Goal: Task Accomplishment & Management: Complete application form

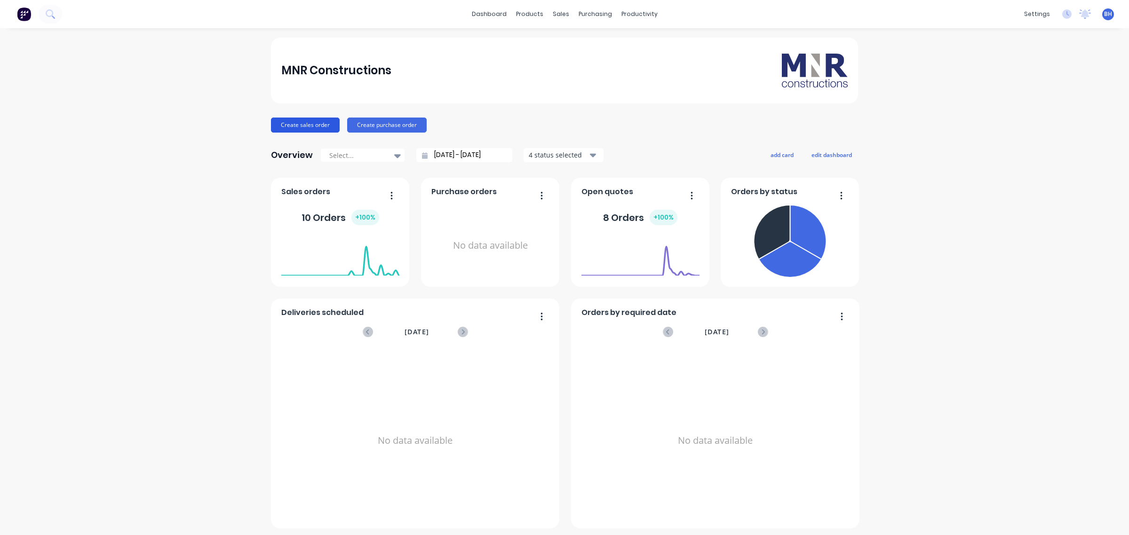
click at [311, 128] on button "Create sales order" at bounding box center [305, 125] width 69 height 15
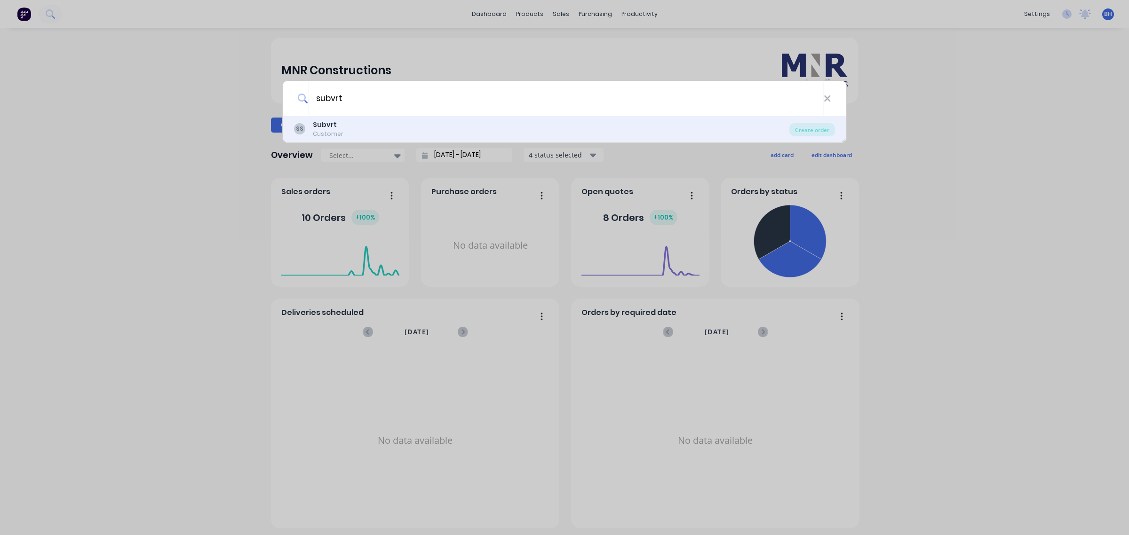
type input "subvrt"
click at [327, 132] on div "Customer" at bounding box center [328, 134] width 31 height 8
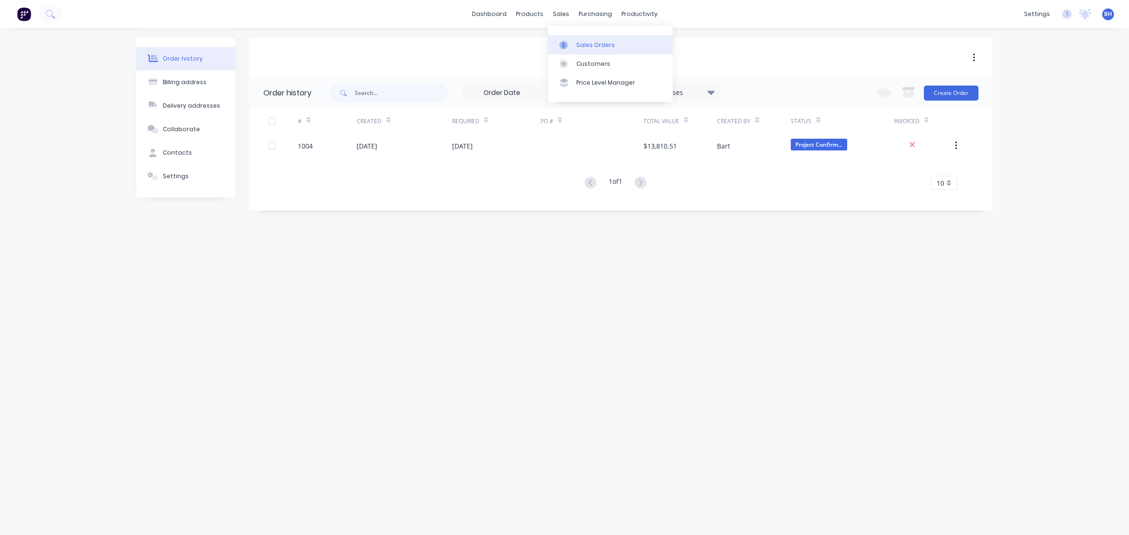
click at [582, 43] on div "Sales Orders" at bounding box center [595, 45] width 39 height 8
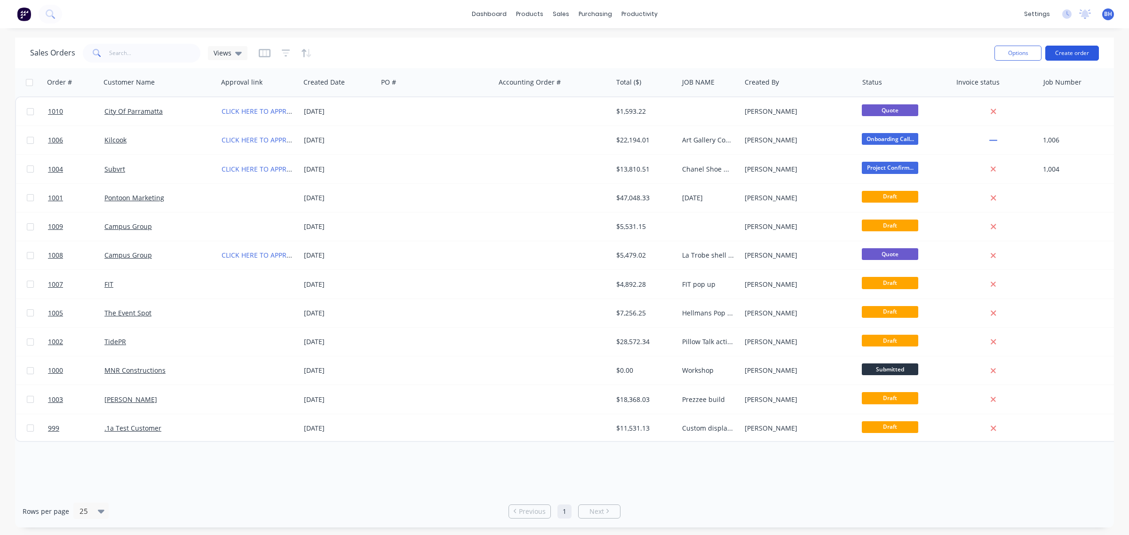
click at [1062, 55] on button "Create order" at bounding box center [1072, 53] width 54 height 15
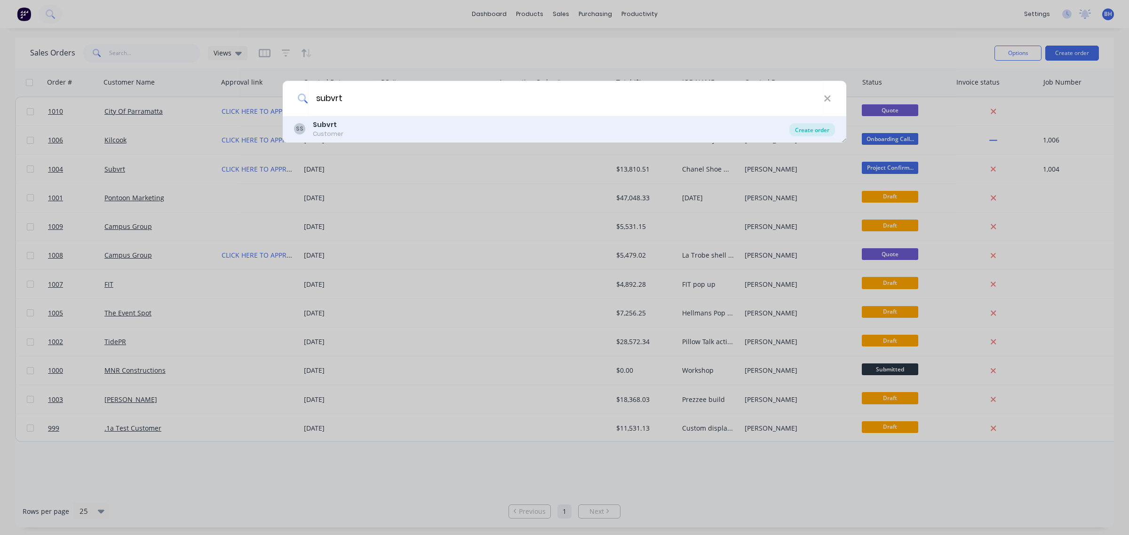
type input "subvrt"
click at [799, 128] on div "Create order" at bounding box center [812, 129] width 46 height 13
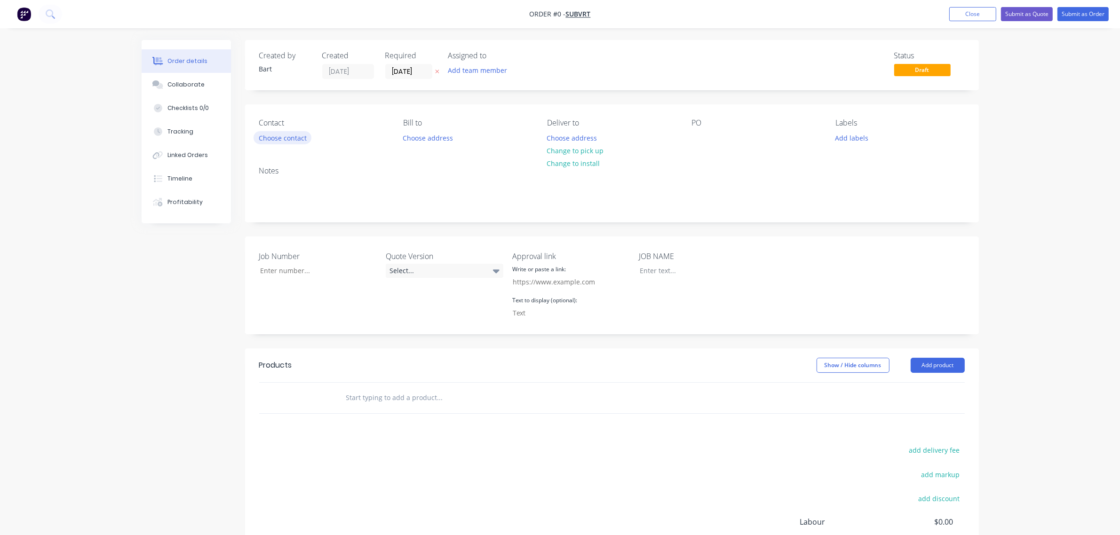
click at [295, 139] on button "Choose contact" at bounding box center [283, 137] width 58 height 13
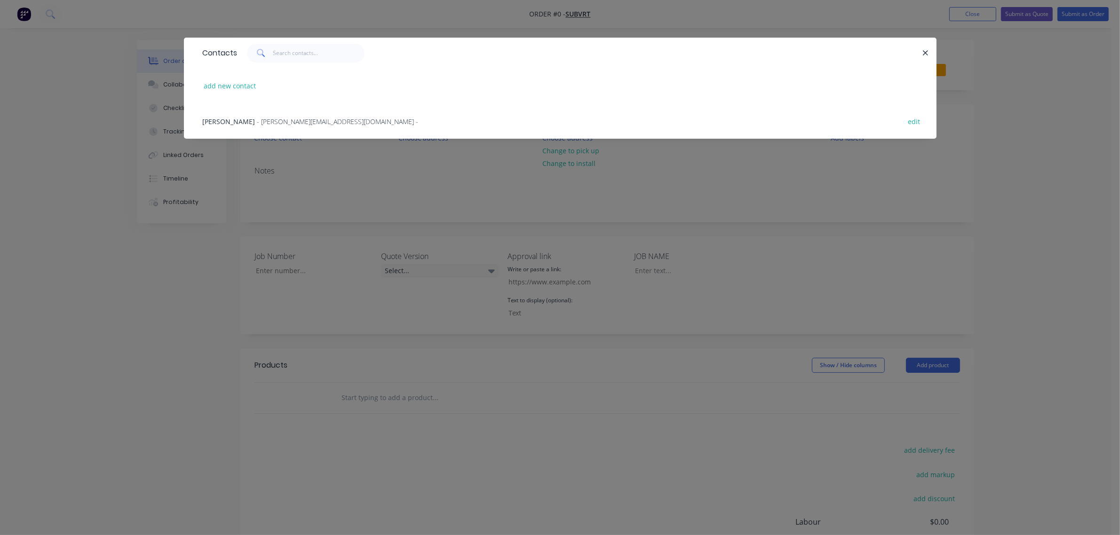
click at [263, 122] on span "- [PERSON_NAME][EMAIL_ADDRESS][DOMAIN_NAME] -" at bounding box center [337, 121] width 161 height 9
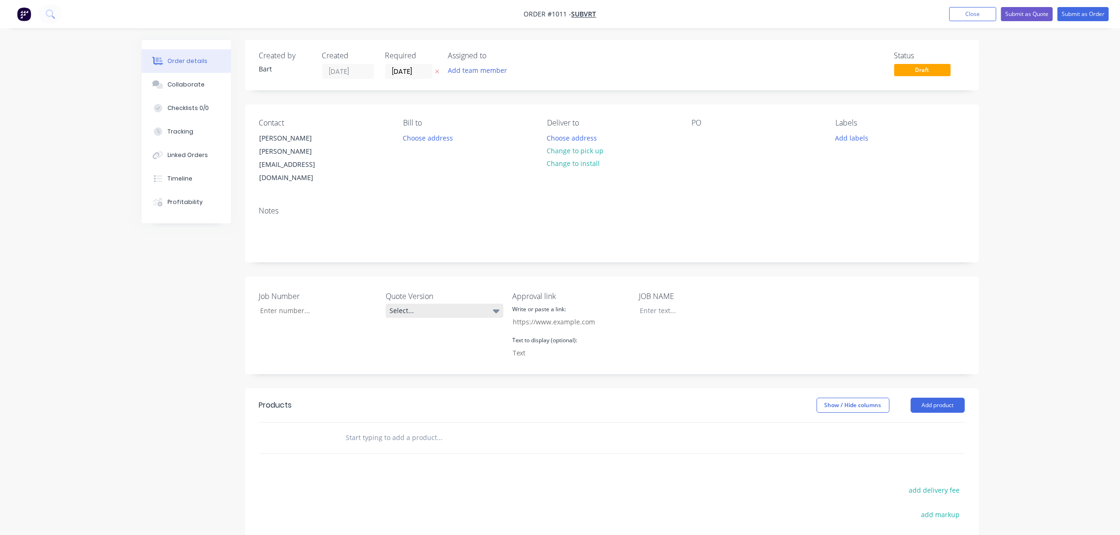
click at [438, 304] on div "Select..." at bounding box center [445, 311] width 118 height 14
click at [403, 329] on div "V1" at bounding box center [400, 326] width 14 height 12
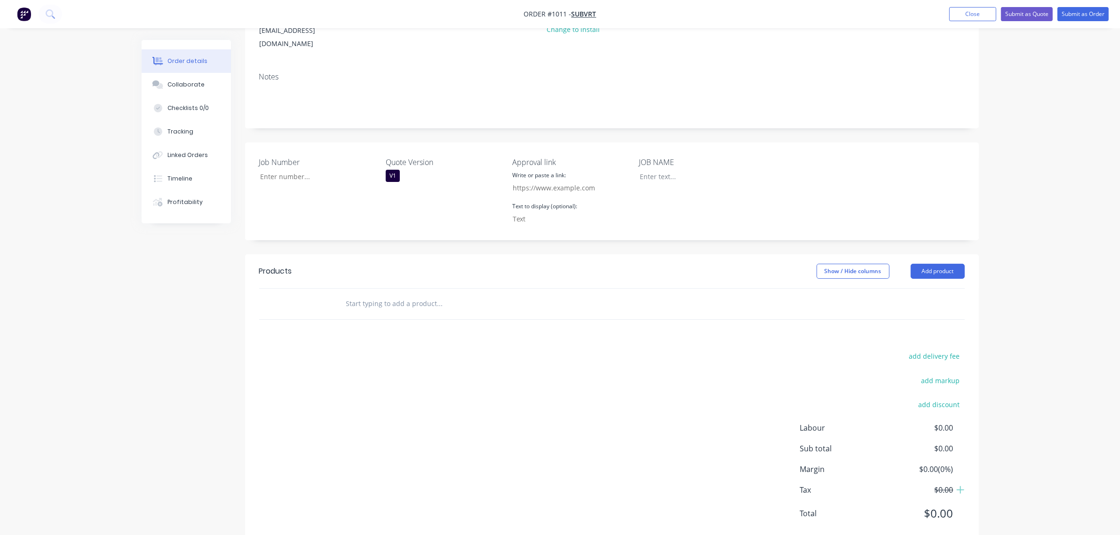
scroll to position [135, 0]
click at [389, 294] on input "text" at bounding box center [440, 303] width 188 height 19
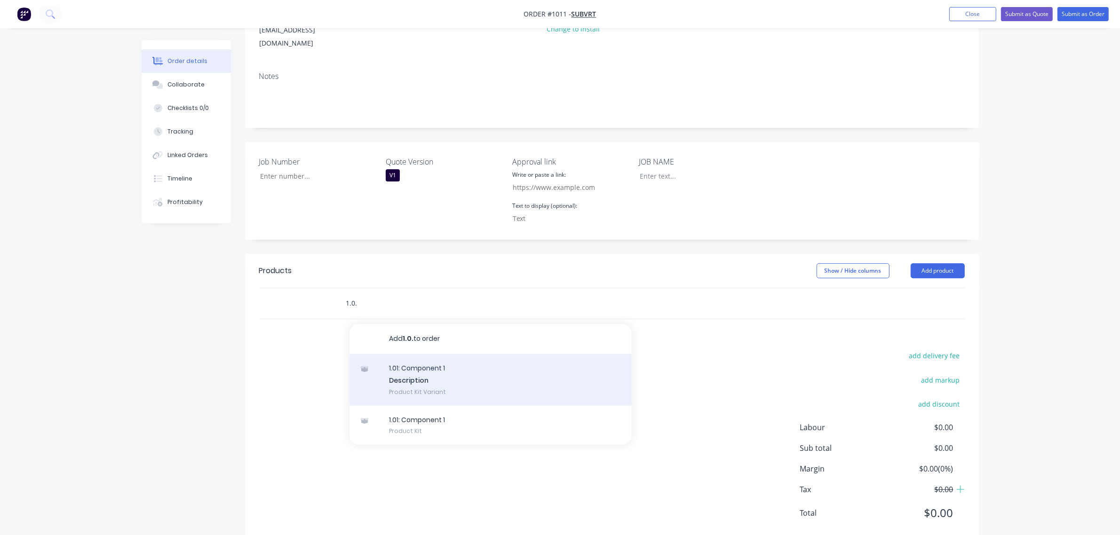
type input "1.0."
click at [412, 354] on div "1.01: Component 1 Description Product Kit Variant" at bounding box center [491, 380] width 282 height 52
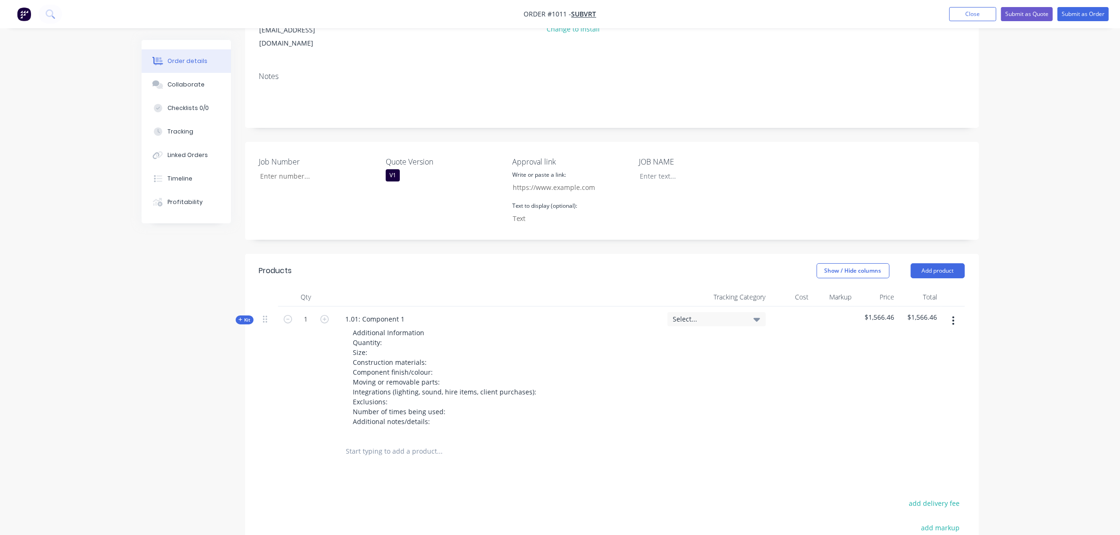
click at [948, 312] on button "button" at bounding box center [953, 320] width 22 height 17
click at [908, 376] on div "Duplicate" at bounding box center [920, 383] width 72 height 14
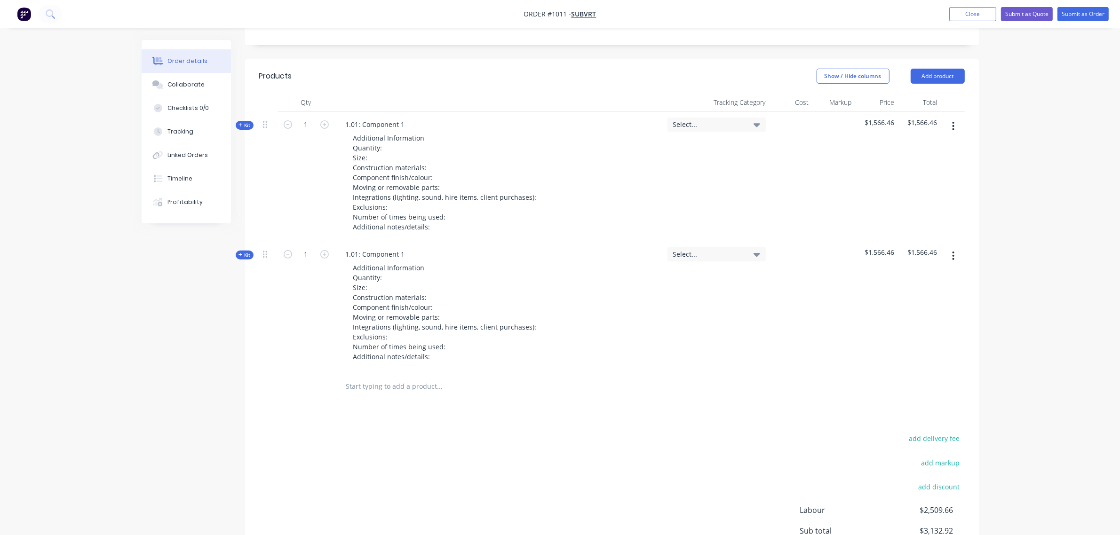
scroll to position [330, 0]
click at [368, 376] on input "text" at bounding box center [440, 385] width 188 height 19
type input "d"
type input "i"
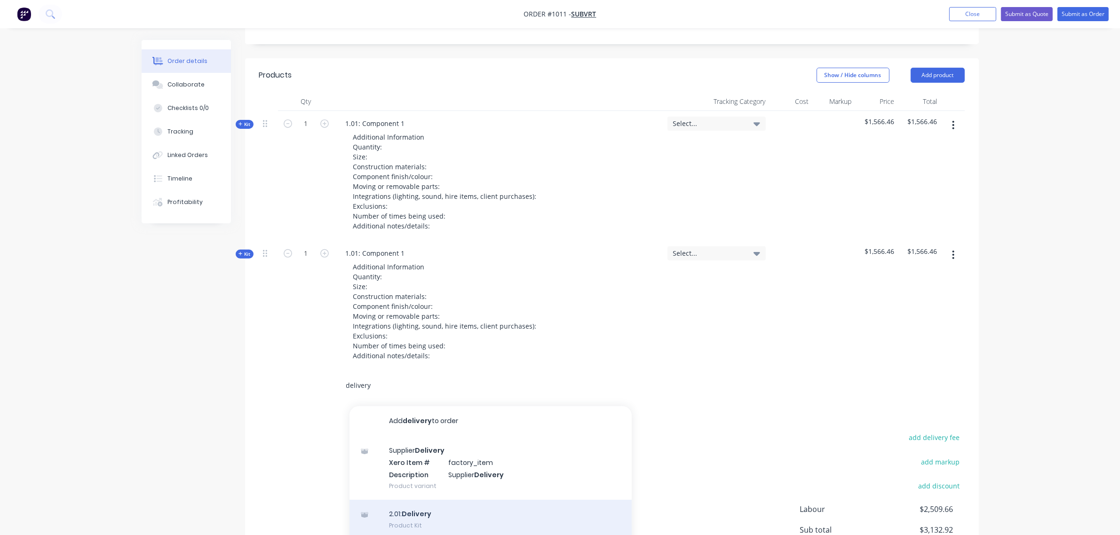
type input "delivery"
click at [410, 500] on div "2.01: Delivery Product Kit" at bounding box center [491, 520] width 282 height 40
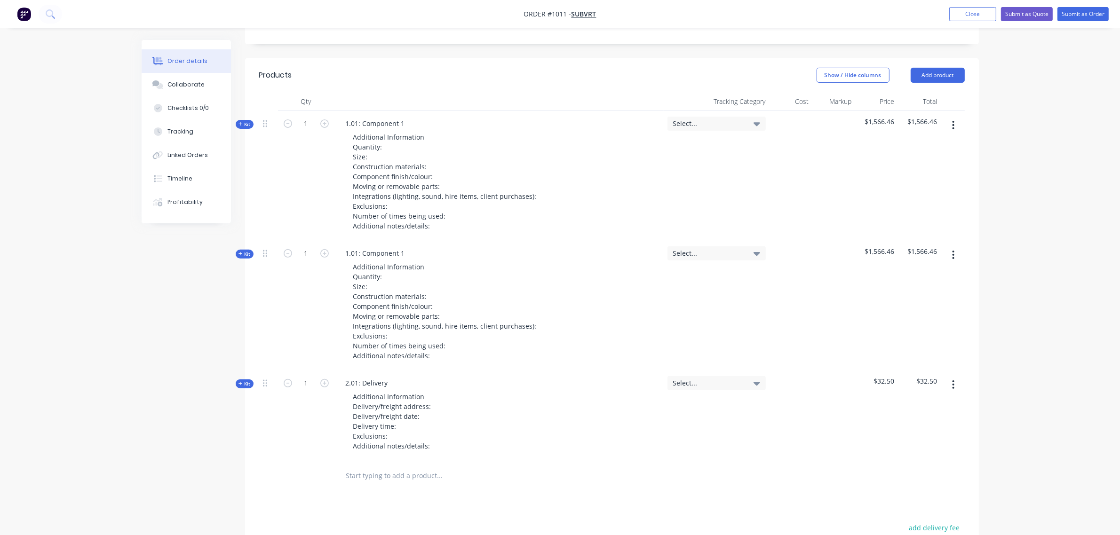
click at [375, 467] on input "text" at bounding box center [440, 476] width 188 height 19
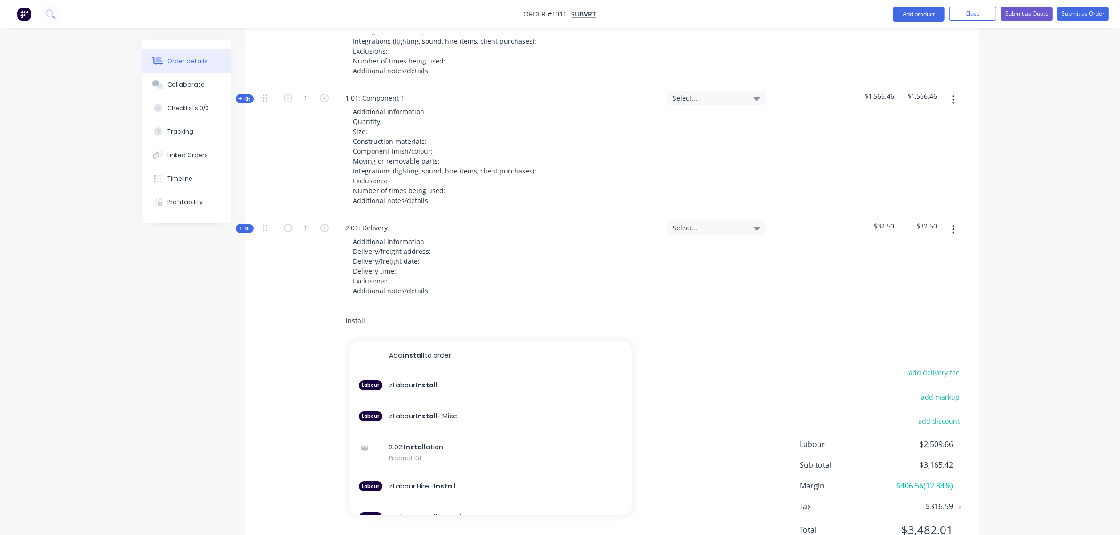
scroll to position [486, 0]
type input "i"
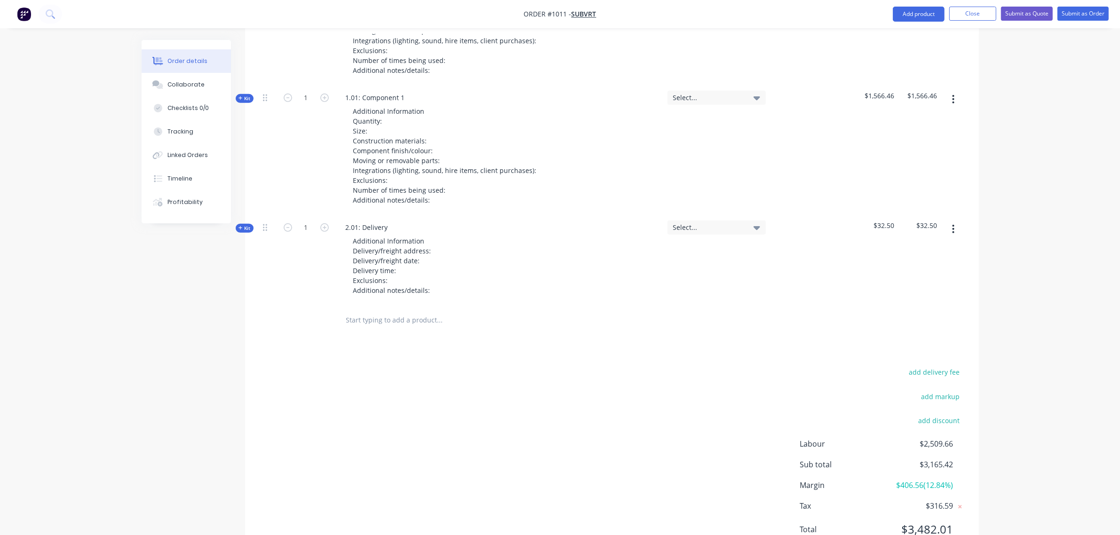
click at [431, 366] on div "add delivery fee add markup add discount Labour $2,509.66 Sub total $3,165.42 M…" at bounding box center [612, 457] width 706 height 182
click at [386, 311] on input "text" at bounding box center [440, 320] width 188 height 19
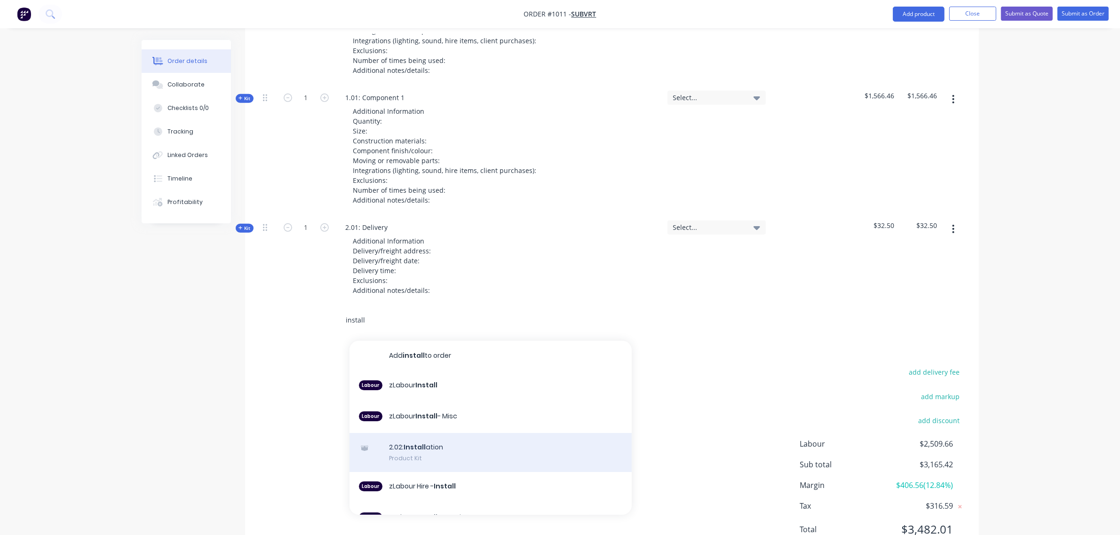
type input "install"
click at [400, 433] on div "2.02: Install ation Product Kit" at bounding box center [491, 453] width 282 height 40
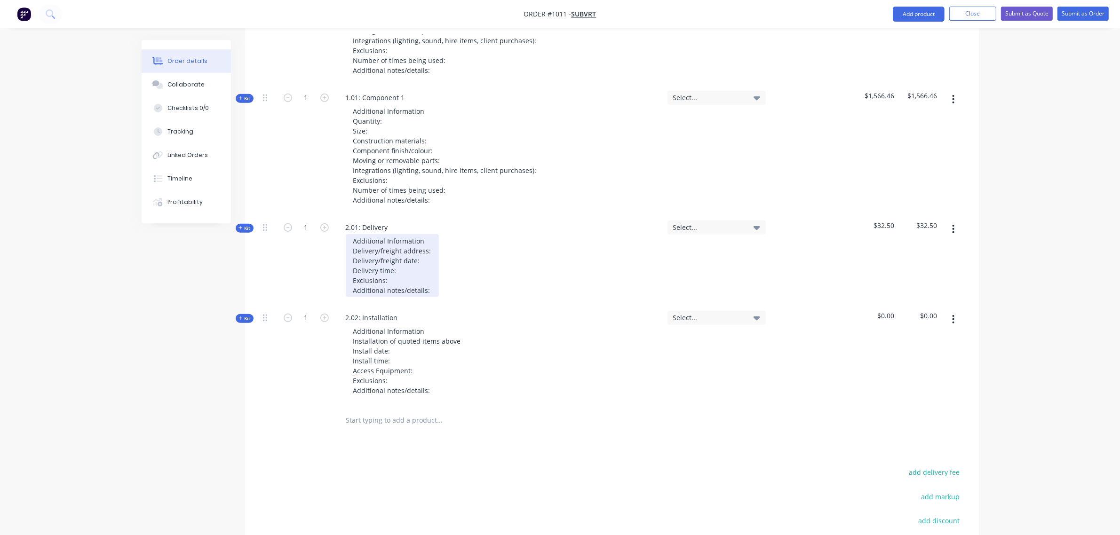
drag, startPoint x: 429, startPoint y: 227, endPoint x: 454, endPoint y: 236, distance: 26.8
click at [429, 234] on div "Additional Information Delivery/freight address: Delivery/freight date: Deliver…" at bounding box center [392, 265] width 93 height 63
click at [436, 247] on div "Additional Information Delivery/freight address: [GEOGRAPHIC_DATA] Delivery/fre…" at bounding box center [426, 265] width 160 height 63
click at [446, 265] on div "Additional Information Delivery/freight address: [GEOGRAPHIC_DATA] Delivery/fre…" at bounding box center [426, 265] width 160 height 63
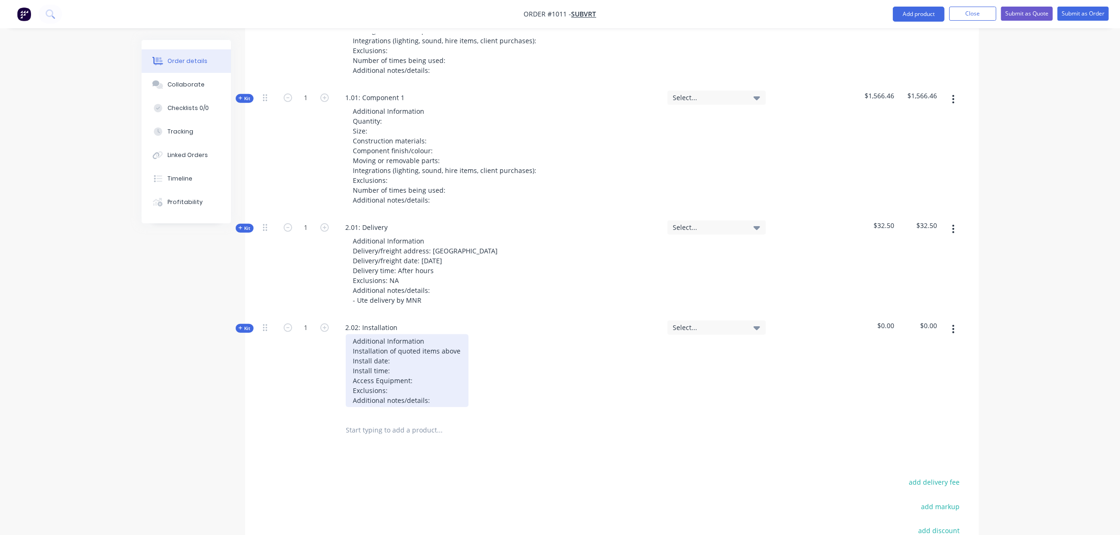
click at [410, 340] on div "Additional Information Installation of quoted items above Install date: Install…" at bounding box center [407, 371] width 123 height 73
click at [404, 347] on div "Additional Information Installation of quoted items above Install date: [DATE] …" at bounding box center [407, 371] width 123 height 73
click at [422, 358] on div "Additional Information Installation of quoted items above Install date: [DATE] …" at bounding box center [407, 371] width 123 height 73
click at [408, 374] on div "Additional Information Installation of quoted items above Install date: [DATE] …" at bounding box center [431, 371] width 170 height 73
click at [416, 365] on div "Additional Information Installation of quoted items above Install date: [DATE] …" at bounding box center [431, 371] width 170 height 73
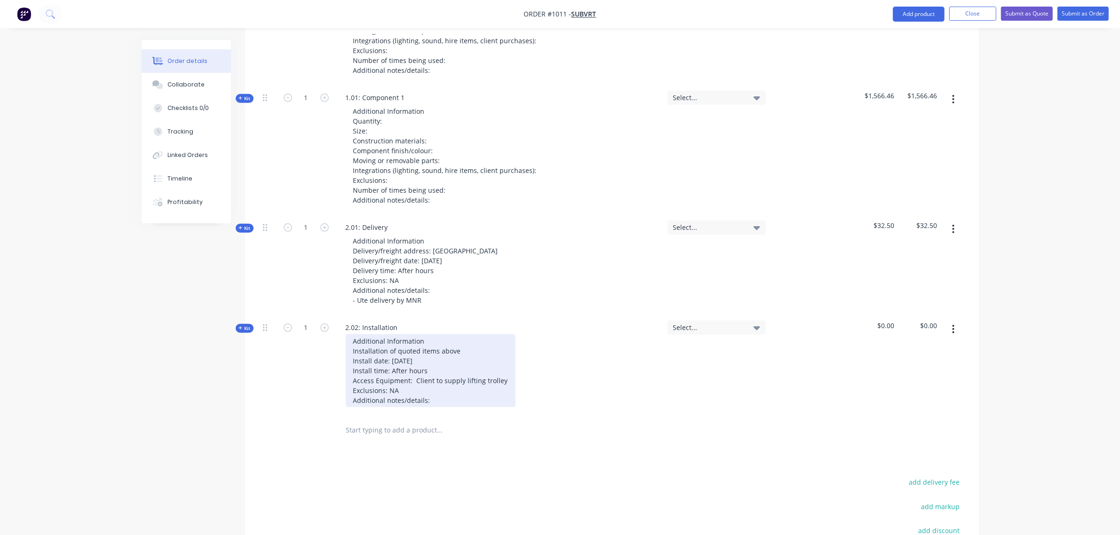
click at [434, 373] on div "Additional Information Installation of quoted items above Install date: [DATE] …" at bounding box center [431, 371] width 170 height 73
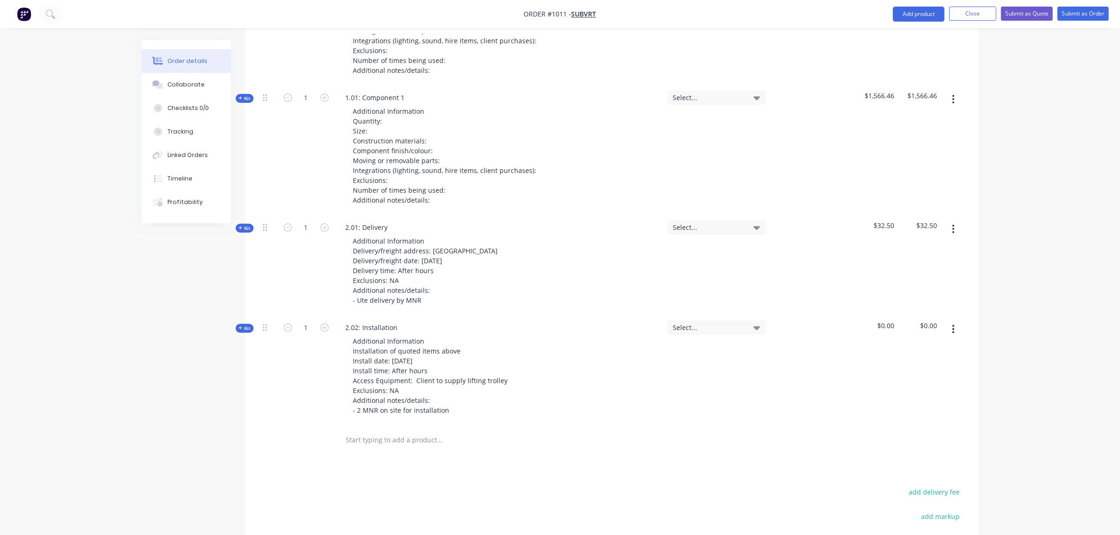
click at [239, 326] on icon "button" at bounding box center [241, 328] width 4 height 5
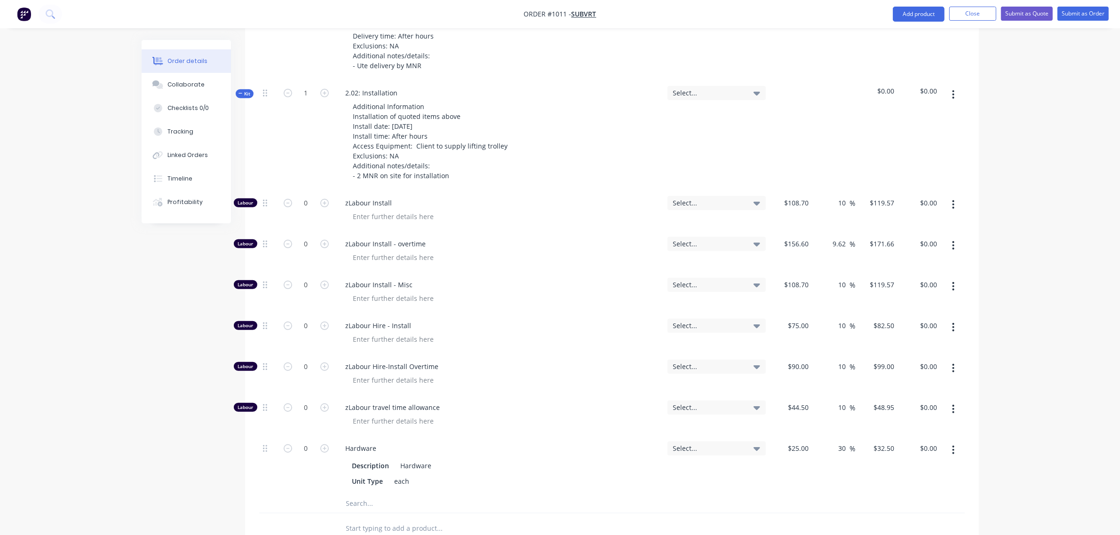
scroll to position [721, 0]
click at [299, 237] on input "0" at bounding box center [306, 244] width 24 height 14
type input "12"
type input "$2,059.92"
click at [306, 190] on div "0" at bounding box center [306, 210] width 56 height 41
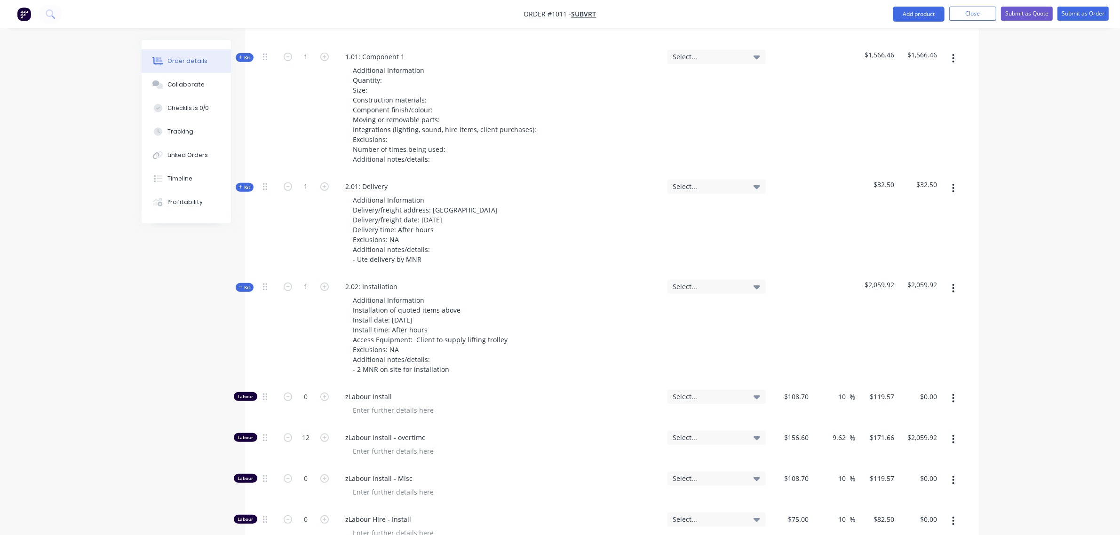
scroll to position [526, 0]
click at [243, 285] on span "Kit" at bounding box center [245, 288] width 12 height 7
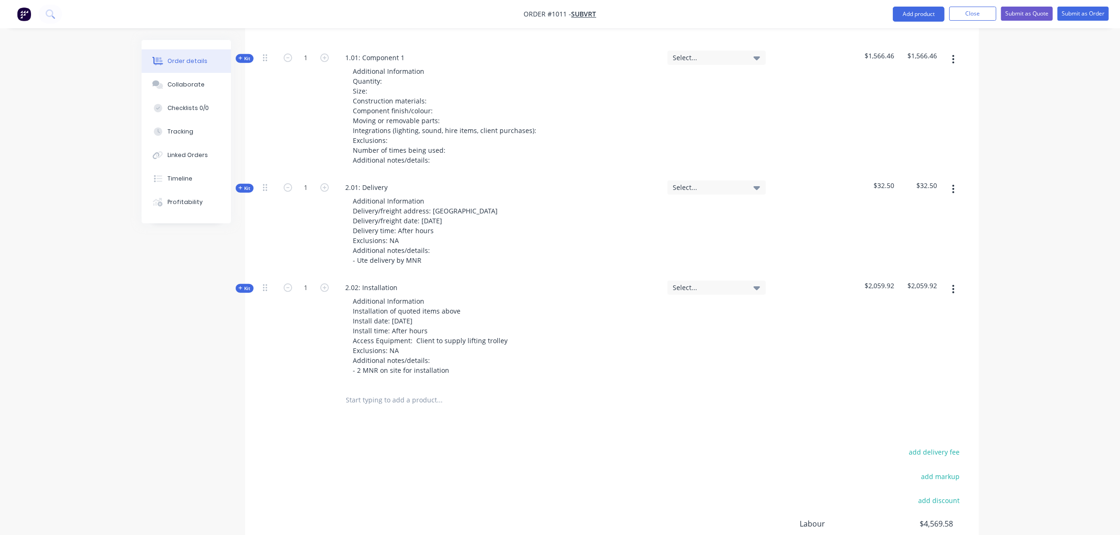
click at [248, 185] on span "Kit" at bounding box center [245, 188] width 12 height 7
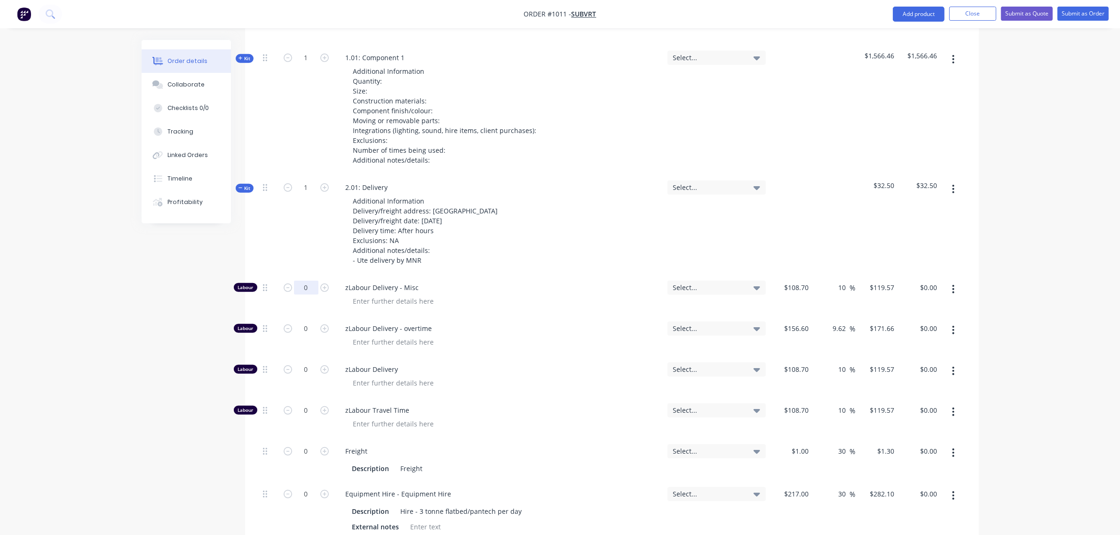
click at [298, 281] on input "0" at bounding box center [306, 288] width 24 height 14
type input "2"
type input "$239.14"
click at [308, 322] on input "0" at bounding box center [306, 329] width 24 height 14
type input "2"
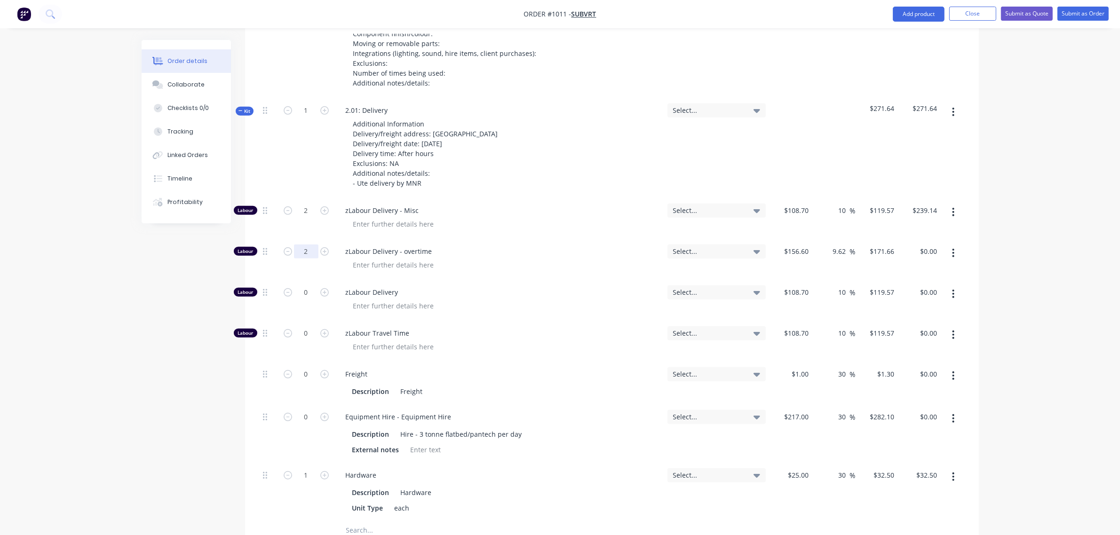
scroll to position [604, 0]
type input "$343.32"
click at [297, 468] on input "1" at bounding box center [306, 475] width 24 height 14
type input "6"
type input "$195.00"
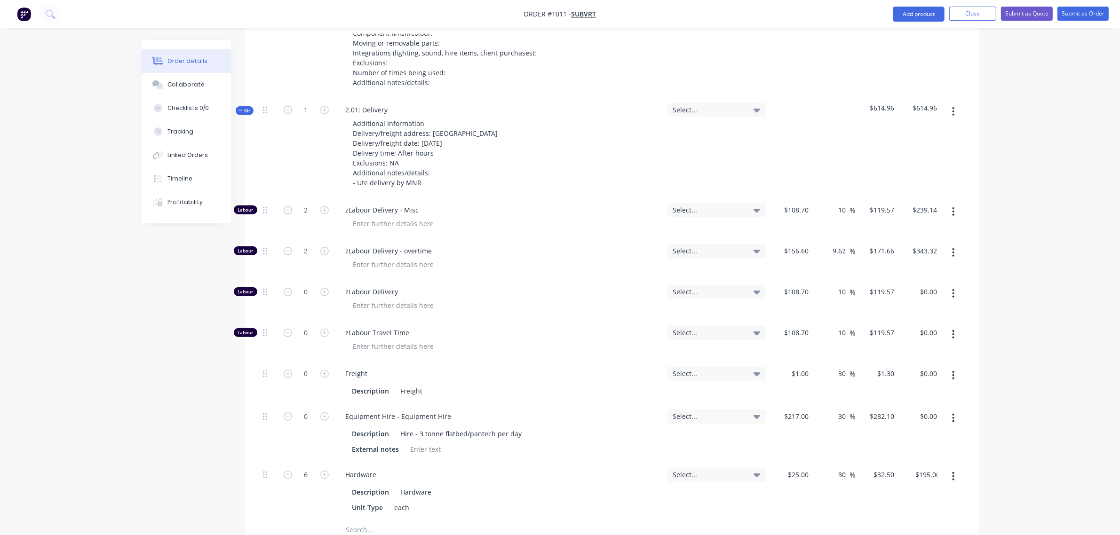
click at [208, 363] on div "Created by [PERSON_NAME] Created [DATE] Required [DATE] Assigned to Add team me…" at bounding box center [560, 178] width 837 height 1484
click at [245, 107] on span "Kit" at bounding box center [245, 110] width 12 height 7
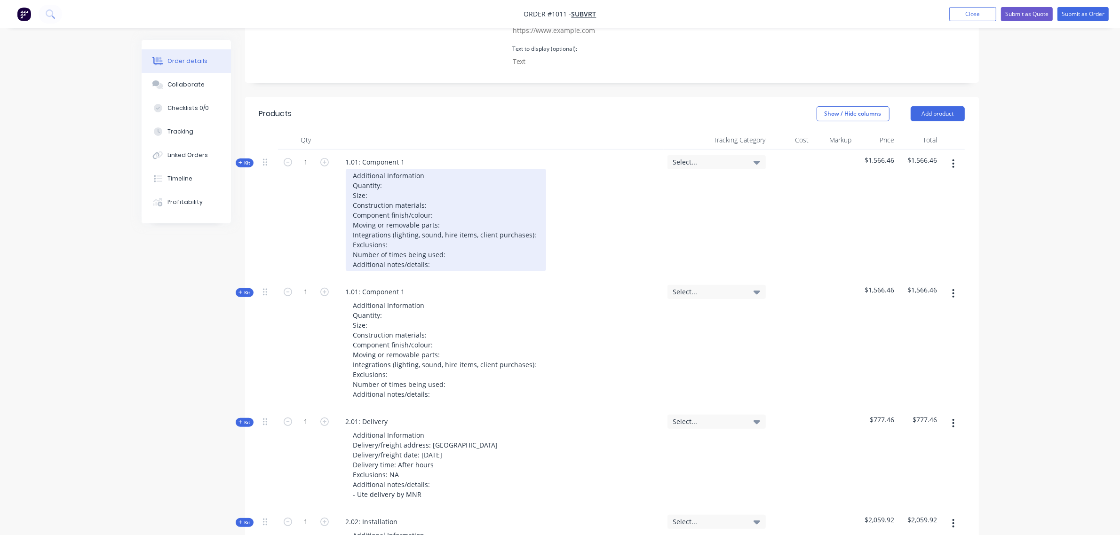
scroll to position [291, 0]
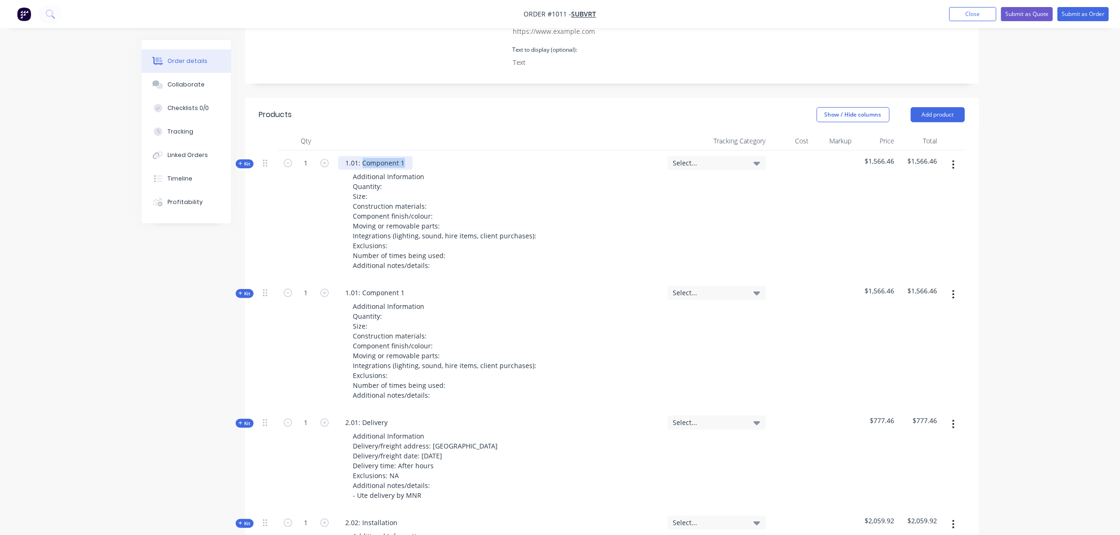
drag, startPoint x: 405, startPoint y: 136, endPoint x: 364, endPoint y: 139, distance: 41.5
click at [364, 156] on div "1.01: Component 1" at bounding box center [375, 163] width 74 height 14
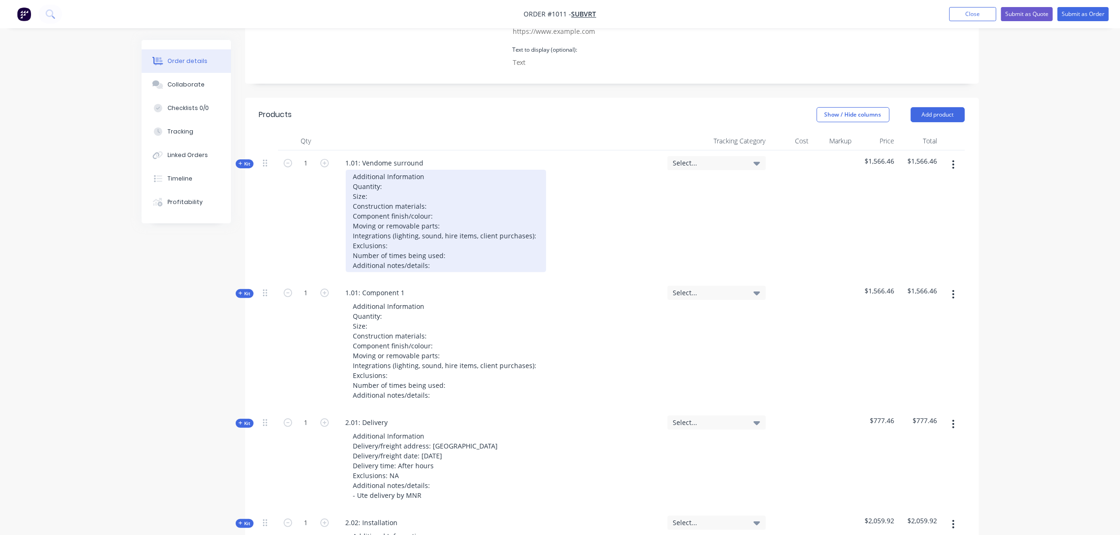
click at [395, 170] on div "Additional Information Quantity: Size: Construction materials: Component finish…" at bounding box center [446, 221] width 200 height 103
click at [385, 173] on div "Additional Information Quantity: 1 Size: Construction materials: Component fini…" at bounding box center [446, 221] width 200 height 103
click at [441, 203] on div "Additional Information Quantity: 1 Size: as per supplied drawings Construction …" at bounding box center [446, 221] width 200 height 103
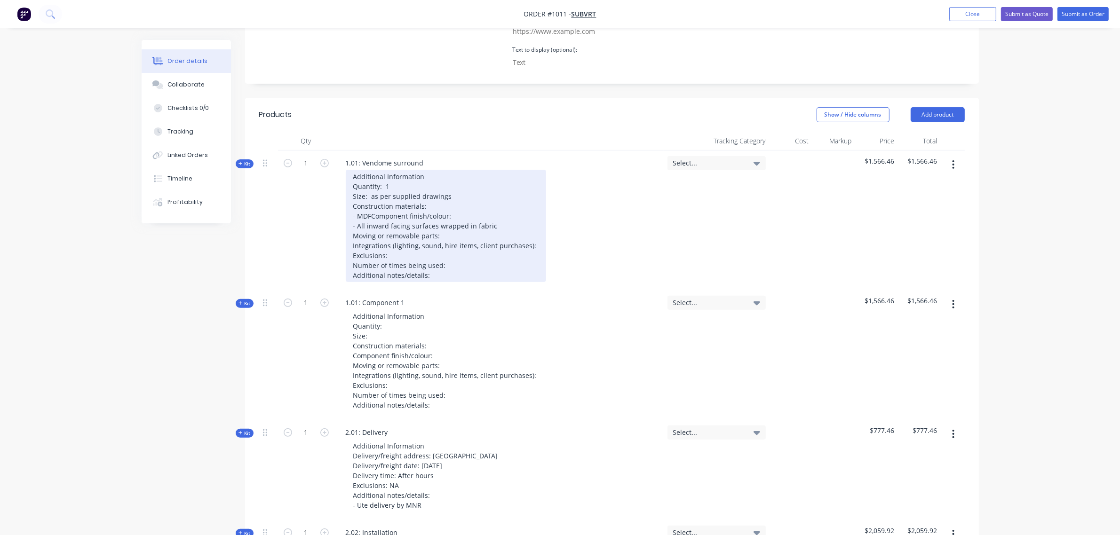
click at [447, 221] on div "Additional Information Quantity: 1 Size: as per supplied drawings Construction …" at bounding box center [446, 226] width 200 height 112
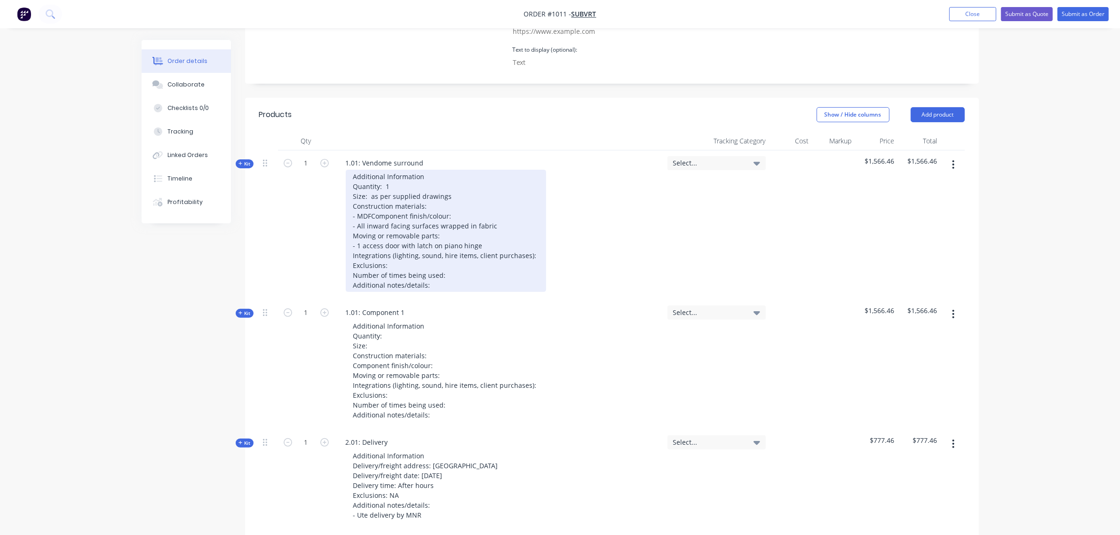
click at [532, 240] on div "Additional Information Quantity: 1 Size: as per supplied drawings Construction …" at bounding box center [446, 231] width 200 height 122
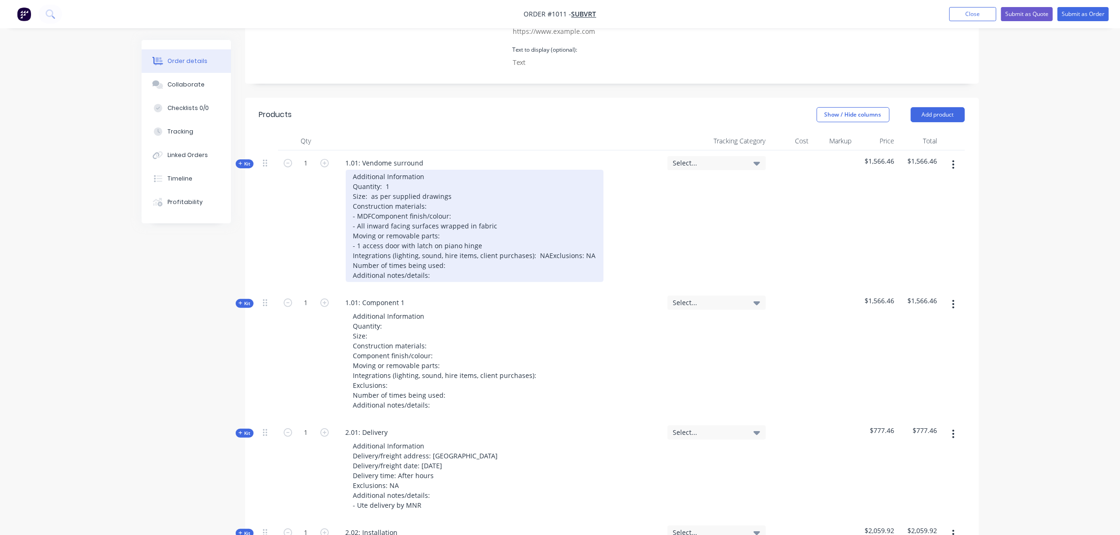
click at [466, 260] on div "Additional Information Quantity: 1 Size: as per supplied drawings Construction …" at bounding box center [475, 226] width 258 height 112
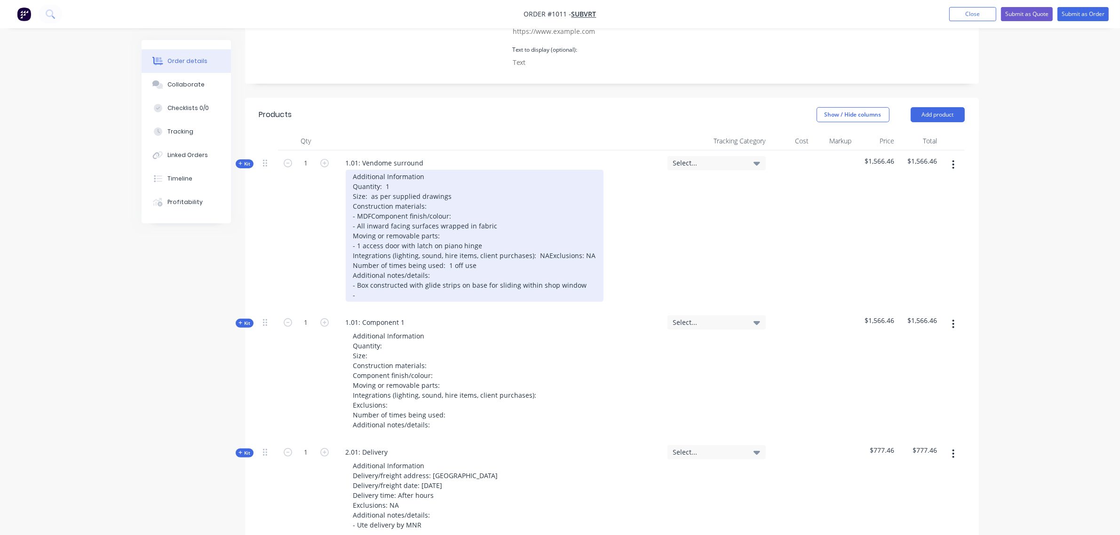
click at [547, 241] on div "Additional Information Quantity: 1 Size: as per supplied drawings Construction …" at bounding box center [475, 236] width 258 height 132
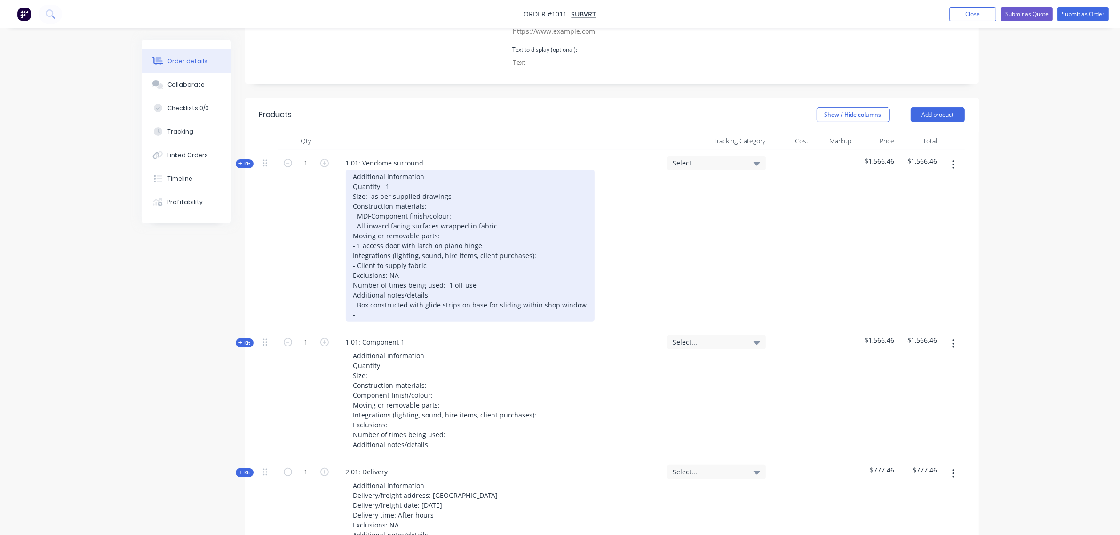
click at [435, 300] on div "Additional Information Quantity: 1 Size: as per supplied drawings Construction …" at bounding box center [470, 246] width 249 height 152
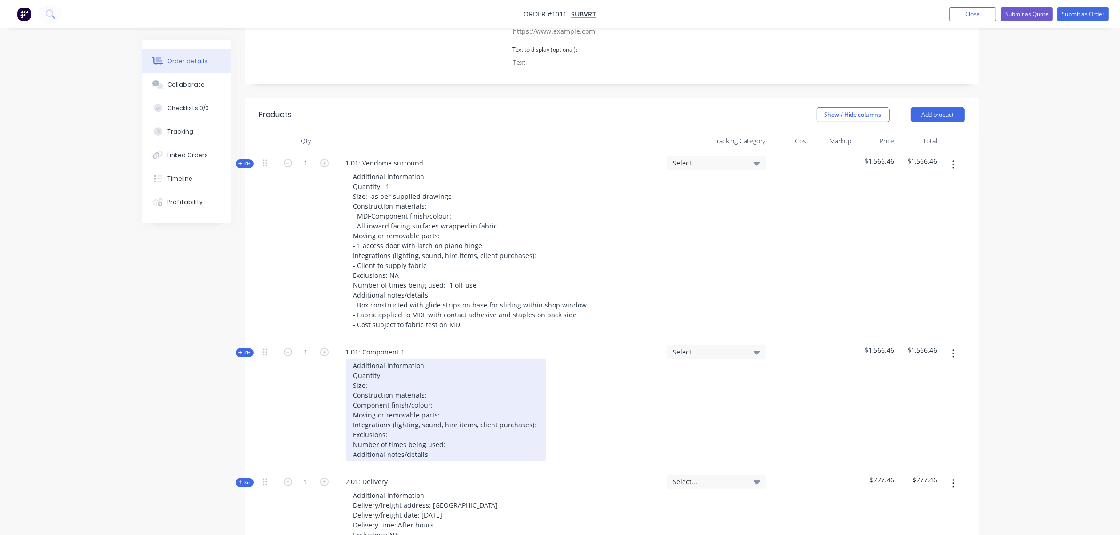
click at [390, 360] on div "Additional Information Quantity: Size: Construction materials: Component finish…" at bounding box center [446, 410] width 200 height 103
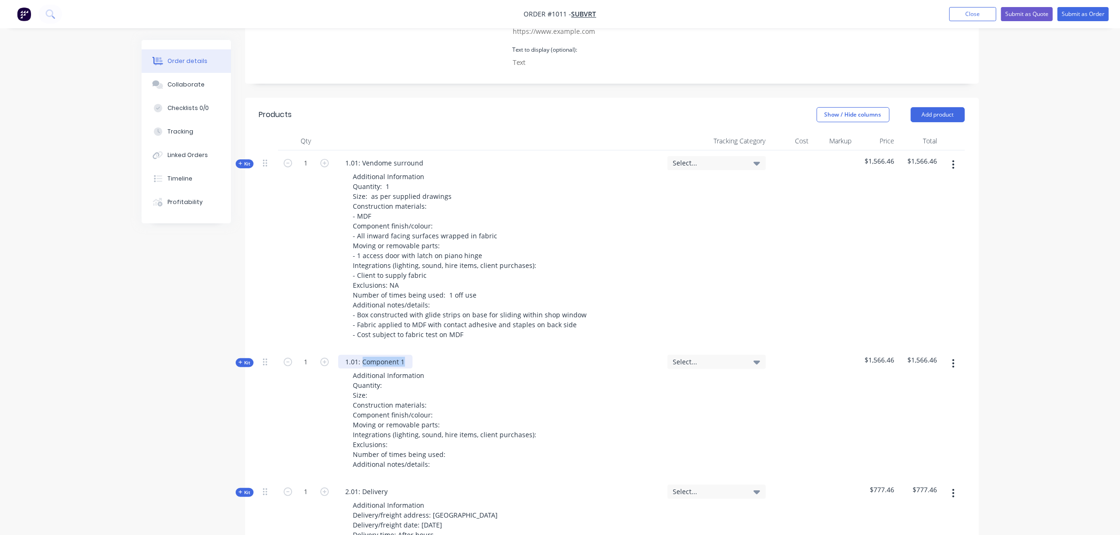
drag, startPoint x: 403, startPoint y: 335, endPoint x: 364, endPoint y: 335, distance: 39.5
click at [364, 355] on div "1.01: Component 1" at bounding box center [375, 362] width 74 height 14
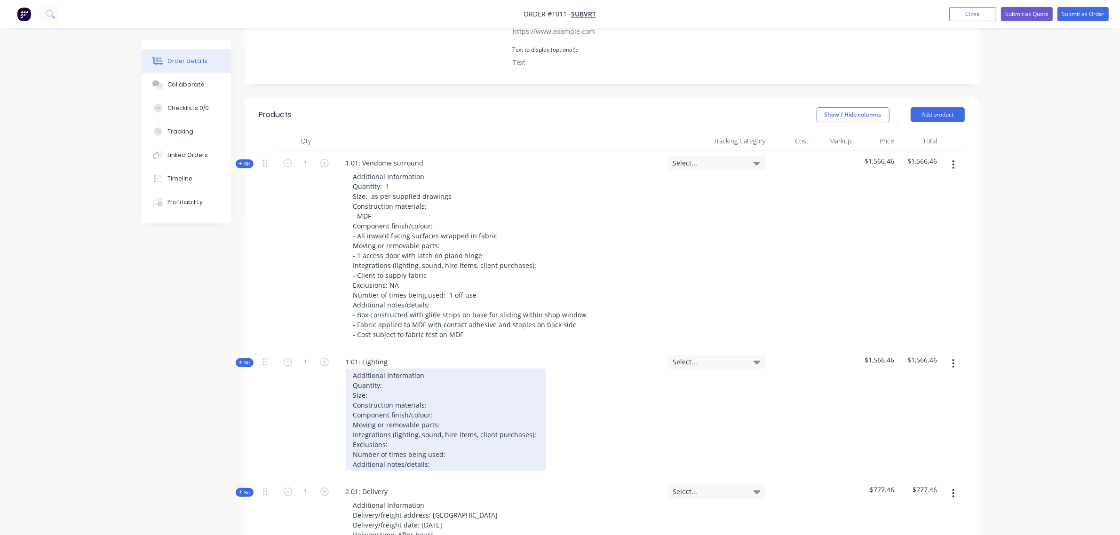
click at [391, 369] on div "Additional Information Quantity: Size: Construction materials: Component finish…" at bounding box center [446, 420] width 200 height 103
click at [428, 379] on div "Additional Information Quantity: 5 items Size: NA Construction materials: Compo…" at bounding box center [446, 420] width 200 height 103
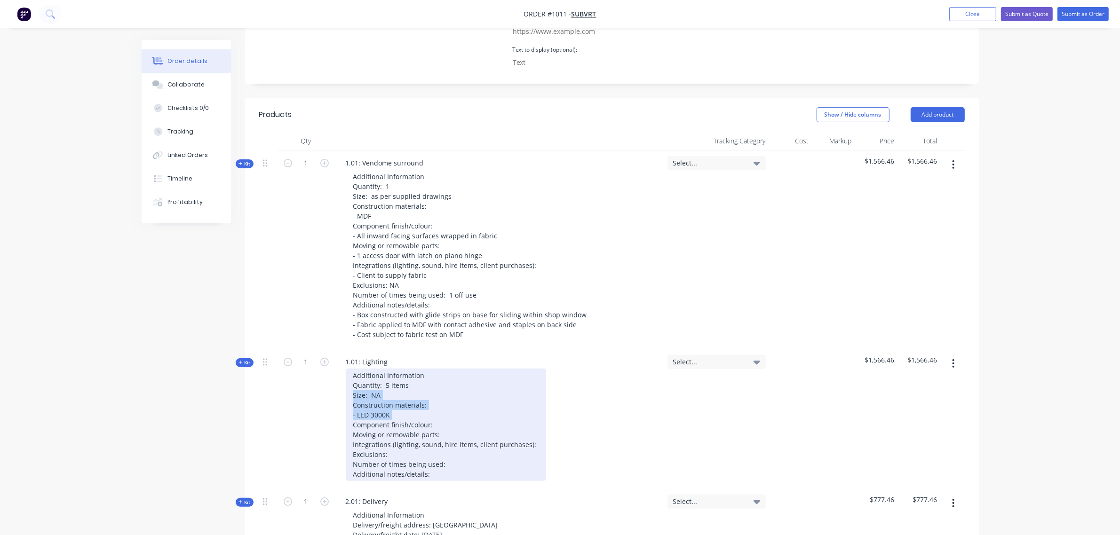
drag, startPoint x: 406, startPoint y: 390, endPoint x: 338, endPoint y: 373, distance: 70.4
click at [338, 373] on div "Additional Information Quantity: 5 items Size: NA Construction materials: - LED…" at bounding box center [499, 425] width 322 height 112
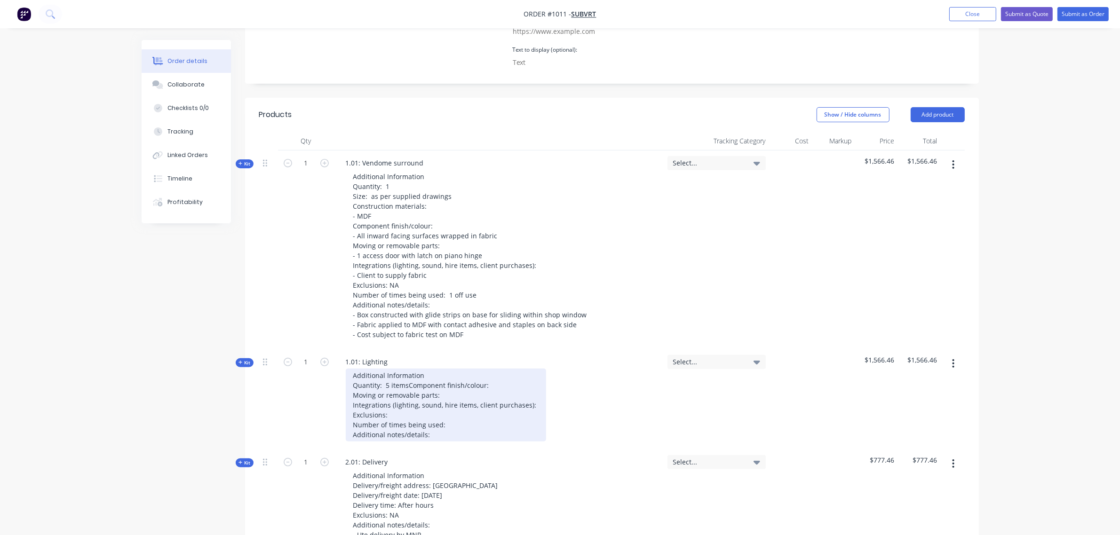
click at [453, 370] on div "Additional Information Quantity: 5 items Component finish/colour: Moving or rem…" at bounding box center [446, 405] width 200 height 73
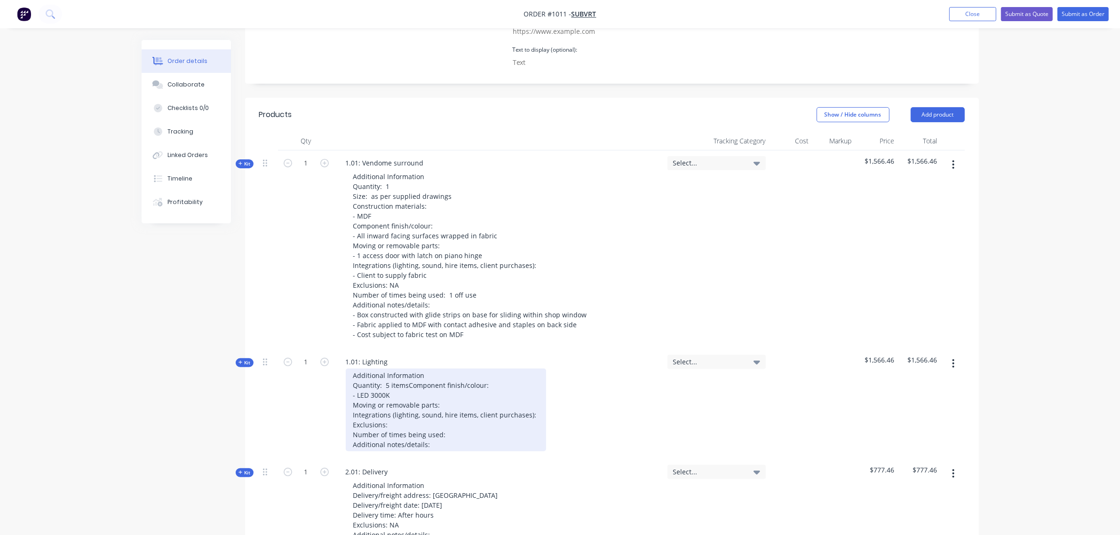
click at [441, 393] on div "Additional Information Quantity: 5 items Component finish/colour: - LED 3000K M…" at bounding box center [446, 410] width 200 height 83
drag, startPoint x: 449, startPoint y: 390, endPoint x: 345, endPoint y: 393, distance: 104.5
click at [346, 393] on div "Additional Information Quantity: 5 items Component finish/colour: - LED 3000K M…" at bounding box center [446, 410] width 200 height 83
click at [402, 384] on div "Additional Information Quantity: 5 items Component finish/colour: - LED 3000K M…" at bounding box center [446, 410] width 200 height 83
drag, startPoint x: 396, startPoint y: 379, endPoint x: 344, endPoint y: 380, distance: 52.2
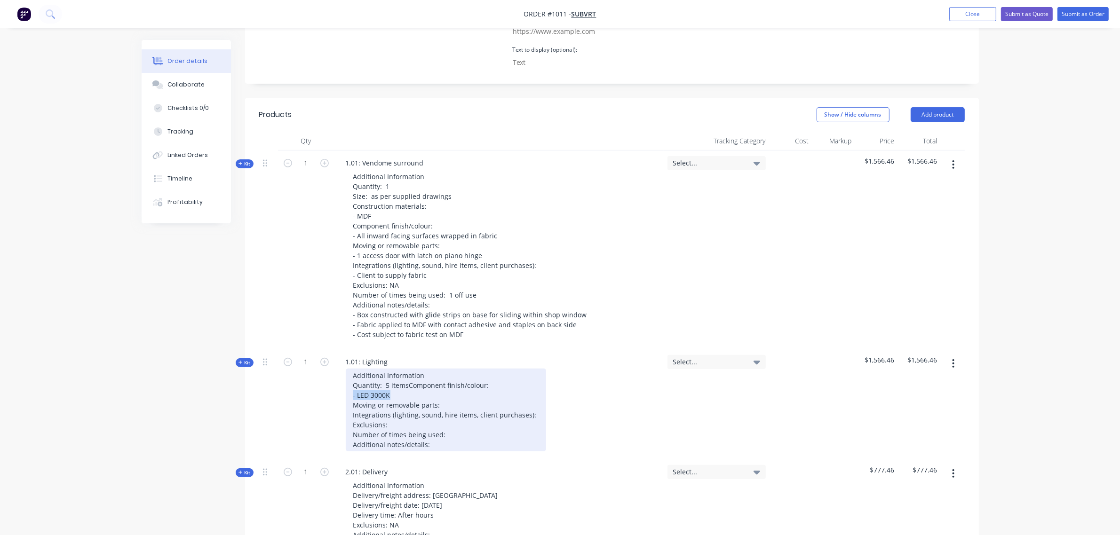
click at [344, 380] on div "Additional Information Quantity: 5 items Component finish/colour: - LED 3000K M…" at bounding box center [499, 410] width 322 height 83
copy div "- LED 3000K"
click at [462, 394] on div "Additional Information Quantity: 5 items Component finish/colour: - LED 3000K M…" at bounding box center [446, 410] width 200 height 83
drag, startPoint x: 396, startPoint y: 412, endPoint x: 349, endPoint y: 394, distance: 50.9
click at [349, 394] on div "Additional Information Quantity: 5 items Component finish/colour: - LED 3000K M…" at bounding box center [446, 410] width 200 height 83
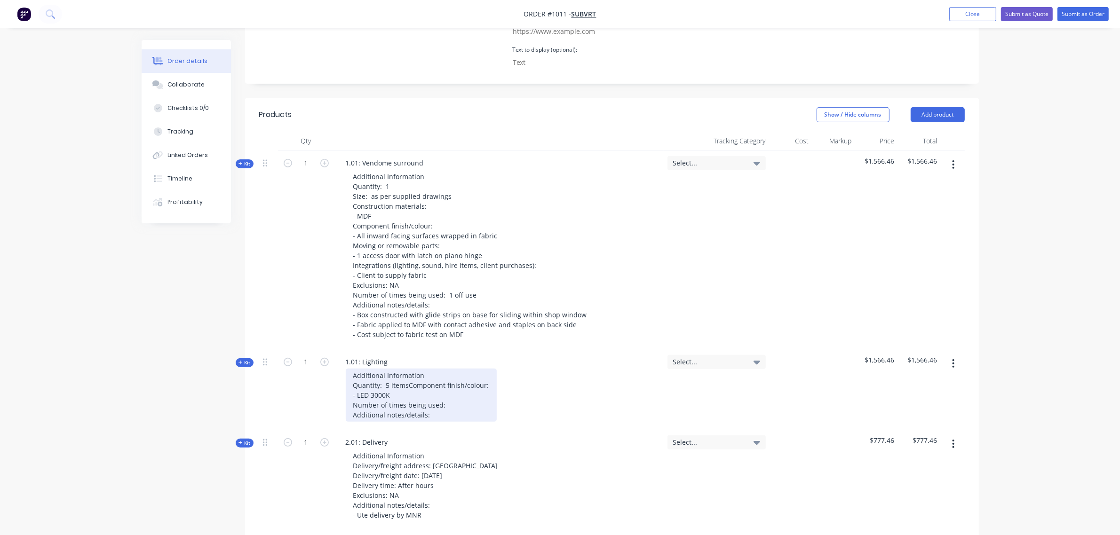
click at [445, 390] on div "Additional Information Quantity: 5 items Component finish/colour: - LED 3000K N…" at bounding box center [421, 395] width 151 height 53
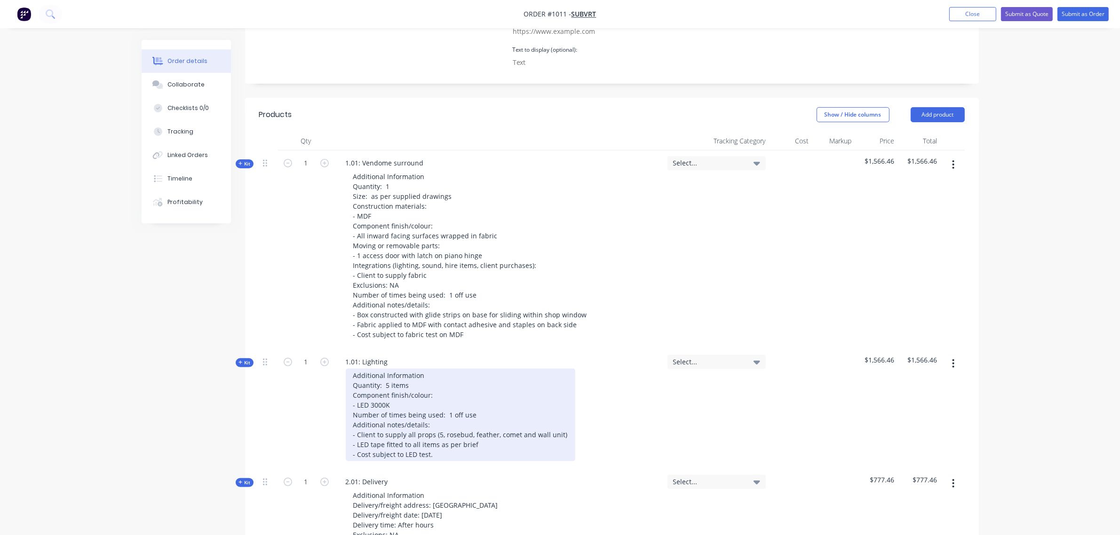
click at [438, 431] on div "Additional Information Quantity: 5 items Component finish/colour: - LED 3000K N…" at bounding box center [461, 415] width 230 height 93
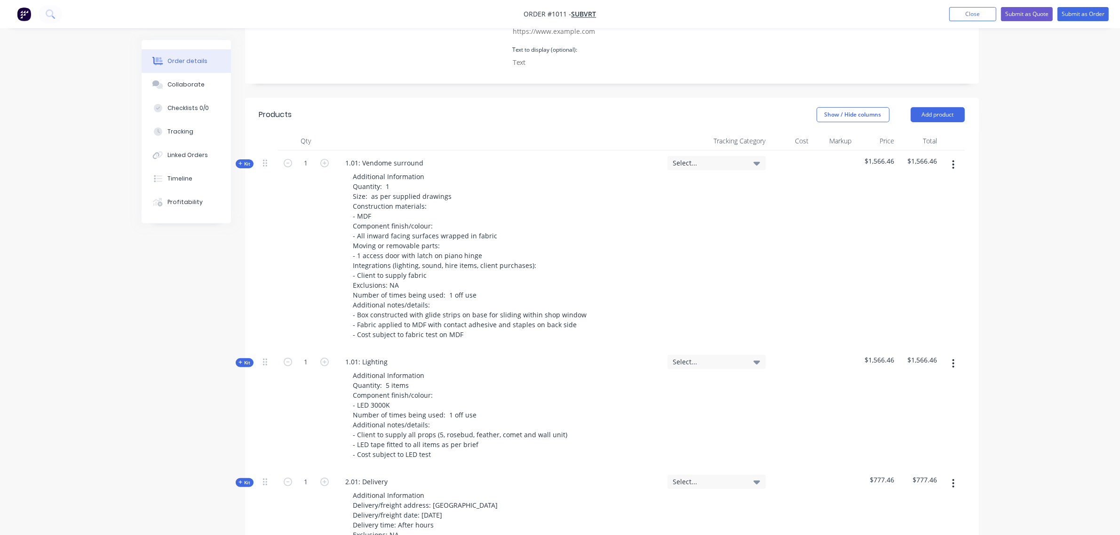
click at [239, 360] on icon "button" at bounding box center [241, 362] width 4 height 5
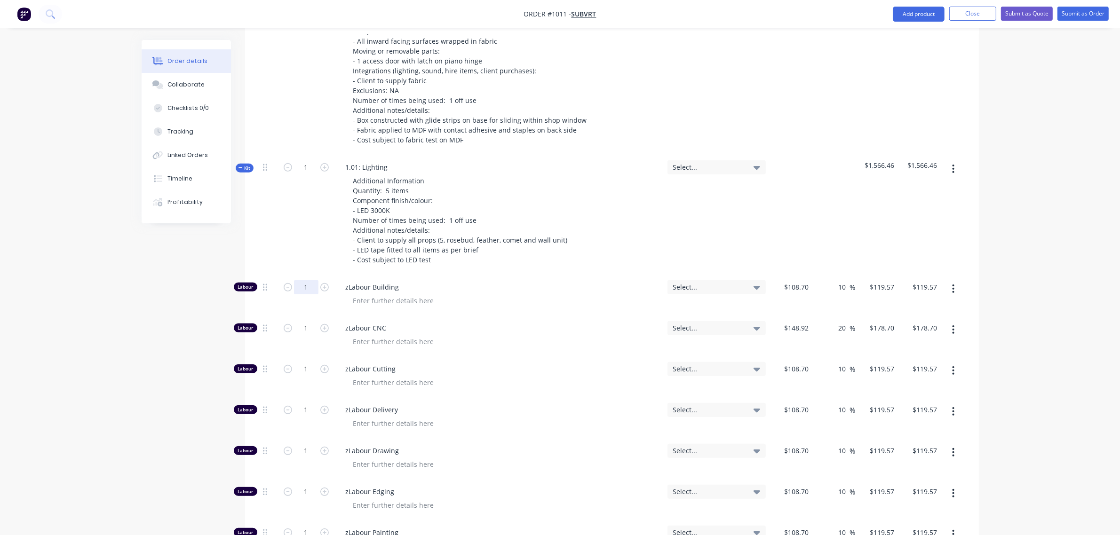
click at [296, 280] on input "1" at bounding box center [306, 287] width 24 height 14
type input "0"
type input "$0.00"
click at [303, 314] on div "1" at bounding box center [306, 334] width 56 height 41
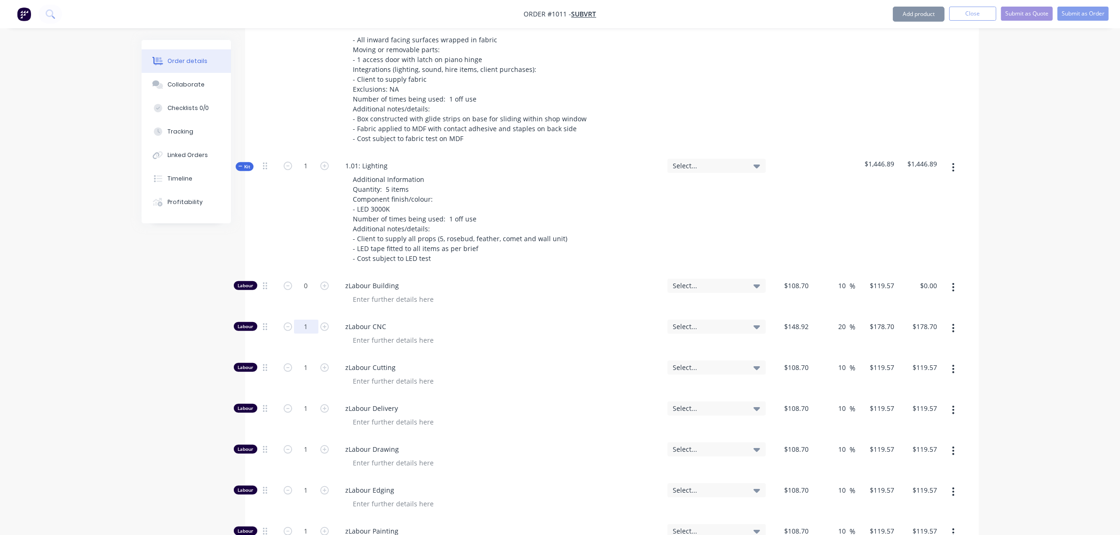
click at [303, 320] on input "1" at bounding box center [306, 327] width 24 height 14
type input "0"
type input "$0.00"
click at [300, 361] on input "1" at bounding box center [306, 368] width 24 height 14
type input "0"
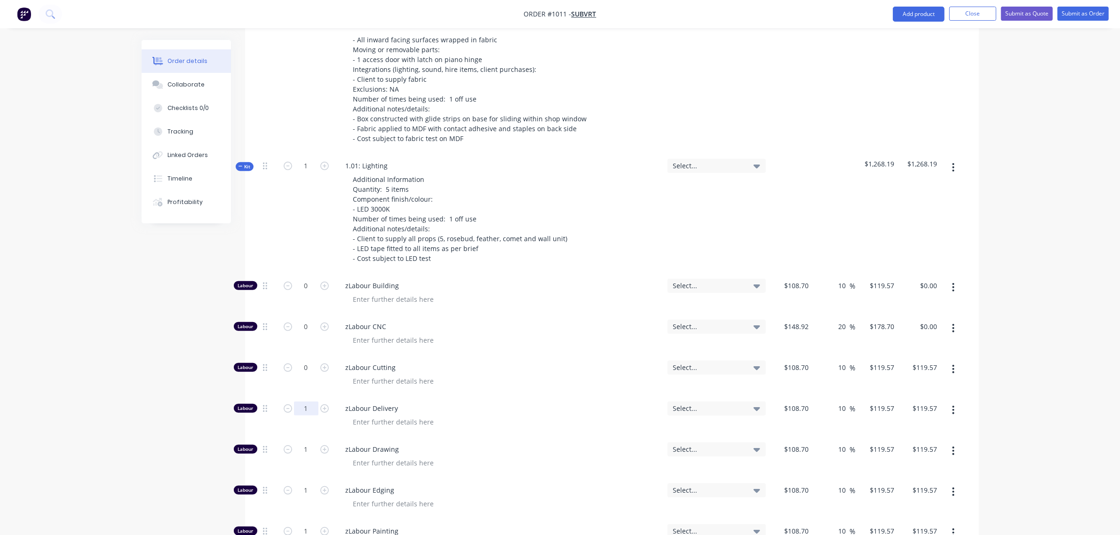
type input "$0.00"
click at [303, 402] on input "1" at bounding box center [306, 409] width 24 height 14
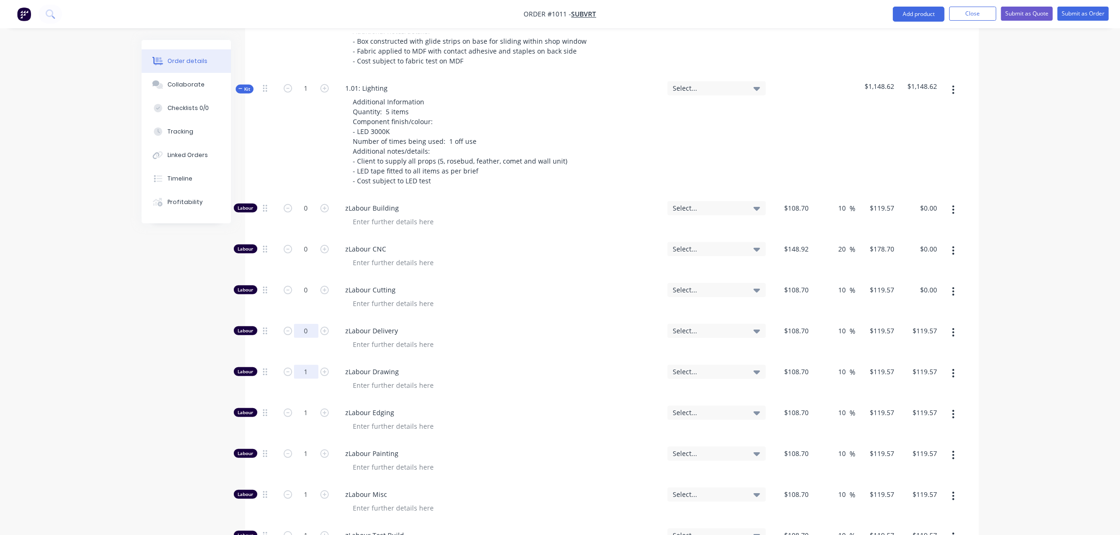
type input "0"
type input "$0.00"
click at [304, 365] on input "1" at bounding box center [306, 372] width 24 height 14
type input "0"
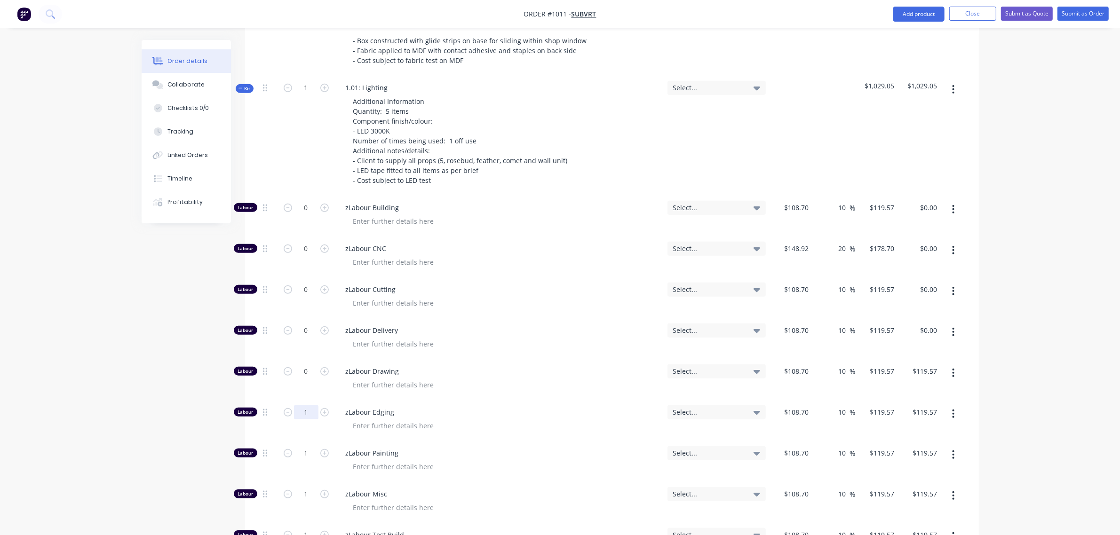
type input "$0.00"
click at [300, 406] on input "1" at bounding box center [306, 413] width 24 height 14
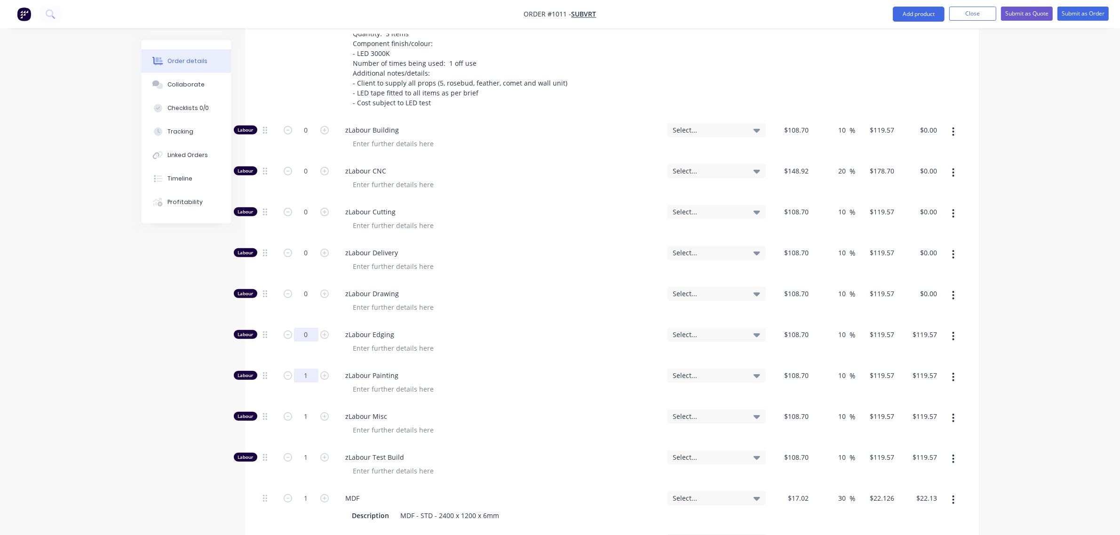
type input "0"
type input "$0.00"
click at [301, 369] on input "1" at bounding box center [306, 376] width 24 height 14
type input "0"
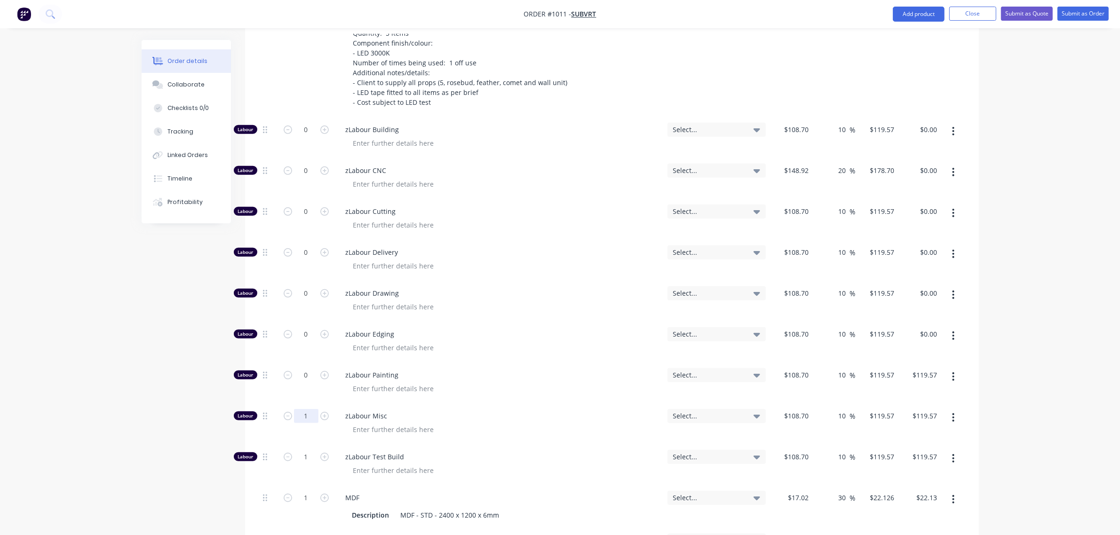
type input "$0.00"
click at [302, 409] on input "1" at bounding box center [306, 416] width 24 height 14
type input "8"
type input "$956.56"
click at [304, 450] on input "1" at bounding box center [306, 457] width 24 height 14
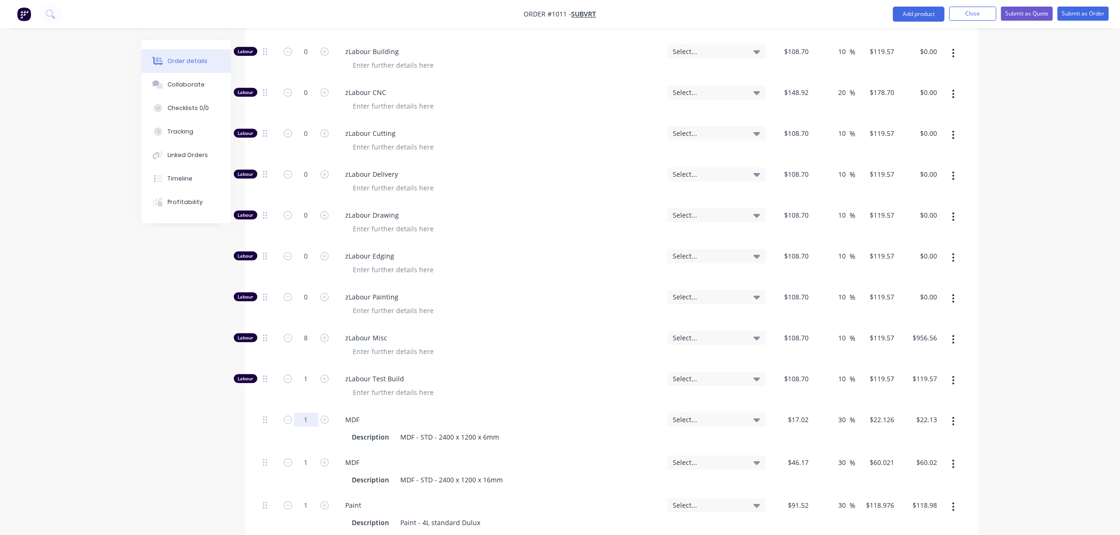
click at [302, 413] on input "1" at bounding box center [306, 420] width 24 height 14
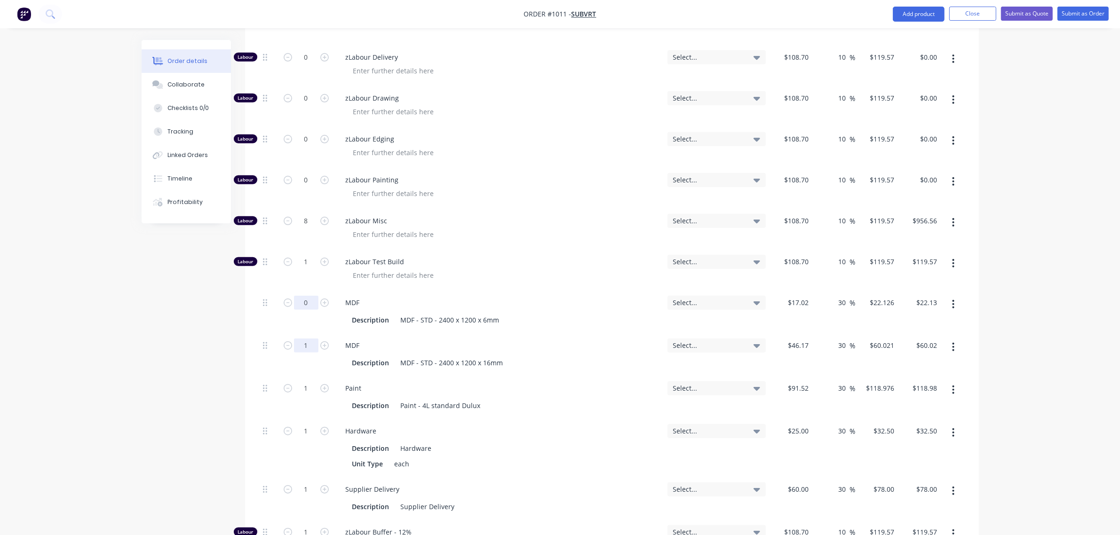
scroll to position [839, 0]
type input "0"
type input "$0.00"
click at [304, 338] on input "1" at bounding box center [306, 345] width 24 height 14
type input "0"
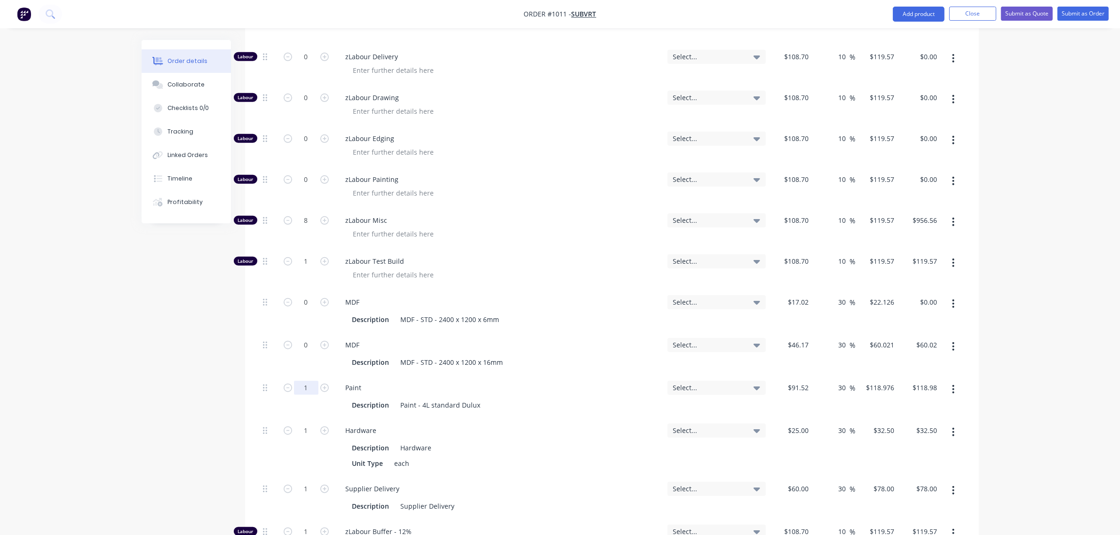
type input "$0.00"
click at [302, 381] on input "1" at bounding box center [306, 388] width 24 height 14
type input "0"
type input "$0.00"
click at [304, 424] on input "1" at bounding box center [306, 431] width 24 height 14
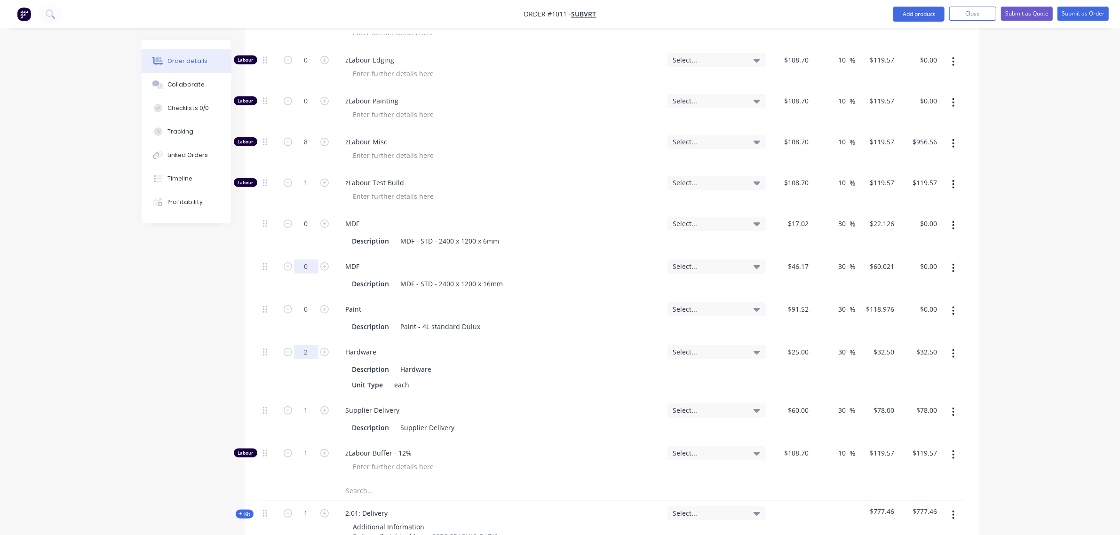
scroll to position [919, 0]
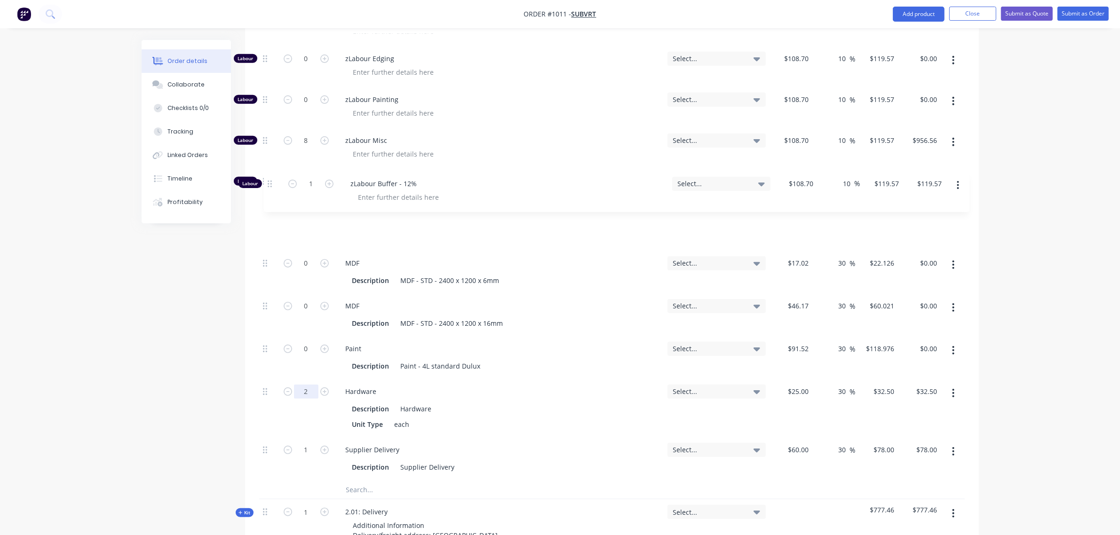
drag, startPoint x: 264, startPoint y: 431, endPoint x: 255, endPoint y: 178, distance: 253.3
click at [255, 178] on div "Qty Tracking Category Cost Markup Price Total Kit 1 1.01: Vendome surround Addi…" at bounding box center [612, 122] width 734 height 1237
type input "2"
type input "$65.00"
click at [372, 480] on input "text" at bounding box center [440, 489] width 188 height 19
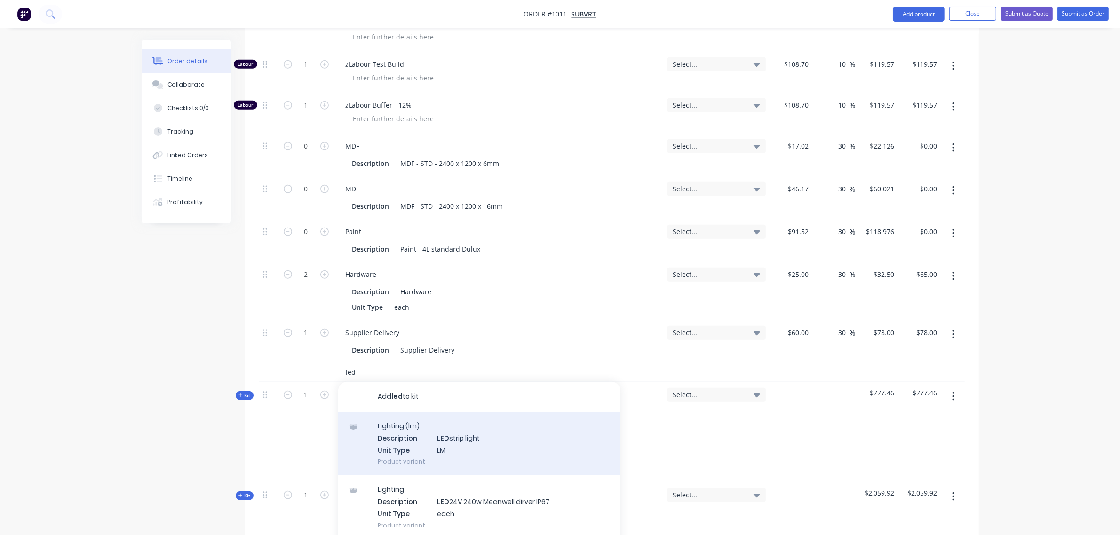
scroll to position [1036, 0]
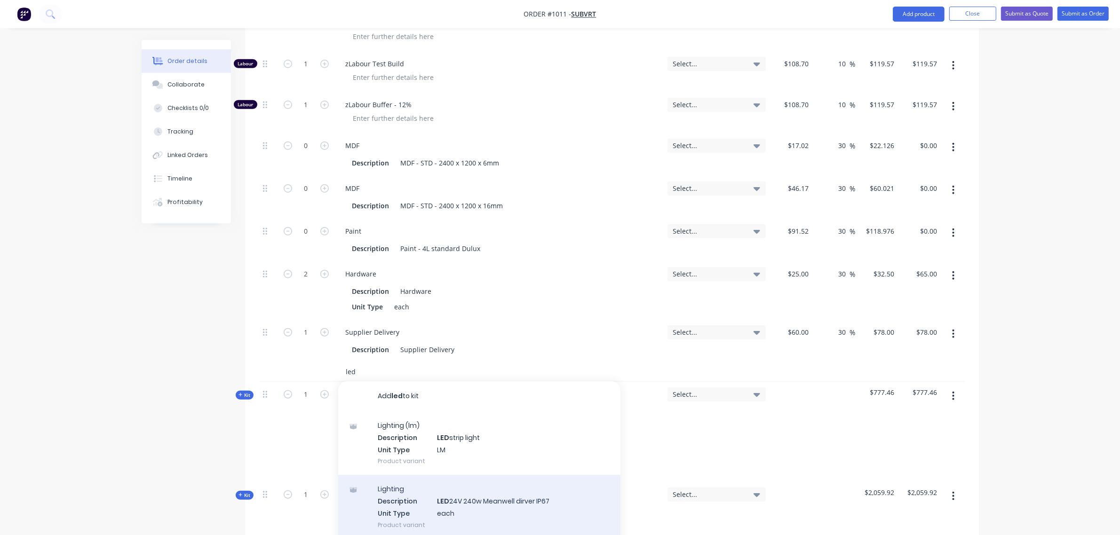
type input "led"
click at [440, 483] on div "Lighting Description LED 24V 240w Meanwell dirver IP67 Unit Type each Product v…" at bounding box center [479, 507] width 282 height 64
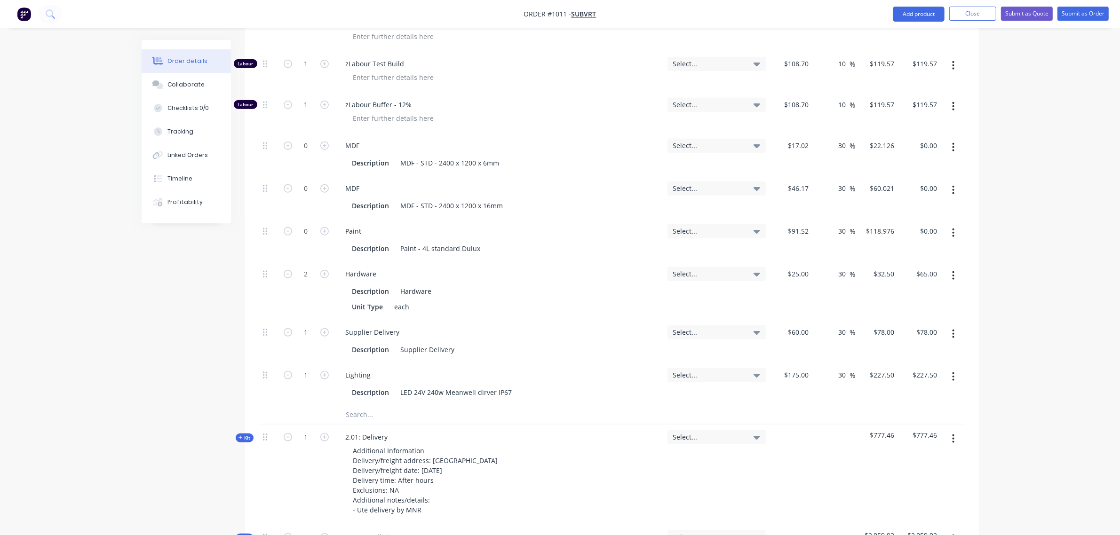
click at [360, 406] on input "text" at bounding box center [440, 415] width 188 height 19
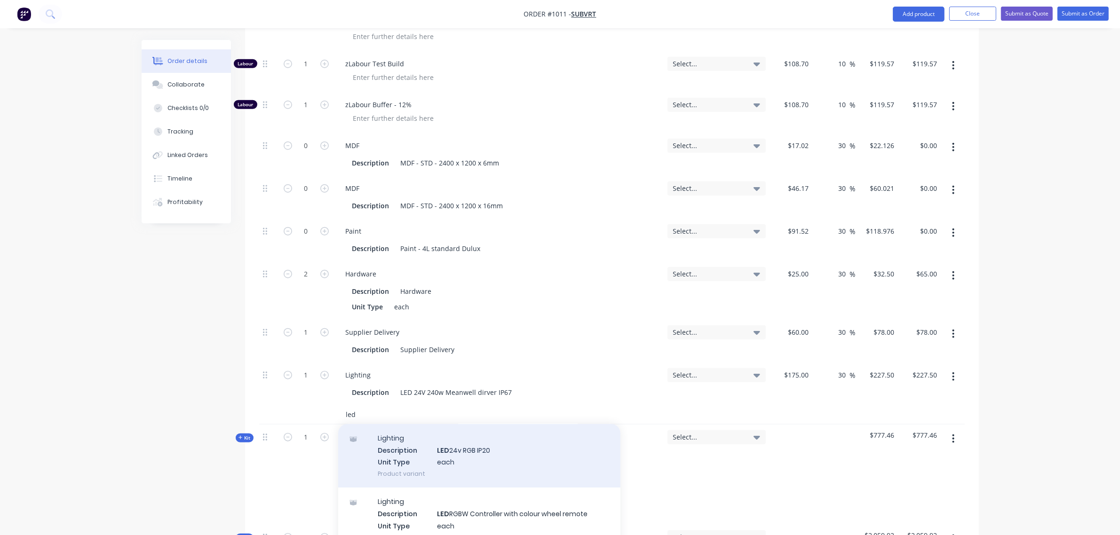
scroll to position [157, 0]
type input "led"
click at [450, 441] on div "Lighting Description LED 24v RGB IP20 Unit Type each Product variant" at bounding box center [479, 457] width 282 height 64
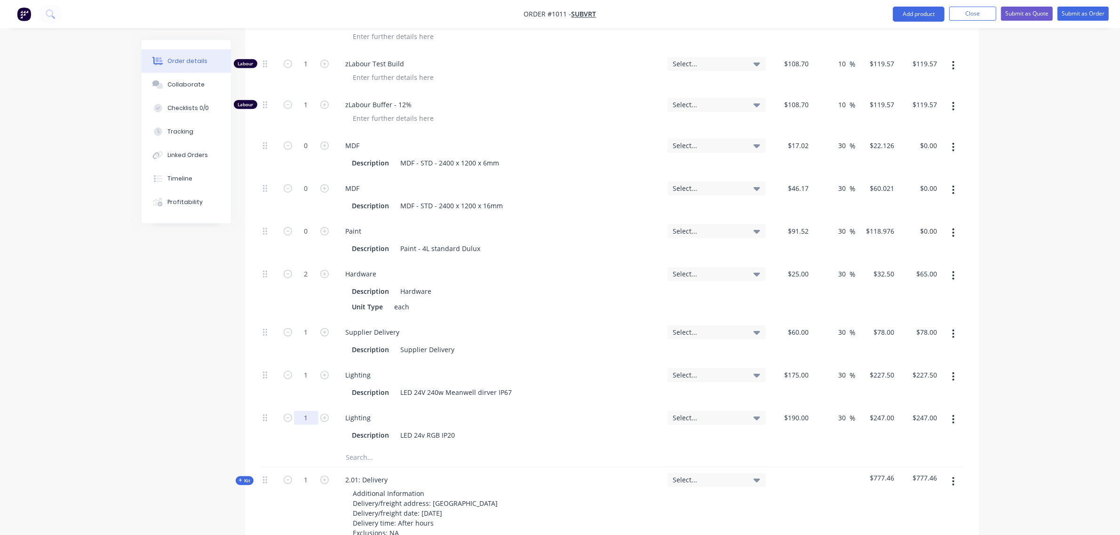
click at [299, 411] on input "1" at bounding box center [306, 418] width 24 height 14
type input "2"
type input "$494.00"
click at [302, 368] on input "1" at bounding box center [306, 375] width 24 height 14
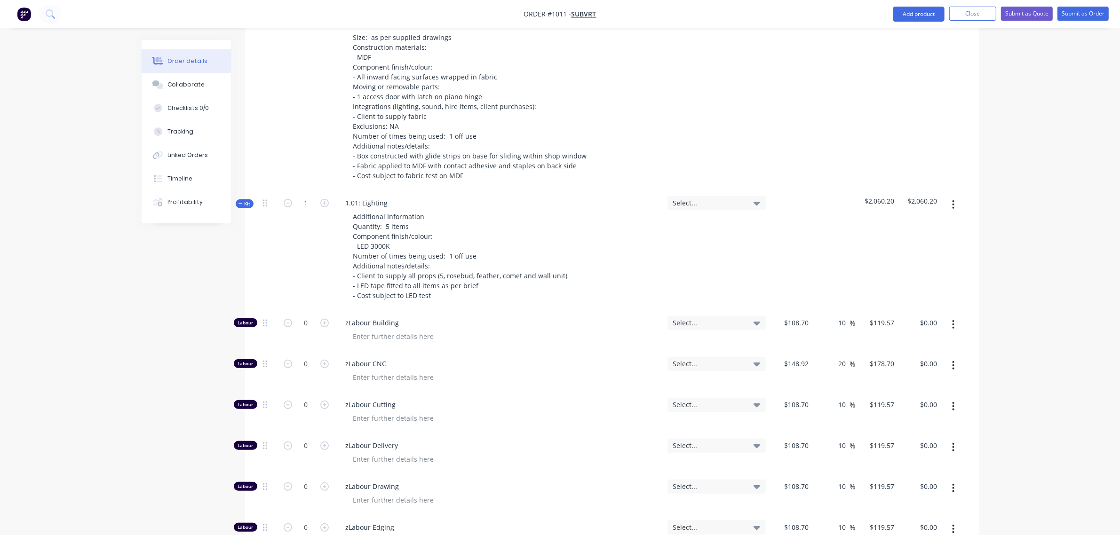
scroll to position [448, 0]
click at [245, 201] on button "Kit" at bounding box center [245, 205] width 18 height 9
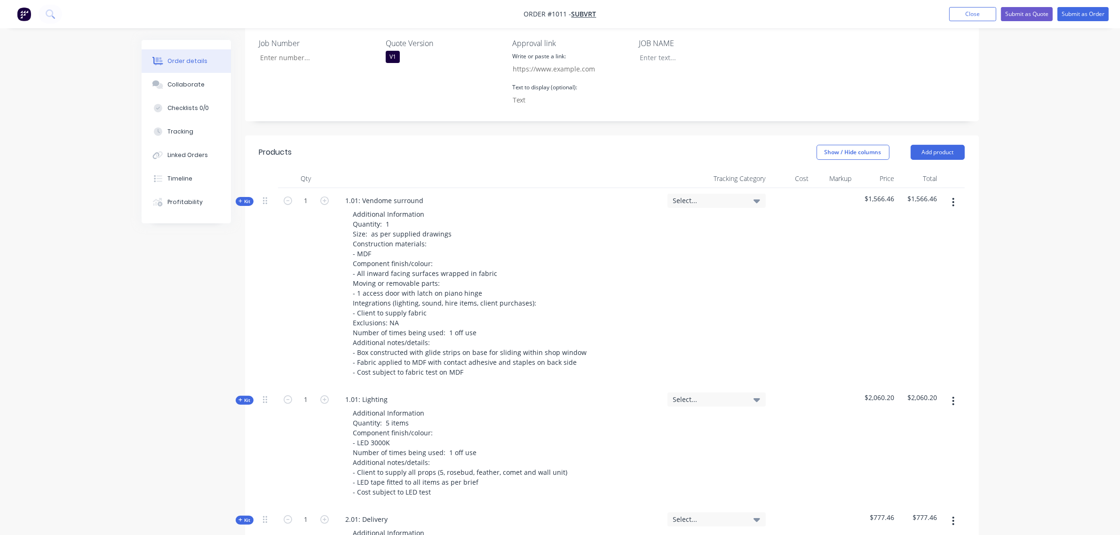
scroll to position [253, 0]
drag, startPoint x: 247, startPoint y: 180, endPoint x: 243, endPoint y: 183, distance: 5.0
click at [247, 199] on span "Kit" at bounding box center [245, 202] width 12 height 7
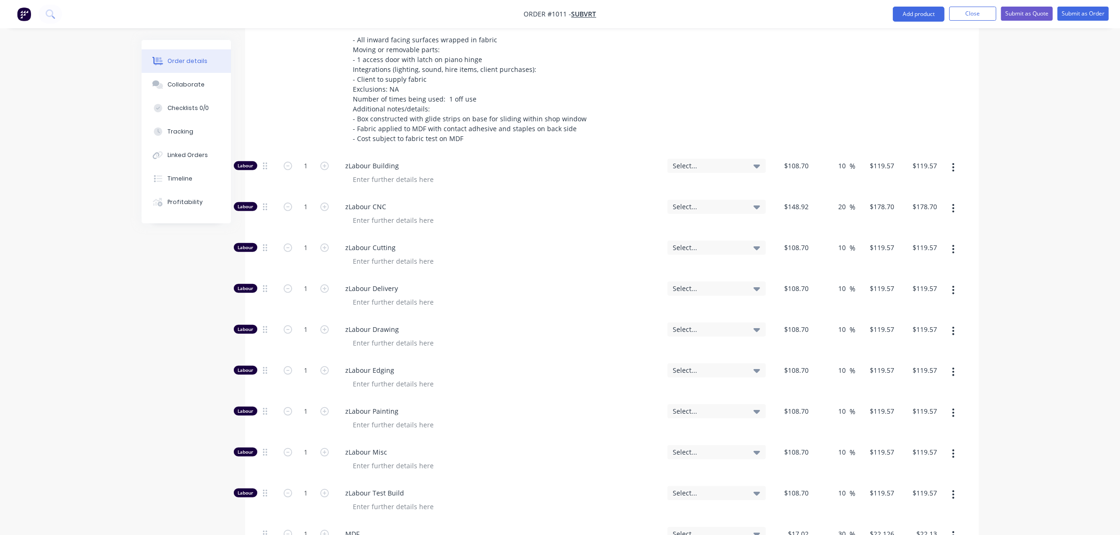
scroll to position [487, 0]
click at [295, 322] on input "1" at bounding box center [306, 329] width 24 height 14
type input "4"
type input "$478.28"
click at [297, 159] on input "1" at bounding box center [306, 166] width 24 height 14
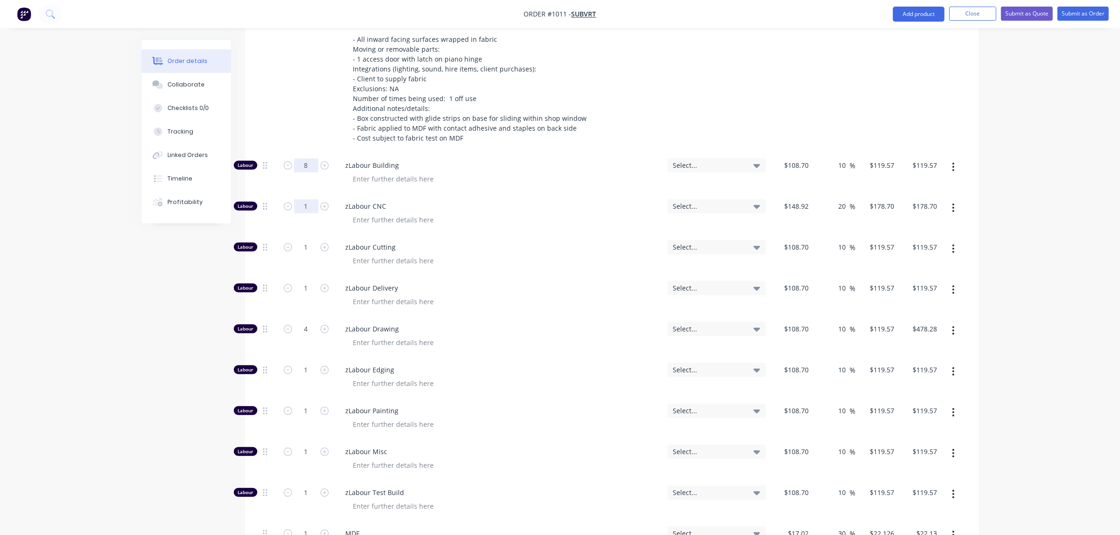
type input "8"
type input "$956.56"
click at [294, 199] on input "1" at bounding box center [306, 206] width 24 height 14
click at [298, 240] on input "1" at bounding box center [306, 247] width 24 height 14
type input "0.5"
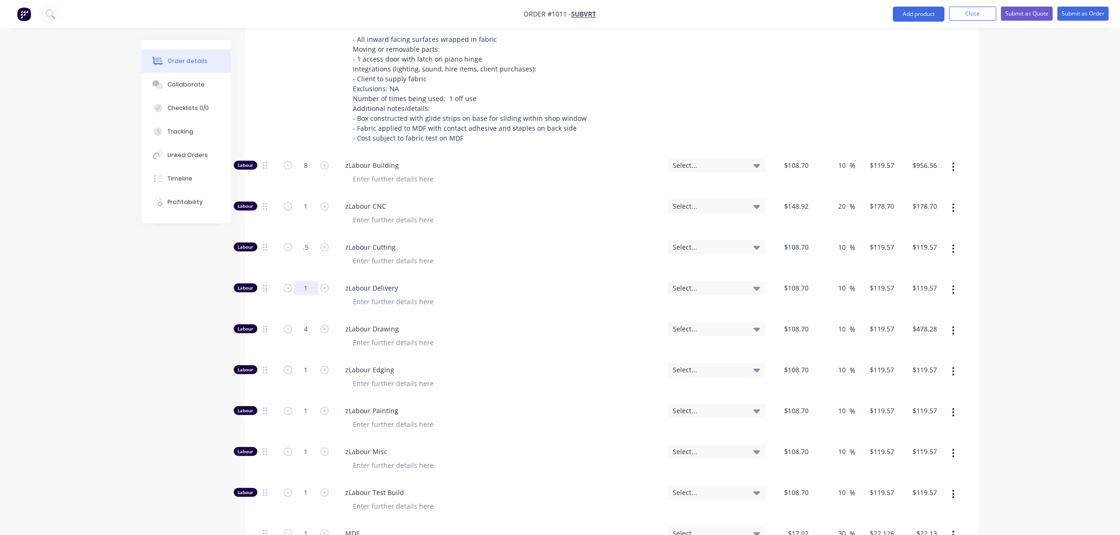
type input "$59.79"
click at [299, 281] on input "1" at bounding box center [306, 288] width 24 height 14
click at [297, 363] on input "1" at bounding box center [306, 370] width 24 height 14
type input "0"
type input "$0.00"
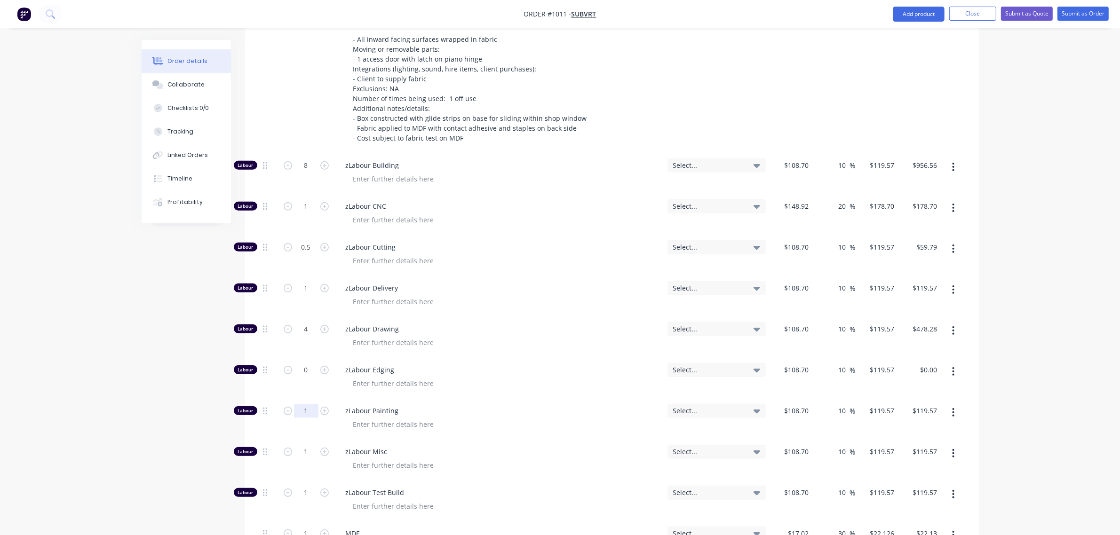
click at [298, 404] on input "1" at bounding box center [306, 411] width 24 height 14
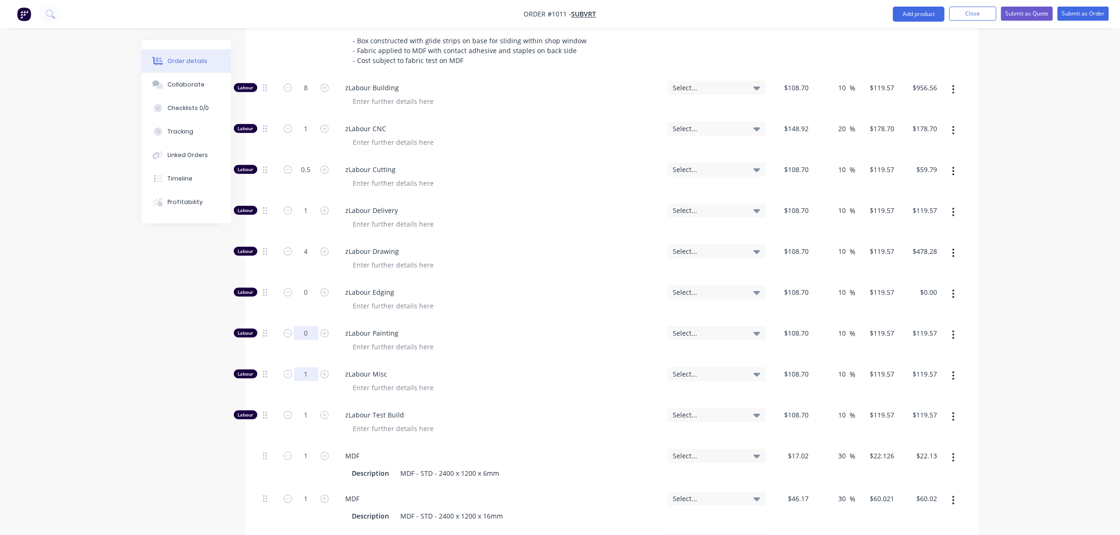
type input "0"
type input "$0.00"
click at [301, 367] on input "1" at bounding box center [306, 374] width 24 height 14
type input "8"
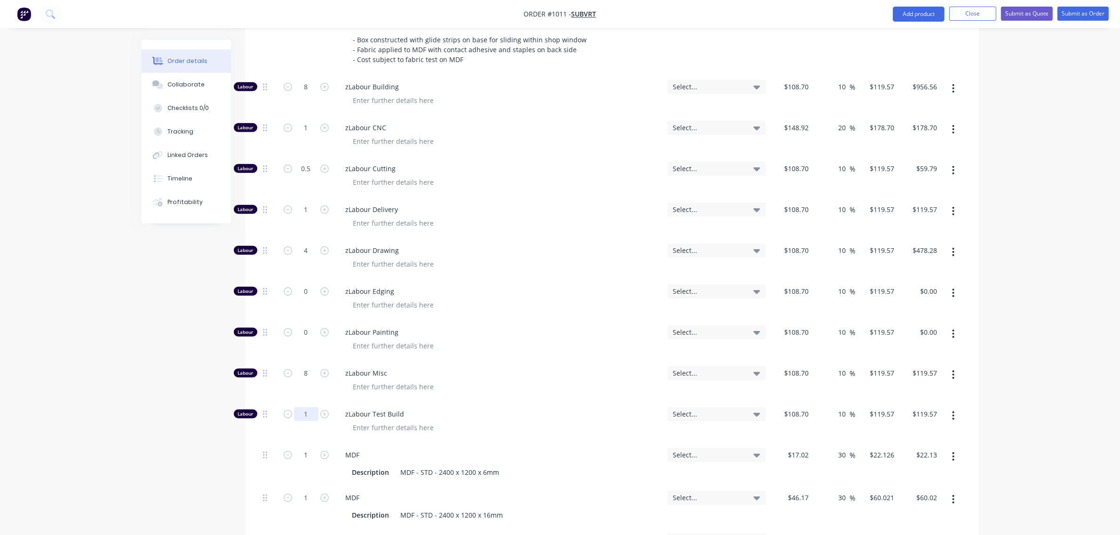
type input "$956.56"
click at [295, 407] on input "1" at bounding box center [306, 414] width 24 height 14
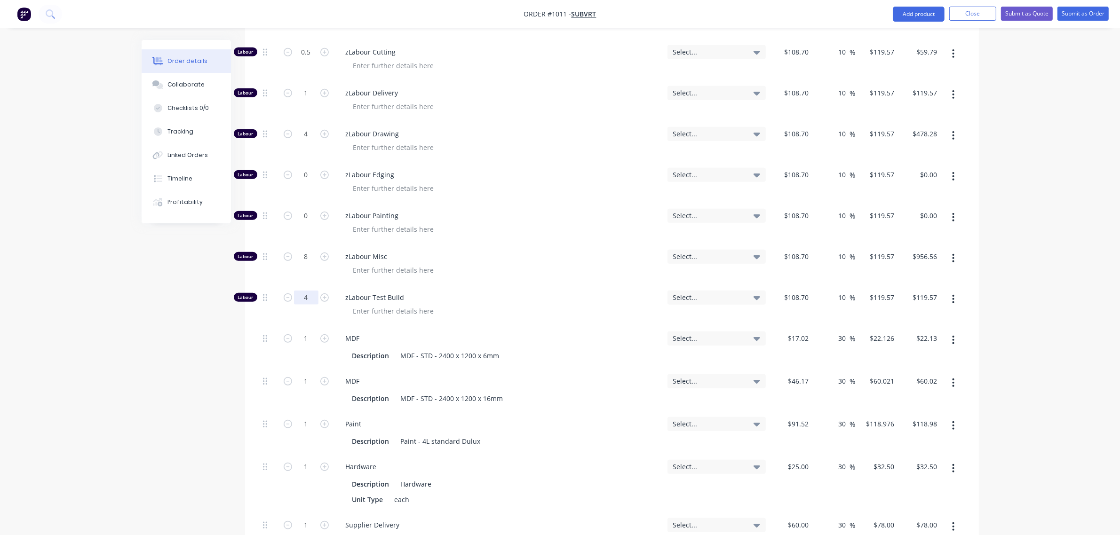
scroll to position [683, 0]
type input "4"
type input "$478.28"
click at [304, 374] on input "1" at bounding box center [306, 381] width 24 height 14
type input "4"
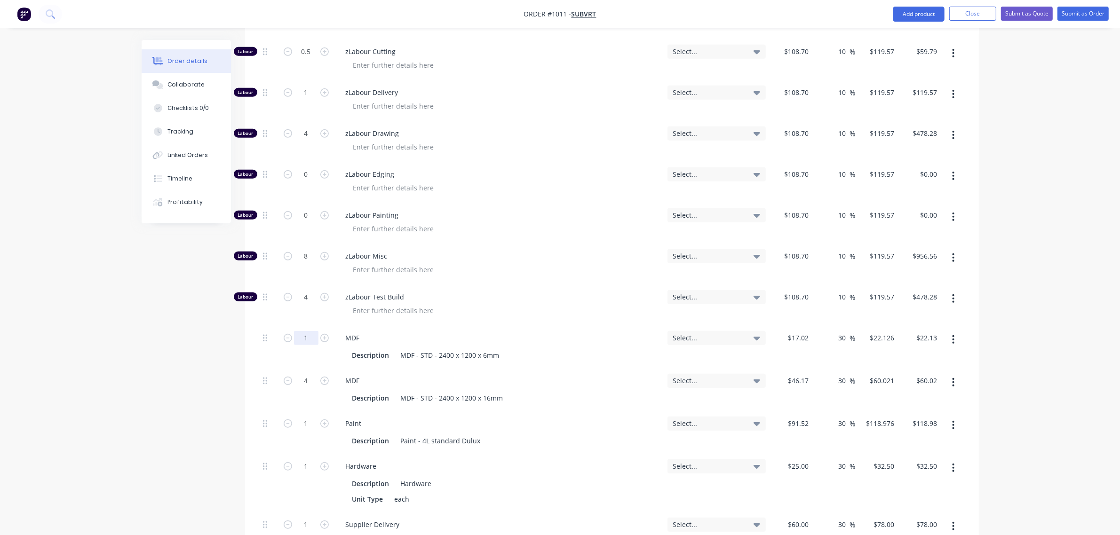
type input "$240.08"
click at [303, 331] on input "1" at bounding box center [306, 338] width 24 height 14
type input "0"
type input "$0.00"
click at [299, 417] on input "1" at bounding box center [306, 424] width 24 height 14
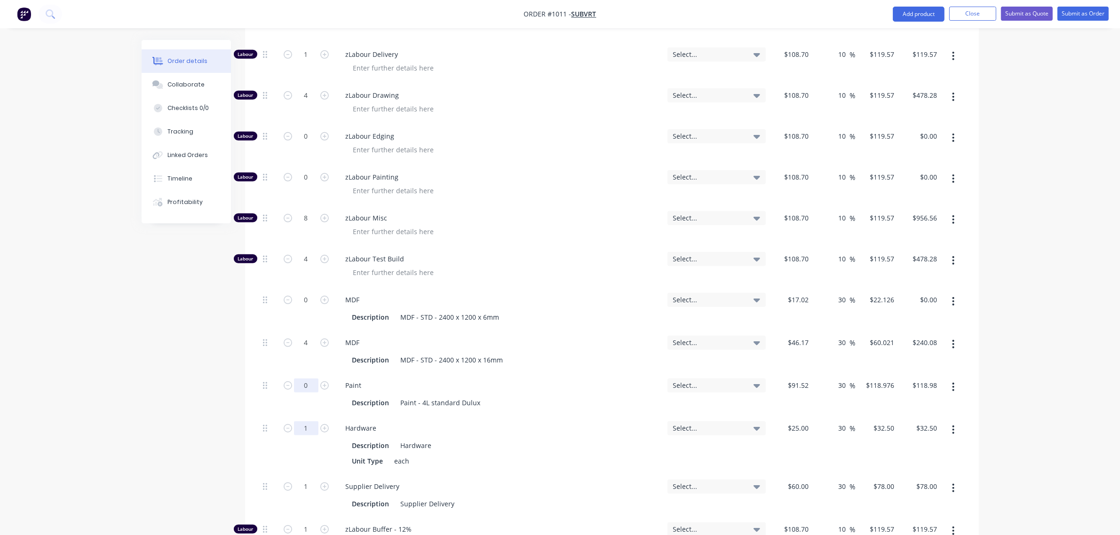
type input "0"
type input "$0.00"
click at [302, 422] on input "1" at bounding box center [306, 429] width 24 height 14
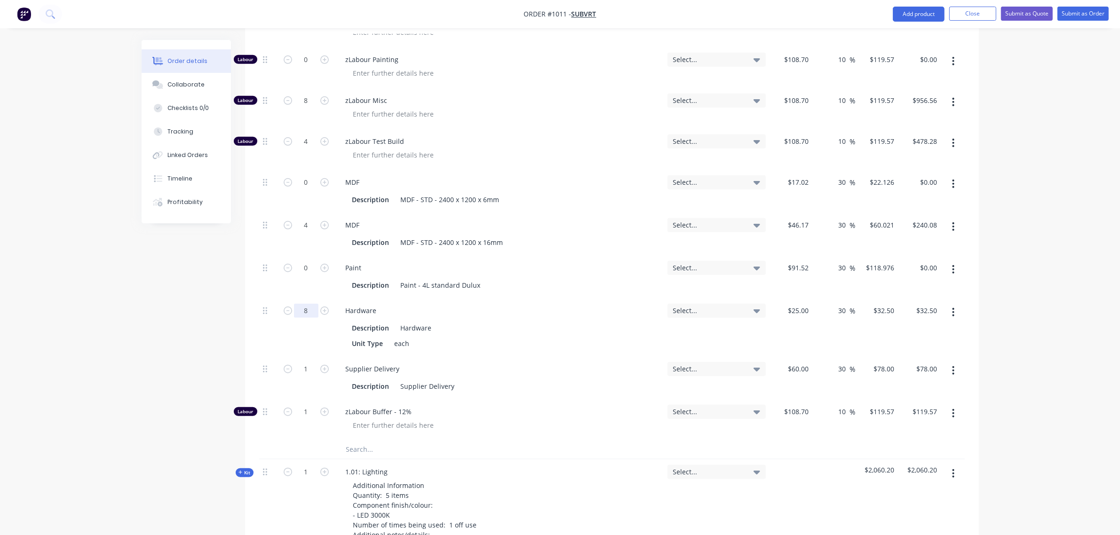
scroll to position [840, 0]
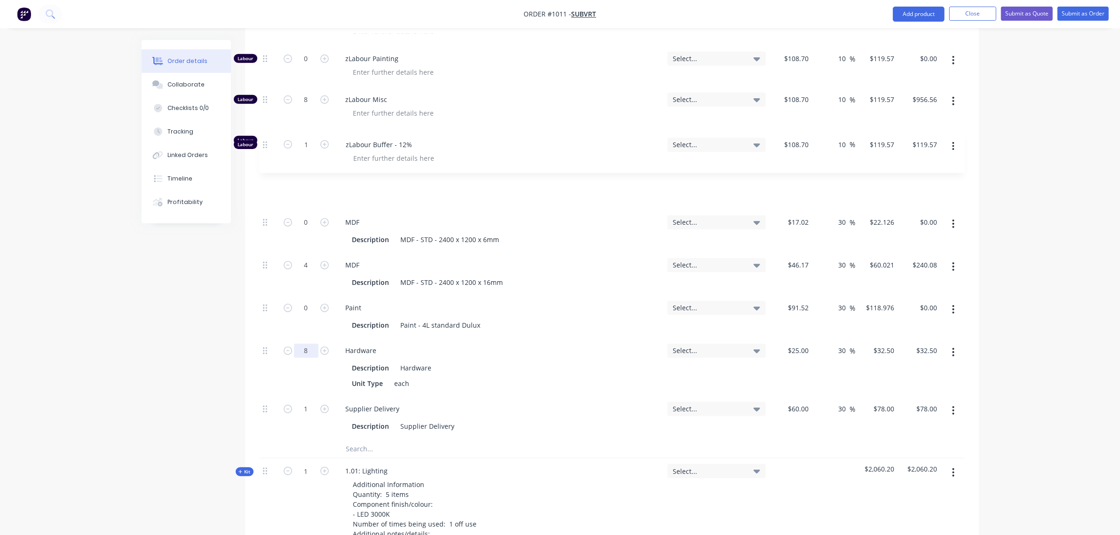
drag, startPoint x: 266, startPoint y: 388, endPoint x: 267, endPoint y: 140, distance: 247.9
click at [267, 140] on div "Labour 8 zLabour Building Select... $108.70 $108.70 10 10 % $119.57 $119.57 $95…" at bounding box center [612, 120] width 706 height 639
type input "8"
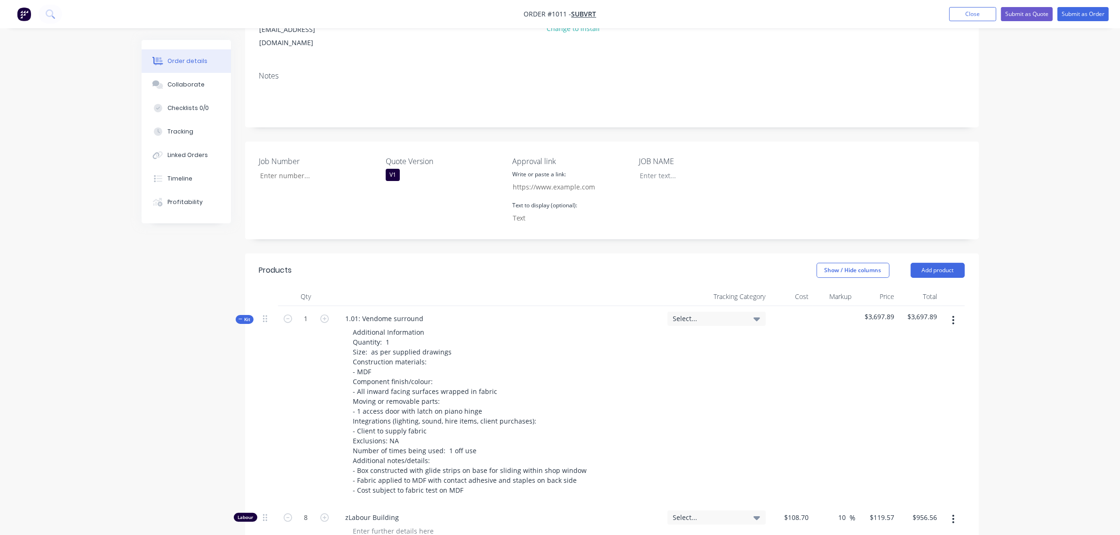
scroll to position [135, 0]
click at [241, 318] on icon "button" at bounding box center [241, 320] width 4 height 5
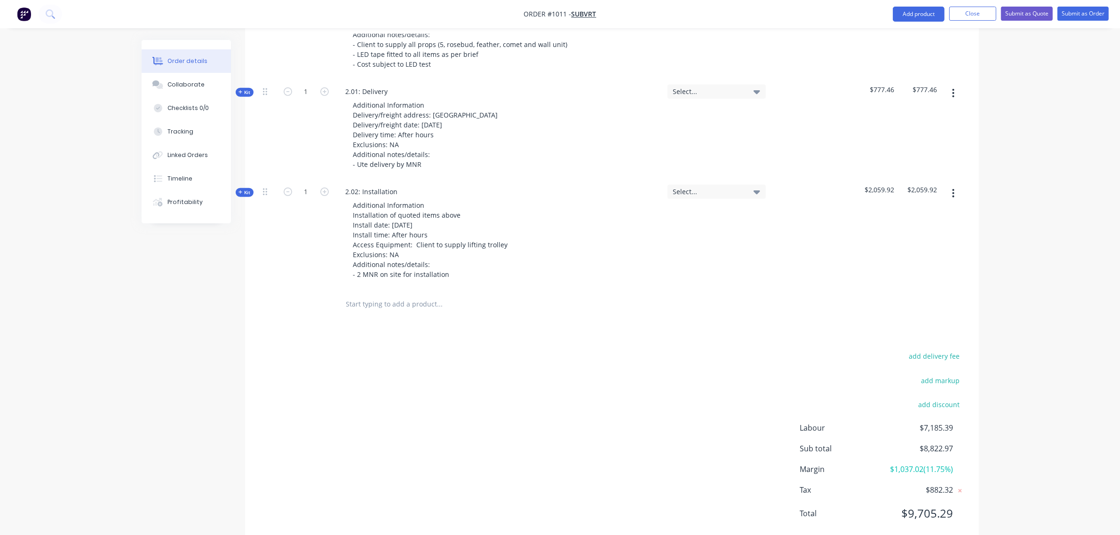
scroll to position [682, 0]
click at [391, 294] on input "text" at bounding box center [440, 303] width 188 height 19
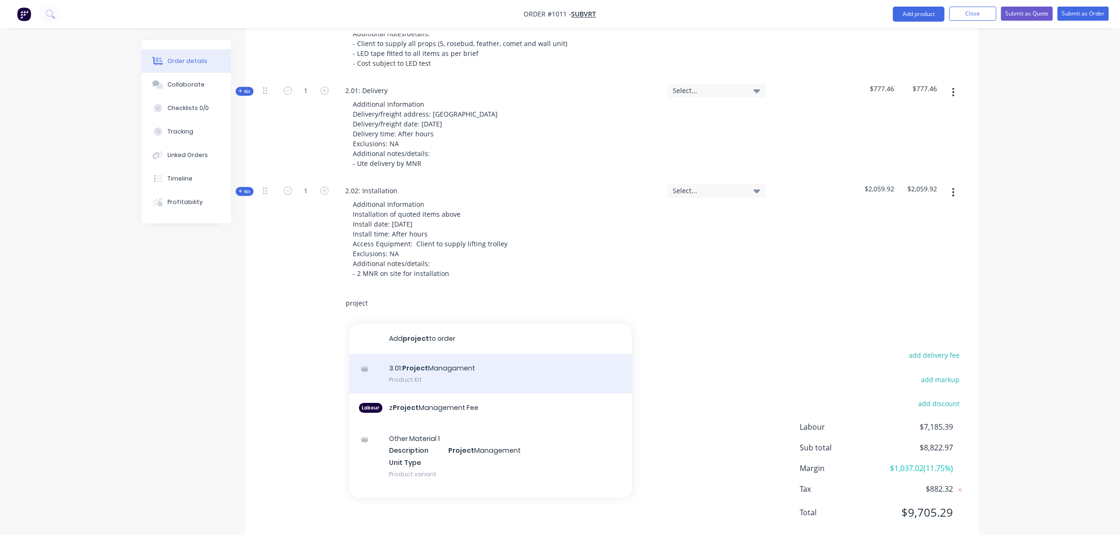
type input "project"
click at [434, 354] on div "3.01: Project Managament Product Kit" at bounding box center [491, 374] width 282 height 40
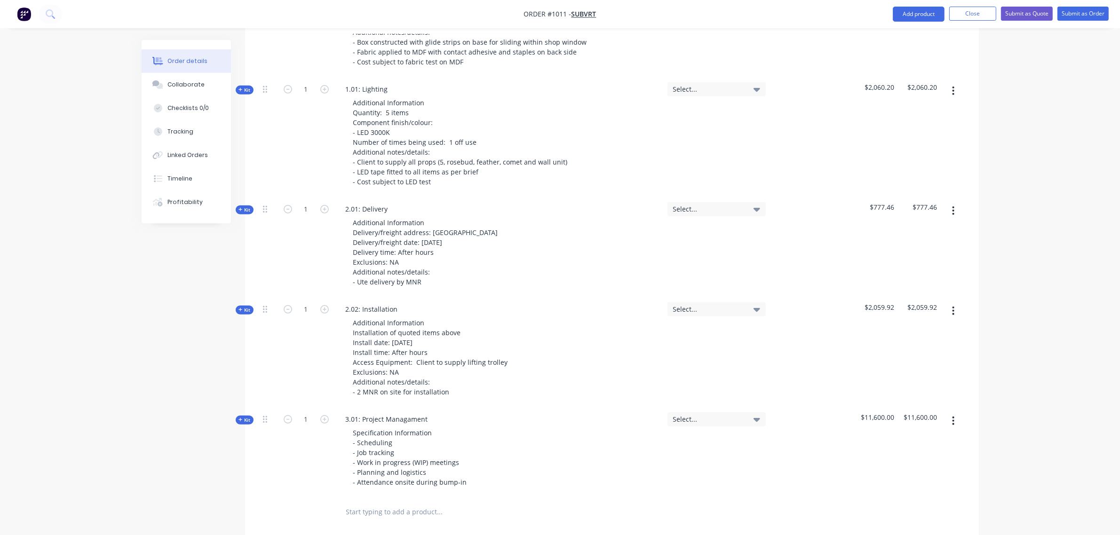
scroll to position [572, 0]
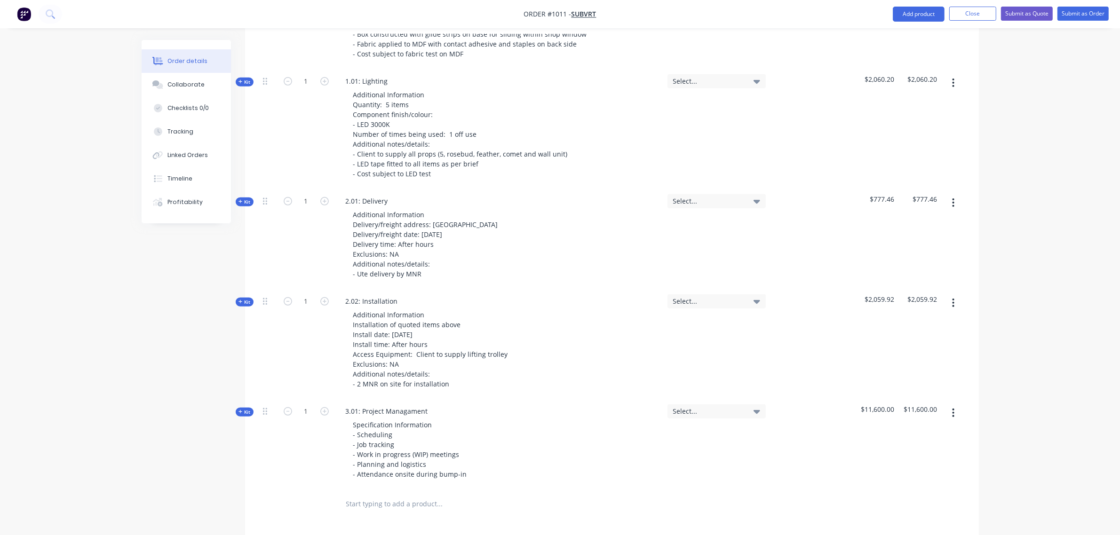
click at [252, 408] on button "Kit" at bounding box center [245, 412] width 18 height 9
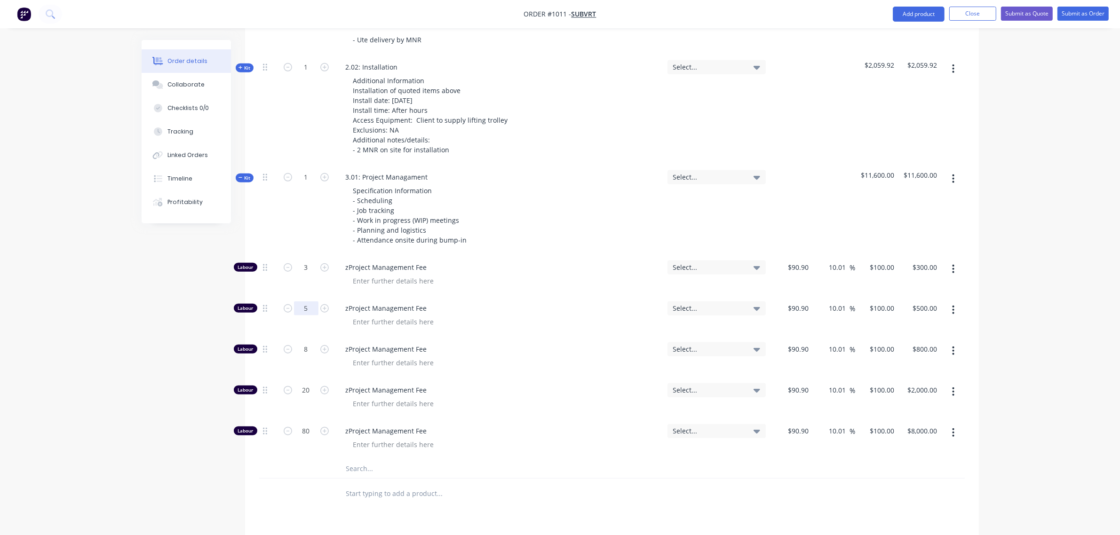
scroll to position [807, 0]
click at [304, 301] on input "5" at bounding box center [306, 308] width 24 height 14
click at [302, 260] on input "3" at bounding box center [306, 267] width 24 height 14
type input "0"
type input "$0.00"
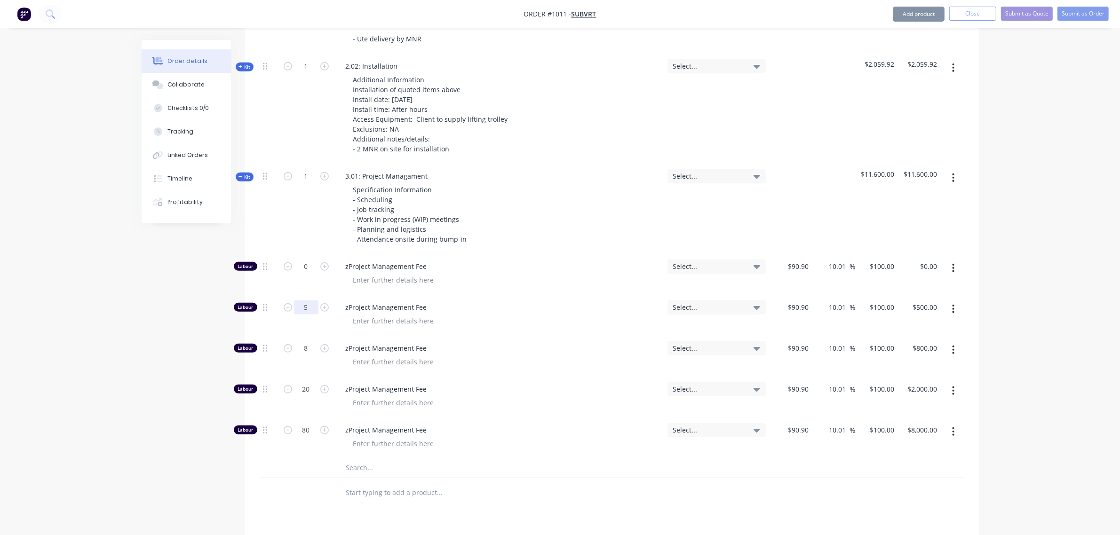
click at [301, 301] on input "5" at bounding box center [306, 308] width 24 height 14
type input "0"
type input "$0.00"
click at [299, 382] on input "20" at bounding box center [306, 389] width 24 height 14
type input "0"
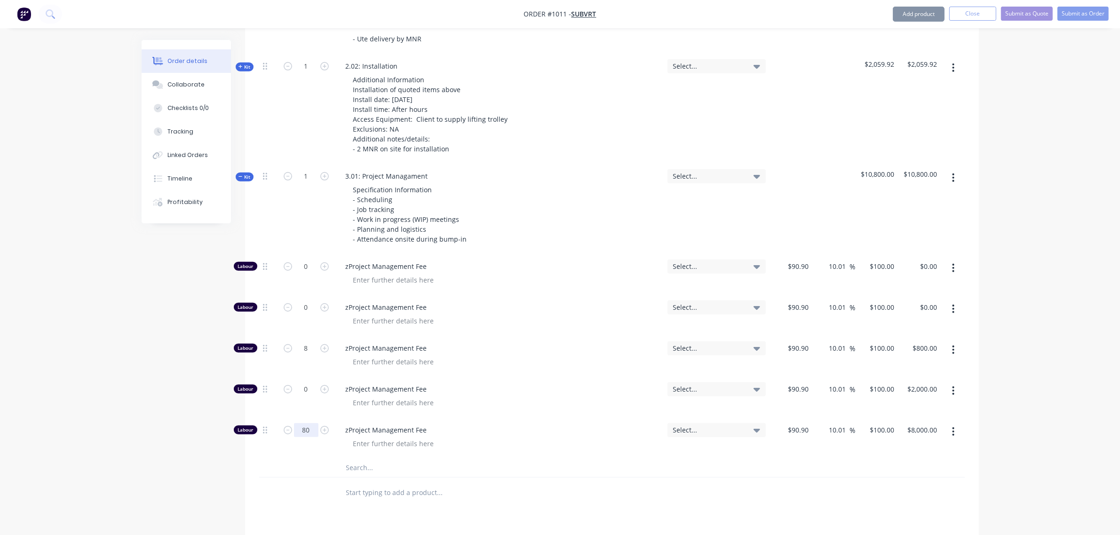
type input "$0.00"
click at [306, 423] on input "80" at bounding box center [306, 430] width 24 height 14
type input "0"
type input "$0.00"
click at [289, 195] on div "1" at bounding box center [306, 209] width 56 height 90
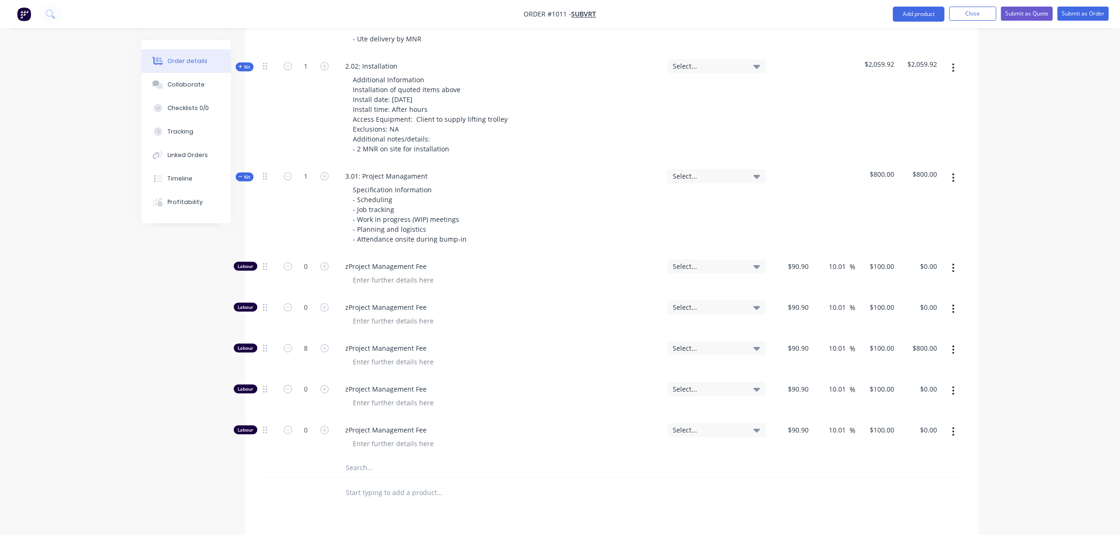
click at [250, 174] on span "Kit" at bounding box center [245, 177] width 12 height 7
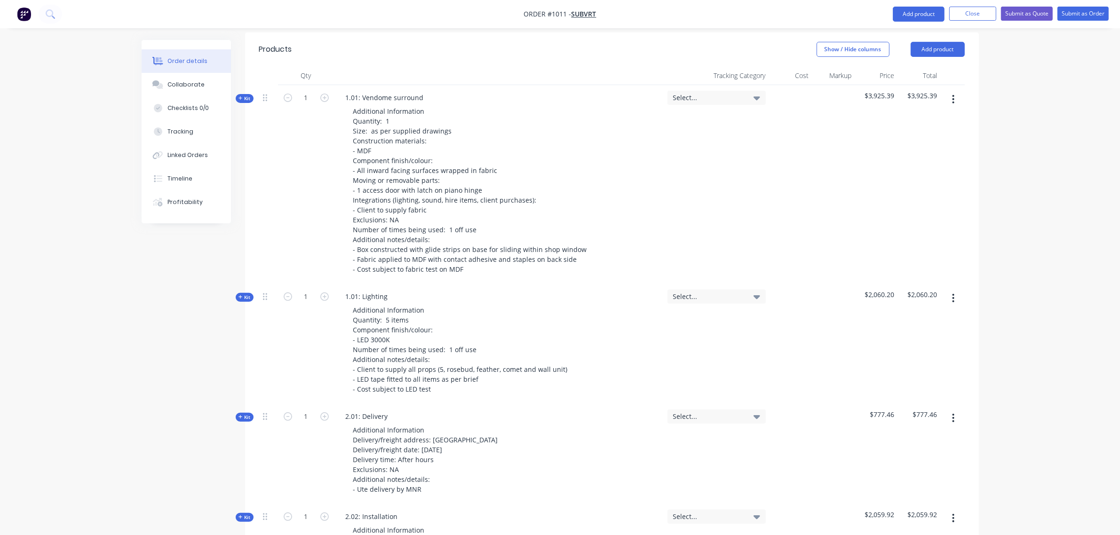
scroll to position [331, 0]
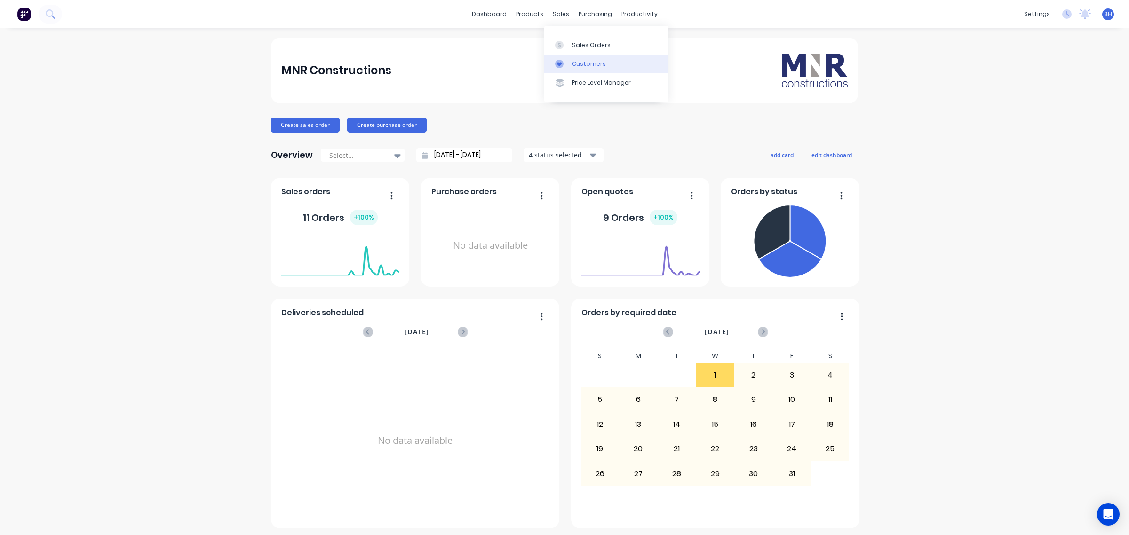
click at [582, 66] on div "Customers" at bounding box center [589, 64] width 34 height 8
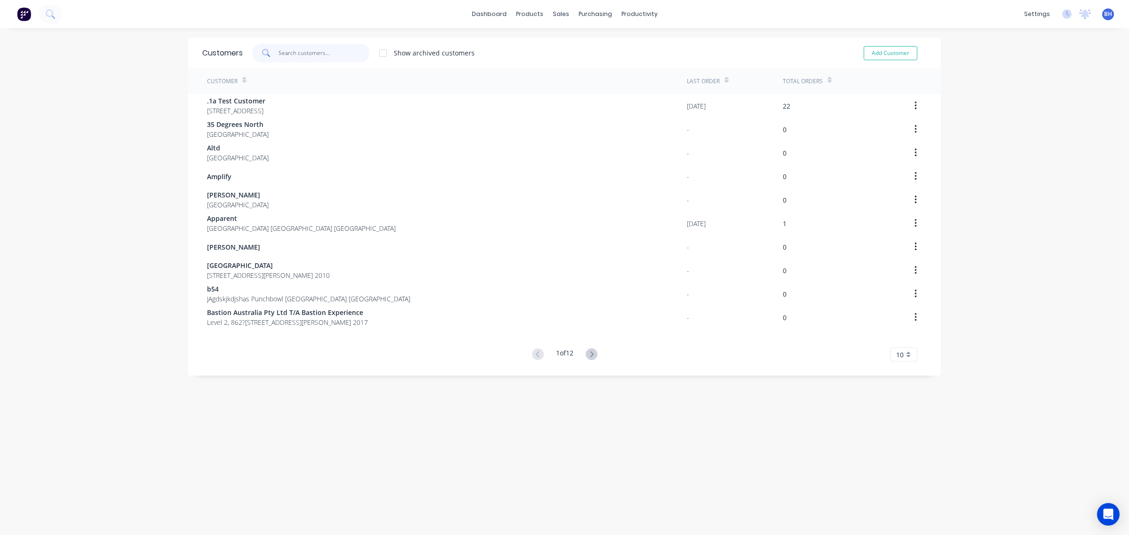
click at [317, 51] on input "text" at bounding box center [325, 53] width 92 height 19
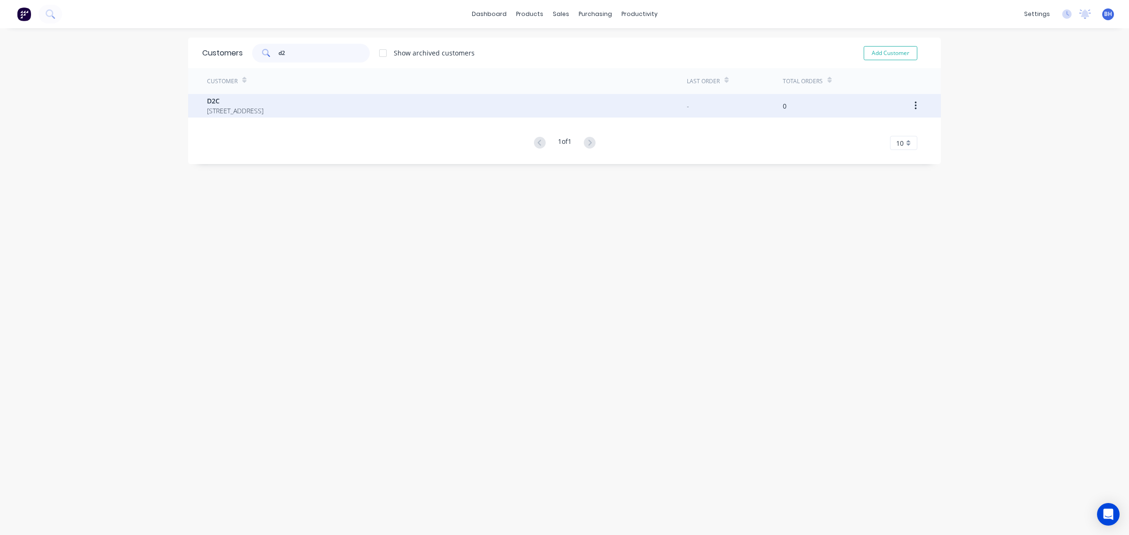
type input "d2"
click at [263, 107] on span "Suite 2.03, 76a Edinburgh Road, Marrickville, NSW 2204" at bounding box center [235, 111] width 56 height 10
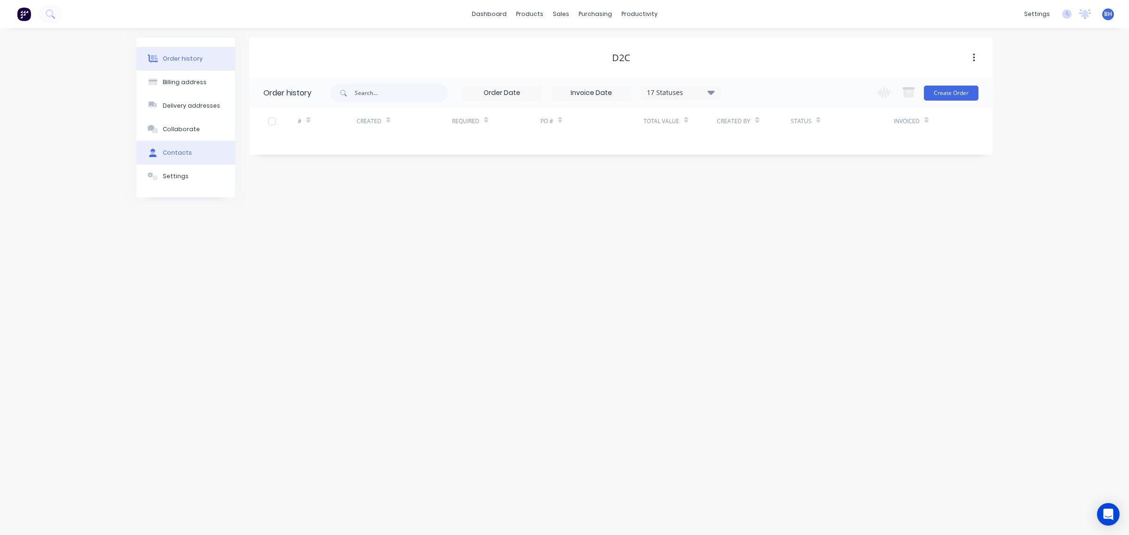
click at [180, 157] on div "Contacts" at bounding box center [177, 153] width 29 height 8
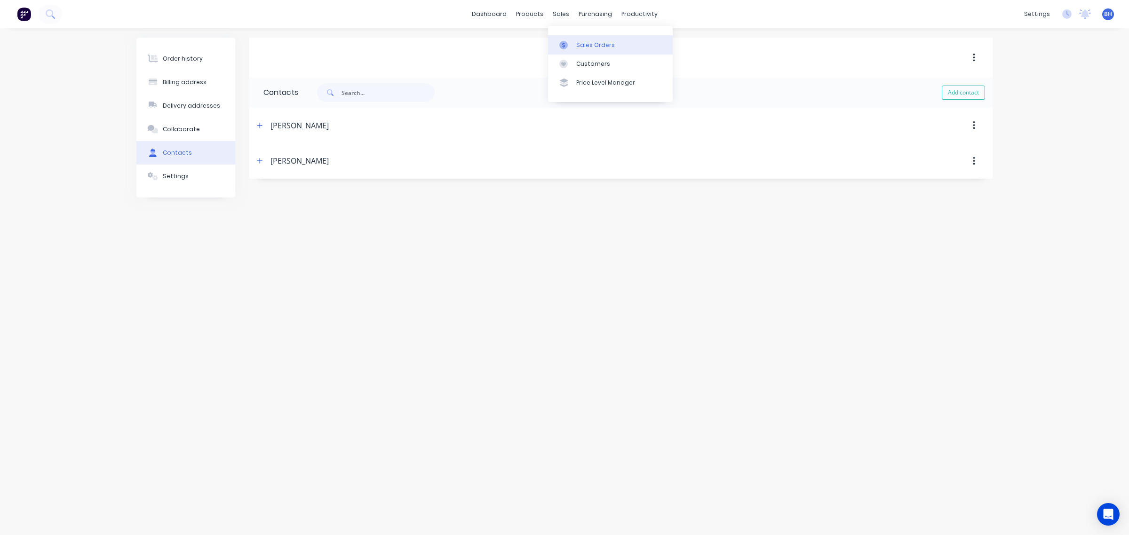
click at [585, 42] on div "Sales Orders" at bounding box center [595, 45] width 39 height 8
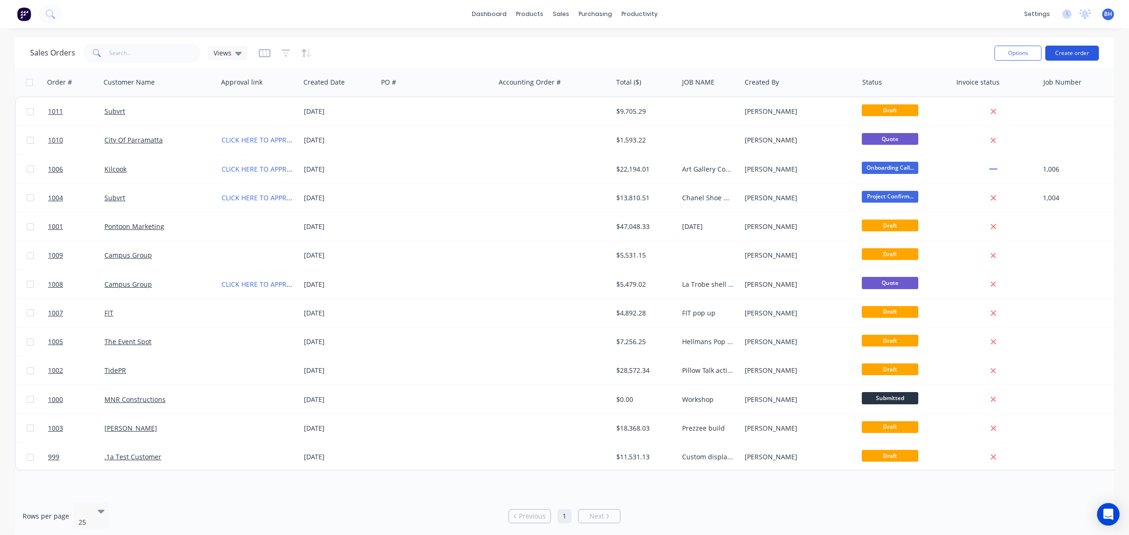
click at [1057, 52] on button "Create order" at bounding box center [1072, 53] width 54 height 15
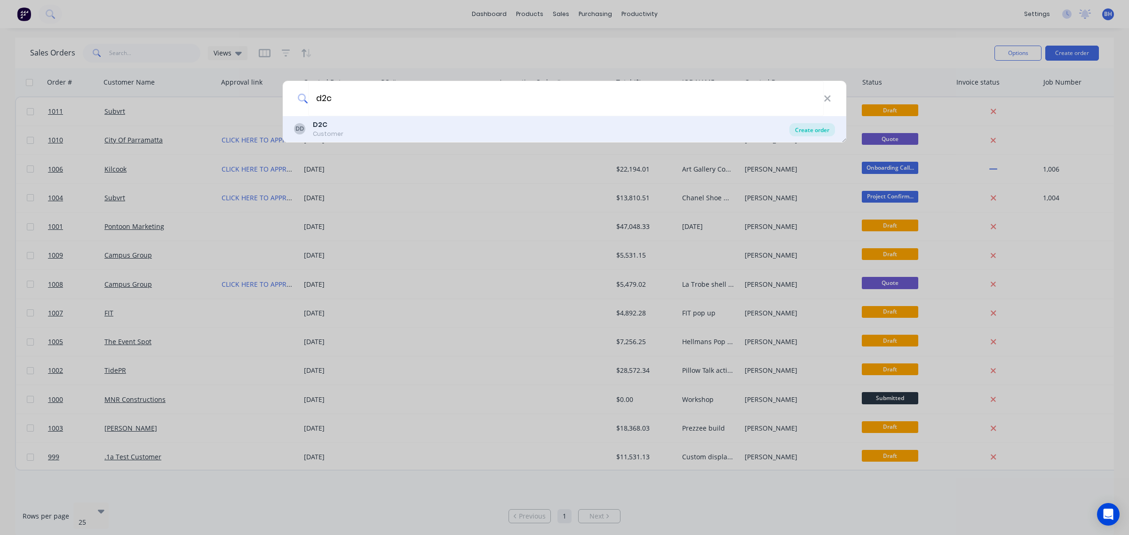
type input "d2c"
click at [825, 129] on div "Create order" at bounding box center [812, 129] width 46 height 13
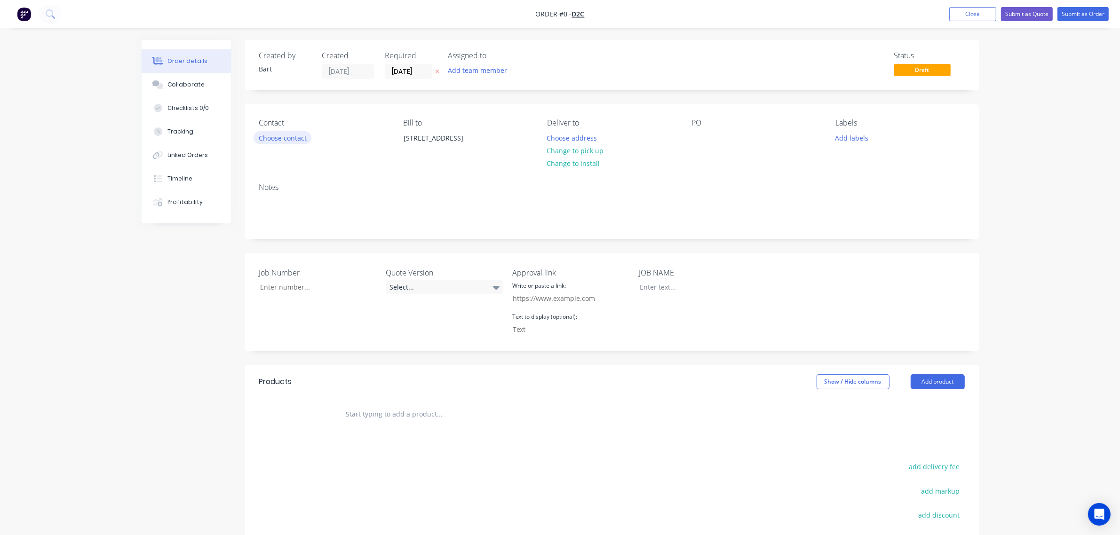
click at [295, 135] on button "Choose contact" at bounding box center [283, 137] width 58 height 13
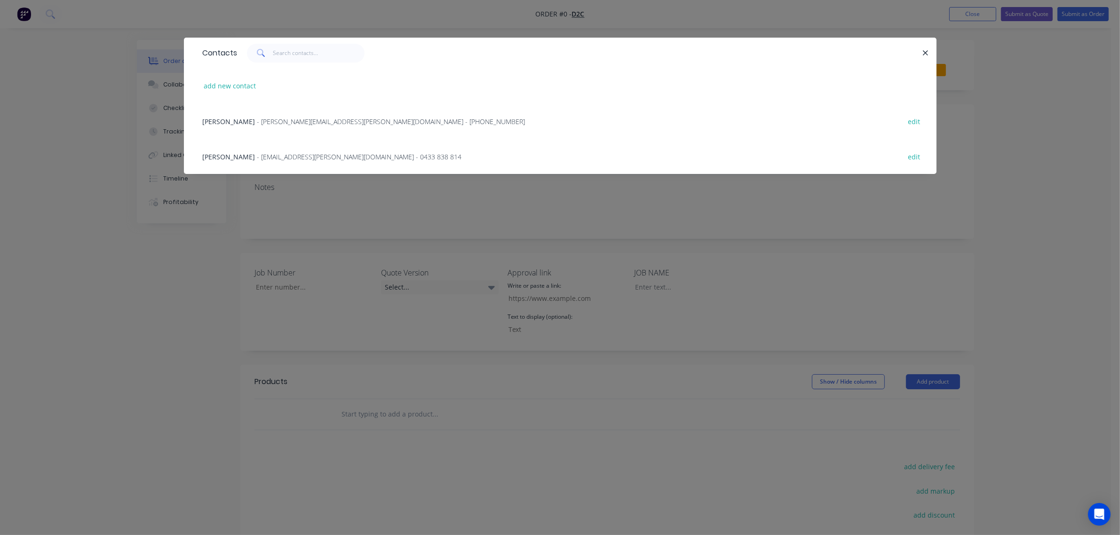
click at [261, 118] on span "- Robin.Appel@d2c.com.au - 0490 006 373" at bounding box center [391, 121] width 268 height 9
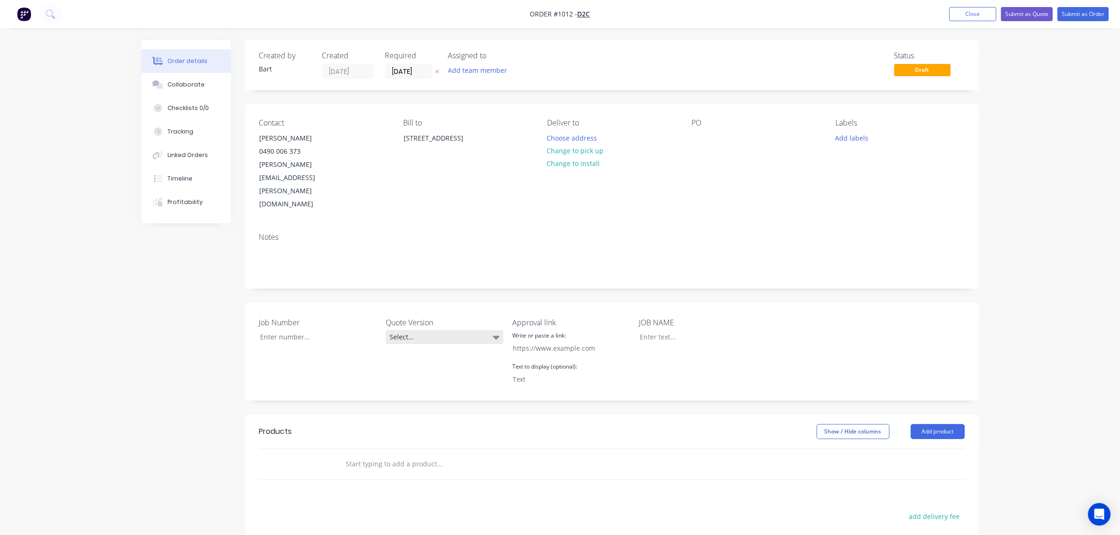
click at [434, 330] on div "Select..." at bounding box center [445, 337] width 118 height 14
click at [403, 332] on div "V1" at bounding box center [400, 337] width 14 height 12
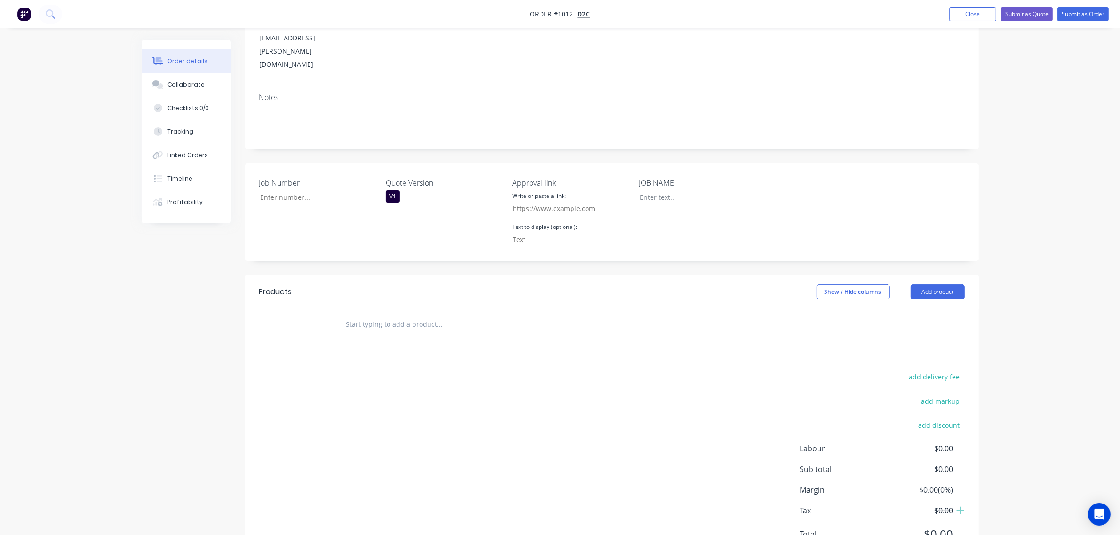
scroll to position [145, 0]
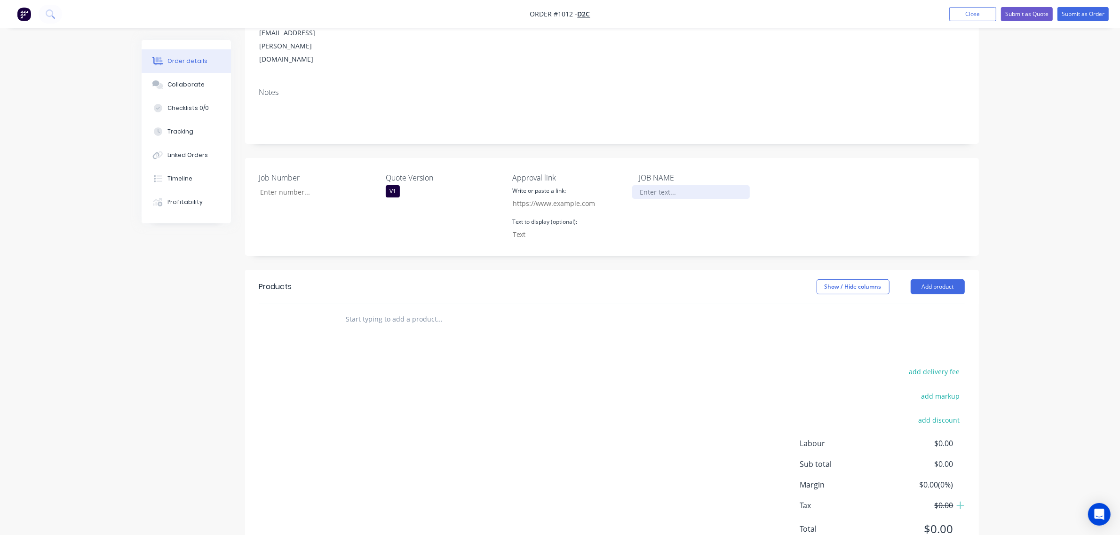
click at [655, 185] on div at bounding box center [691, 192] width 118 height 14
click at [617, 172] on label "Approval link" at bounding box center [571, 177] width 118 height 11
click at [466, 310] on input "text" at bounding box center [440, 319] width 188 height 19
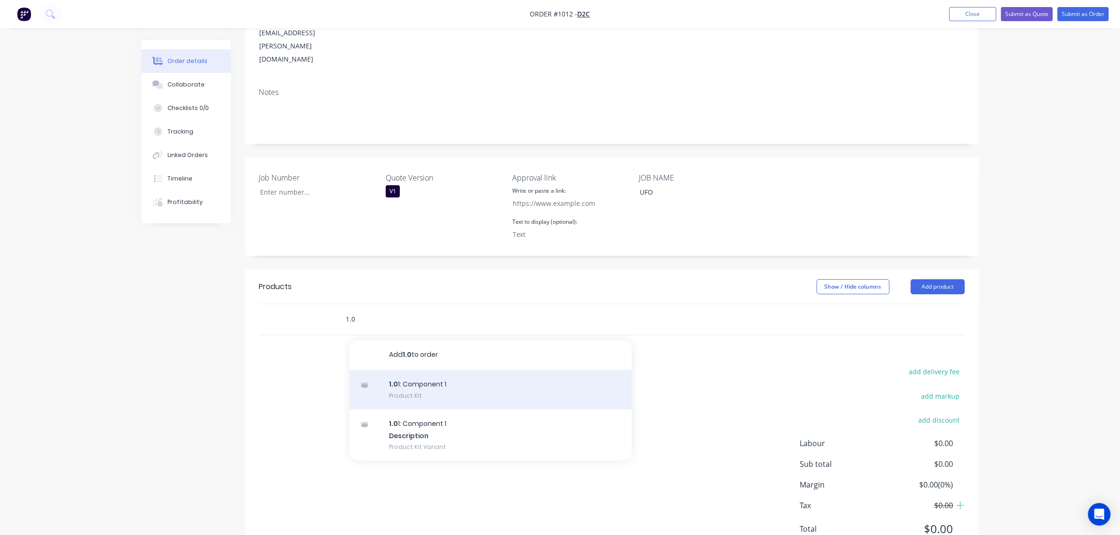
type input "1.0"
click at [411, 370] on div "1.0 1: Component 1 Product Kit" at bounding box center [491, 390] width 282 height 40
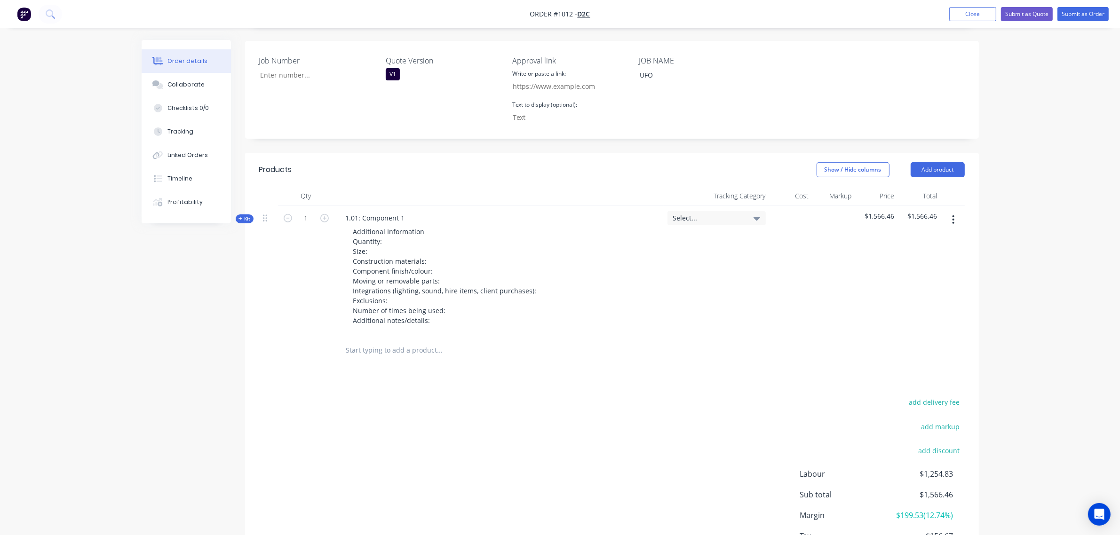
scroll to position [263, 0]
click at [381, 341] on input "text" at bounding box center [440, 350] width 188 height 19
click at [949, 211] on button "button" at bounding box center [953, 219] width 22 height 17
click at [913, 275] on div "Duplicate" at bounding box center [920, 282] width 72 height 14
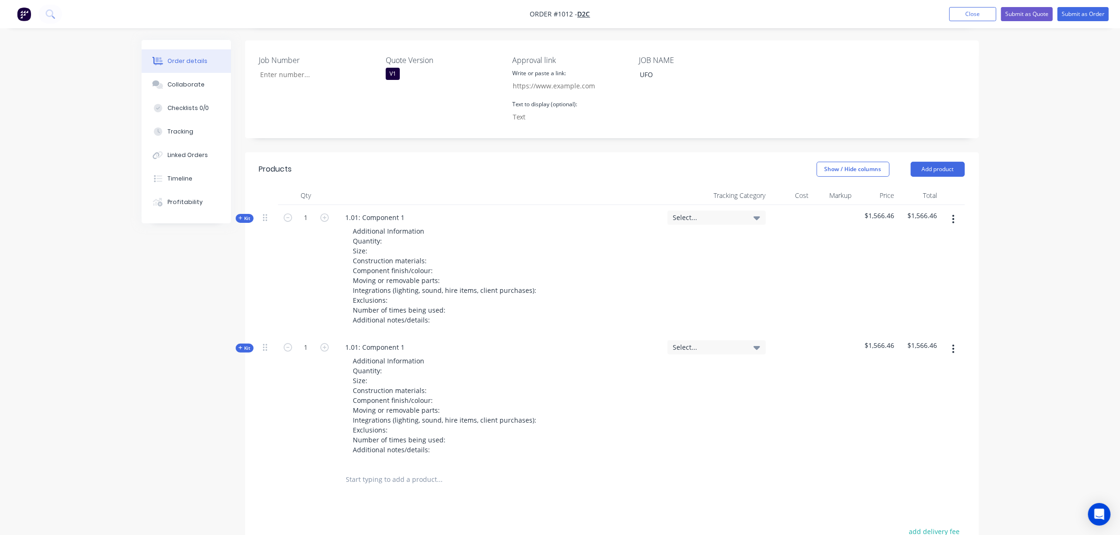
click at [382, 470] on input "text" at bounding box center [440, 479] width 188 height 19
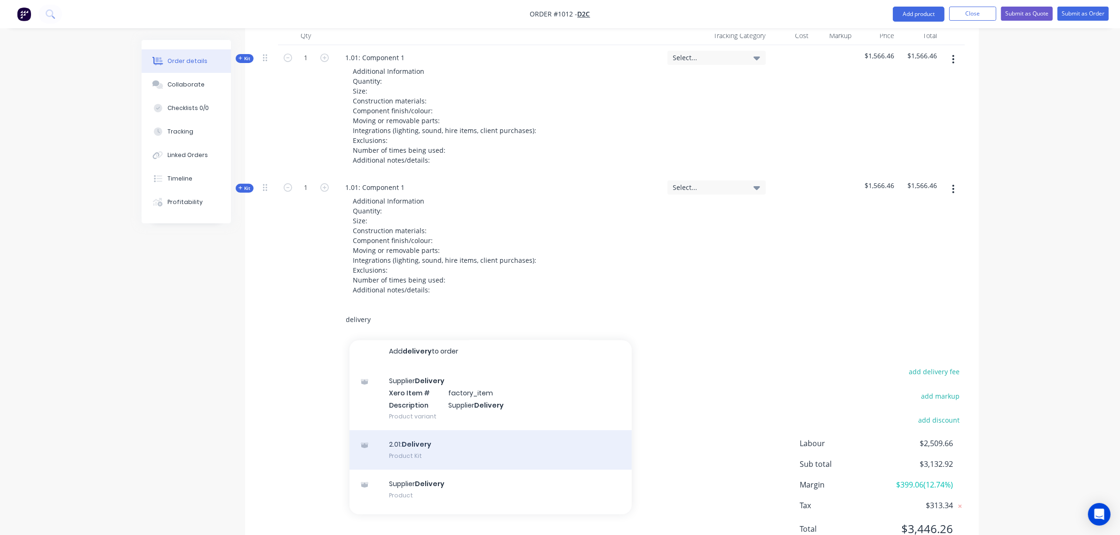
scroll to position [5, 0]
type input "delivery"
click at [423, 430] on div "2.01: Delivery Product Kit" at bounding box center [491, 450] width 282 height 40
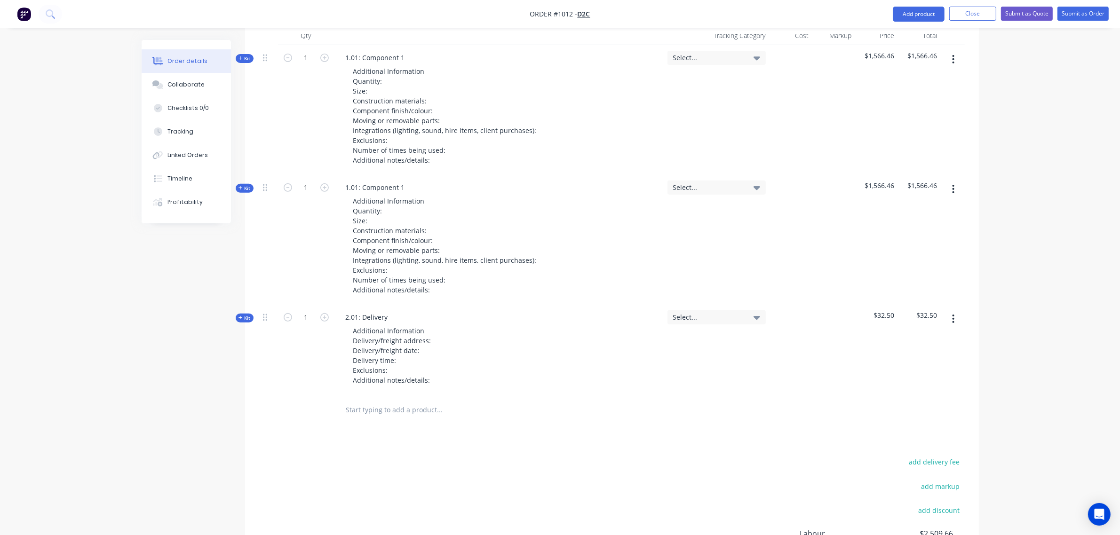
click at [373, 401] on input "text" at bounding box center [440, 410] width 188 height 19
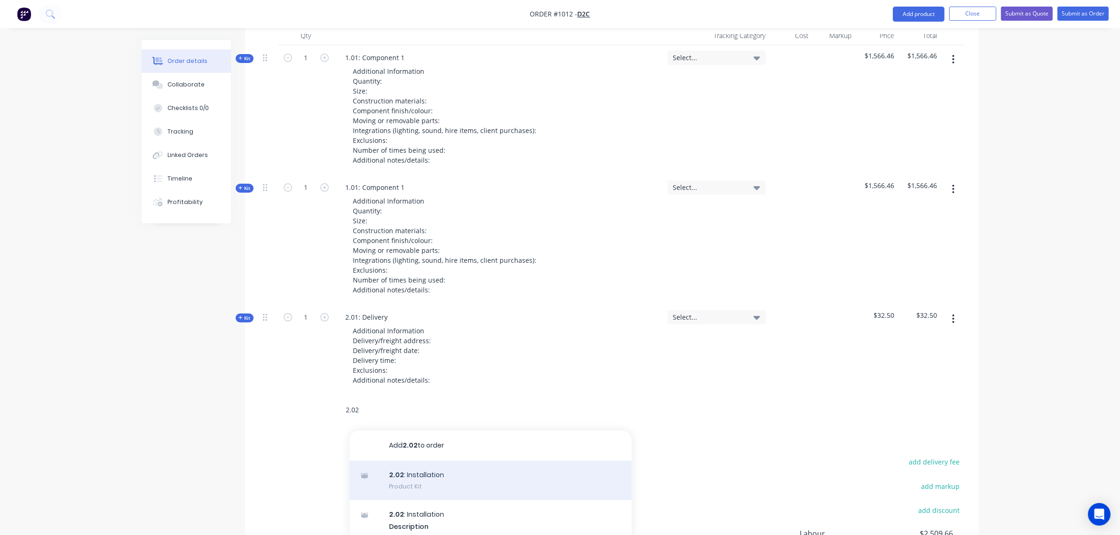
type input "2.02"
click at [404, 461] on div "2.02 : Installation Product Kit" at bounding box center [491, 481] width 282 height 40
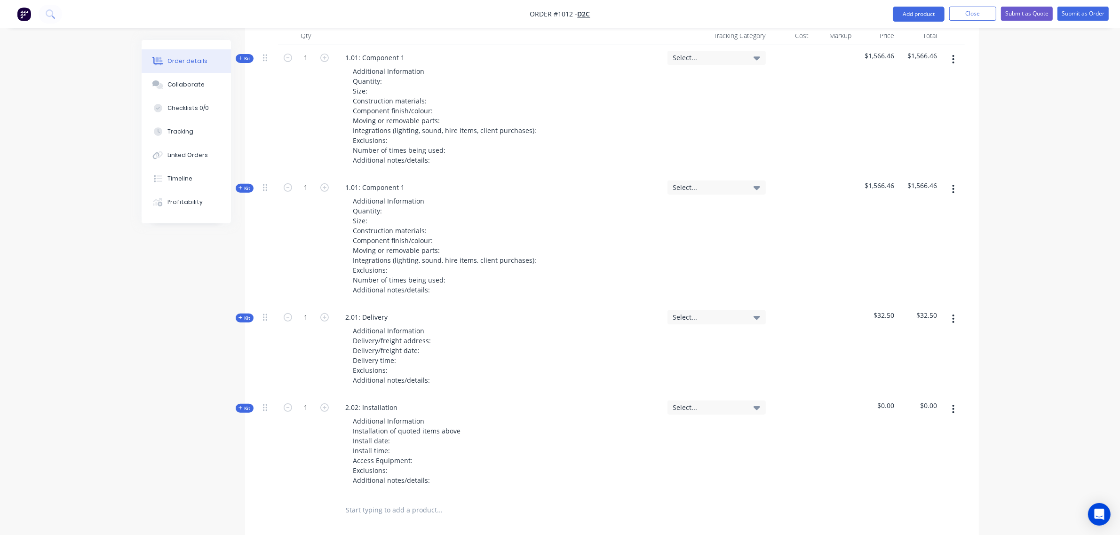
click at [372, 501] on input "text" at bounding box center [440, 510] width 188 height 19
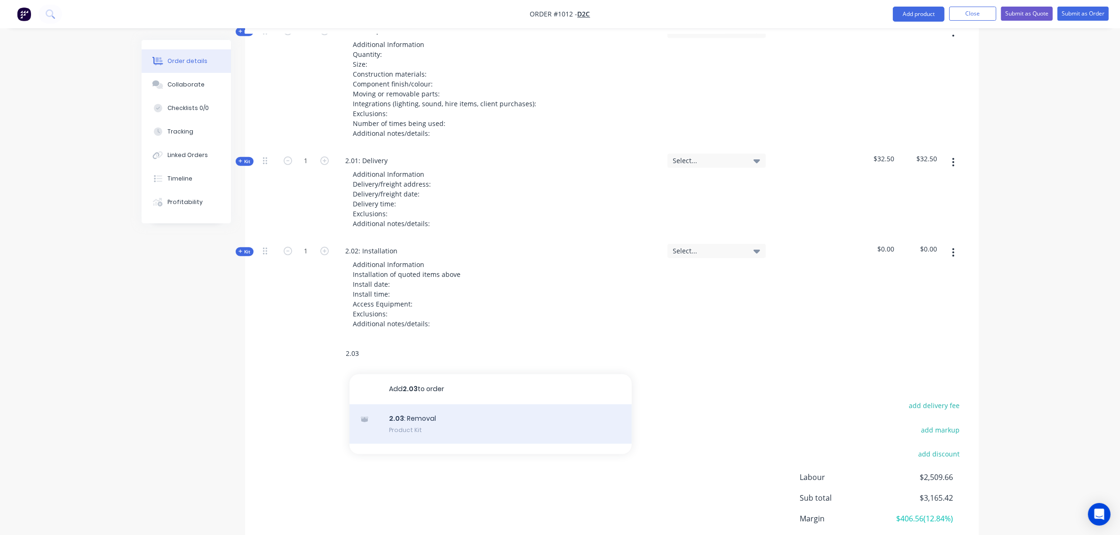
scroll to position [580, 0]
type input "2.03"
click at [394, 404] on div "2.03 : Removal Product Kit" at bounding box center [491, 424] width 282 height 40
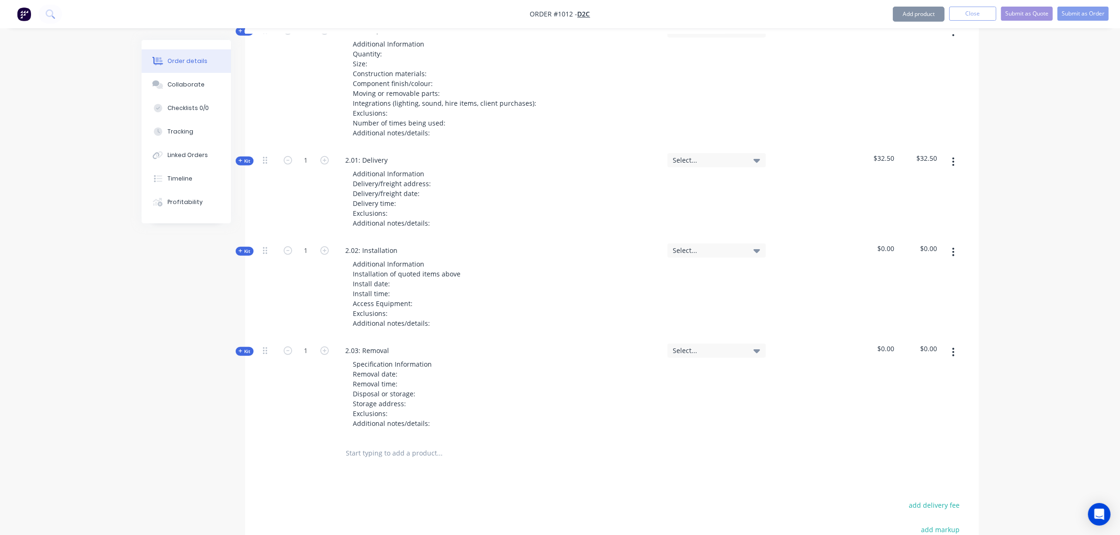
click at [370, 444] on input "text" at bounding box center [440, 453] width 188 height 19
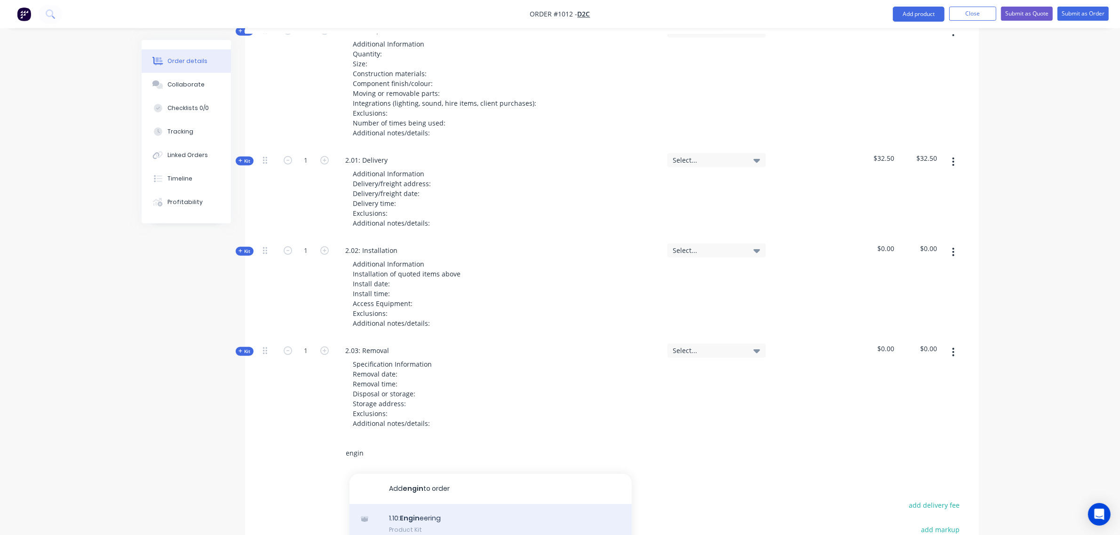
type input "engin"
click at [420, 504] on div "1.10: Engin eering Product Kit" at bounding box center [491, 524] width 282 height 40
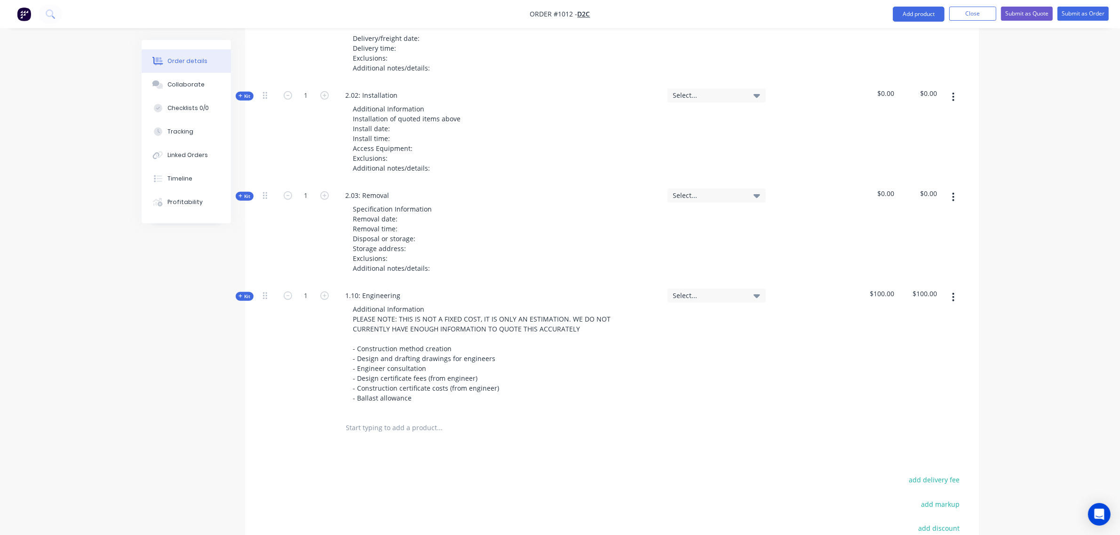
scroll to position [736, 0]
click at [352, 417] on input "text" at bounding box center [440, 426] width 188 height 19
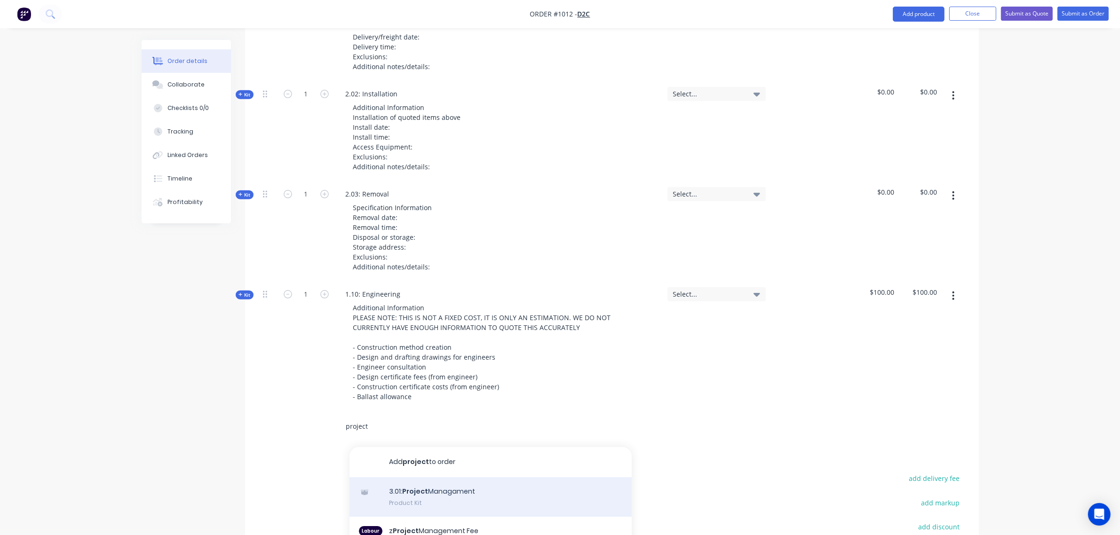
type input "project"
click at [419, 478] on div "3.01: Project Managament Product Kit" at bounding box center [491, 498] width 282 height 40
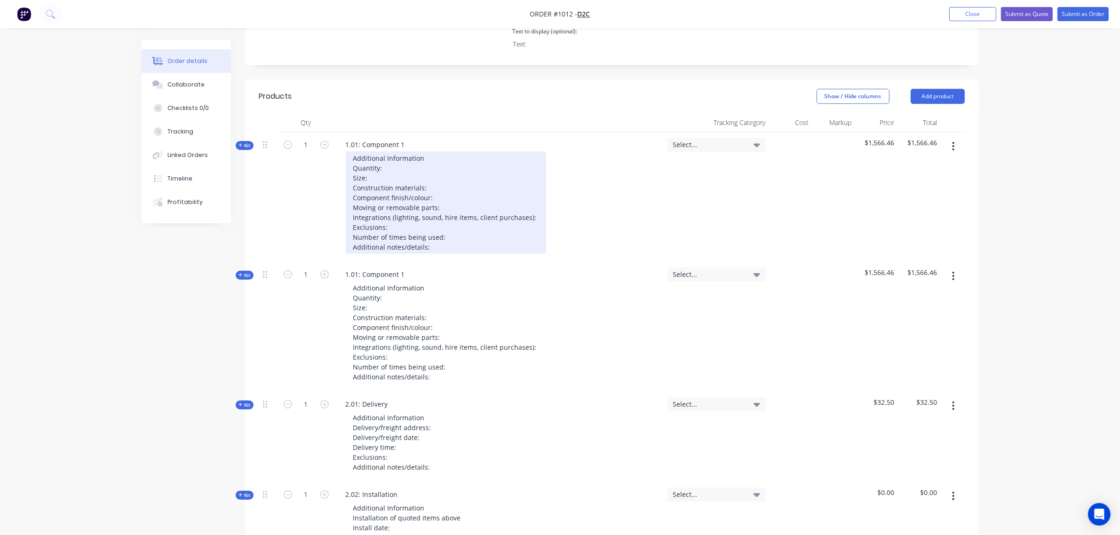
scroll to position [335, 0]
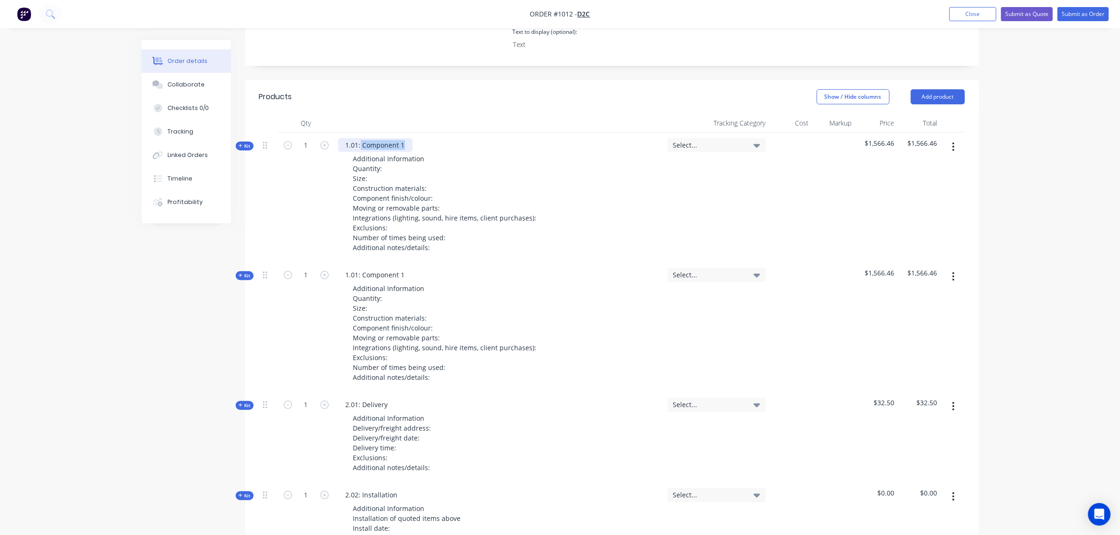
drag, startPoint x: 404, startPoint y: 104, endPoint x: 360, endPoint y: 107, distance: 43.4
click at [360, 138] on div "1.01: Component 1" at bounding box center [375, 145] width 74 height 14
click at [384, 268] on div "1.01: Component 1" at bounding box center [375, 275] width 74 height 14
click at [362, 268] on div "1.01: Large UFO" at bounding box center [371, 275] width 66 height 14
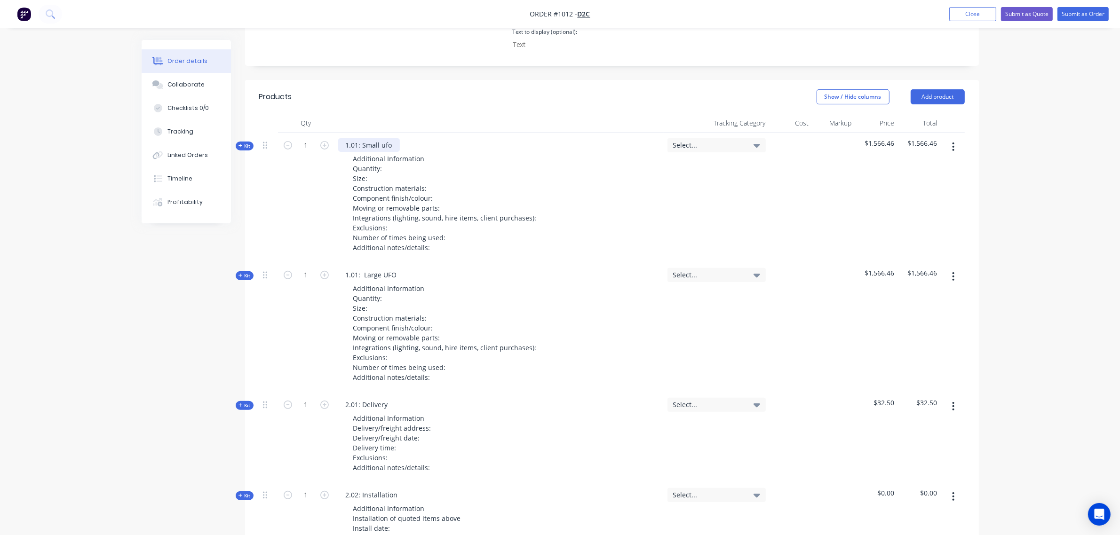
click at [361, 138] on div "1.01: Small ufo" at bounding box center [369, 145] width 62 height 14
click at [364, 268] on div "1.01: Large UFO" at bounding box center [371, 275] width 66 height 14
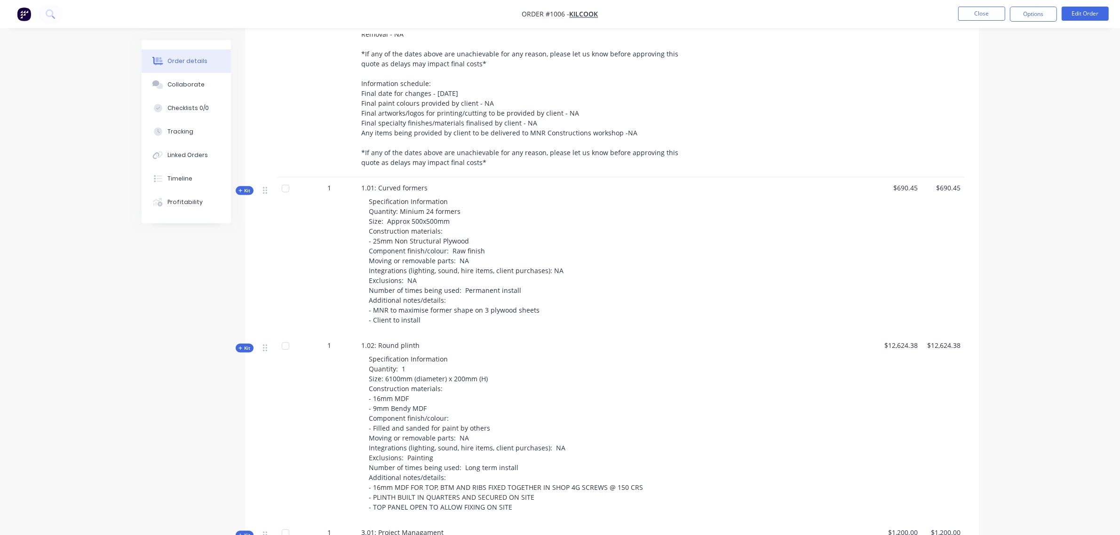
scroll to position [441, 0]
